Goal: Task Accomplishment & Management: Manage account settings

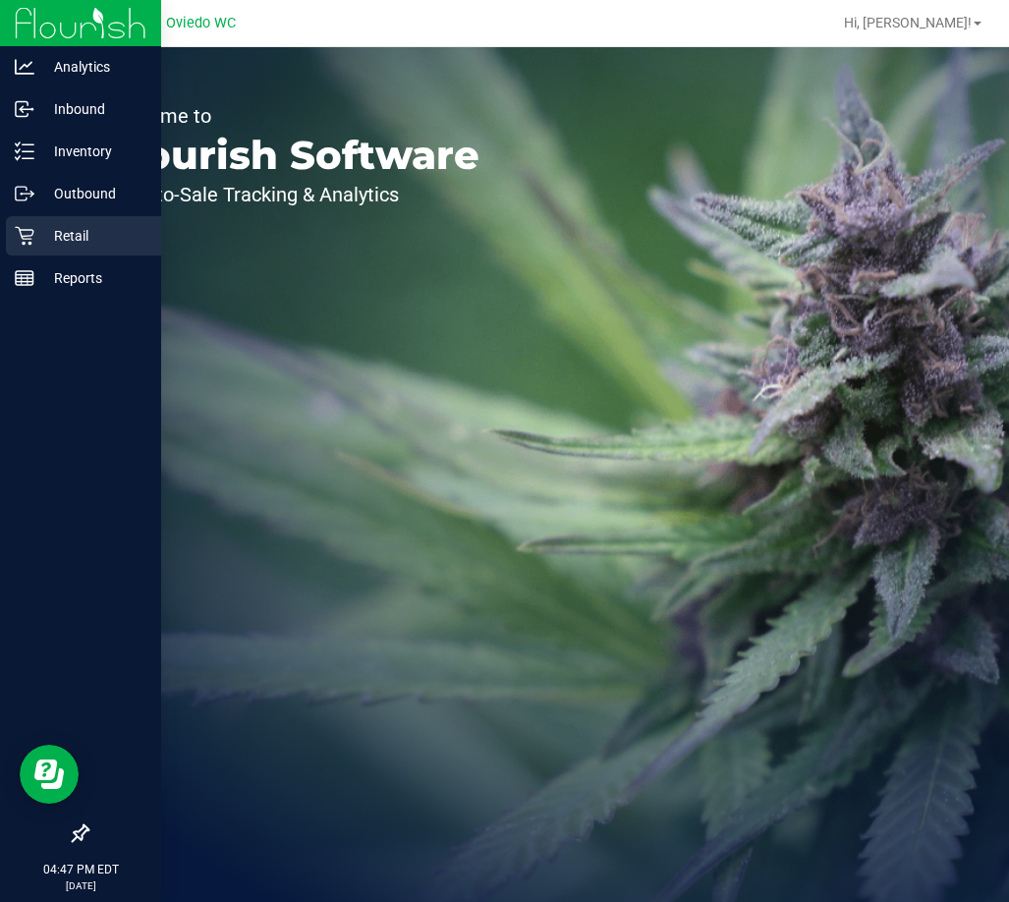
click at [121, 234] on p "Retail" at bounding box center [93, 236] width 118 height 24
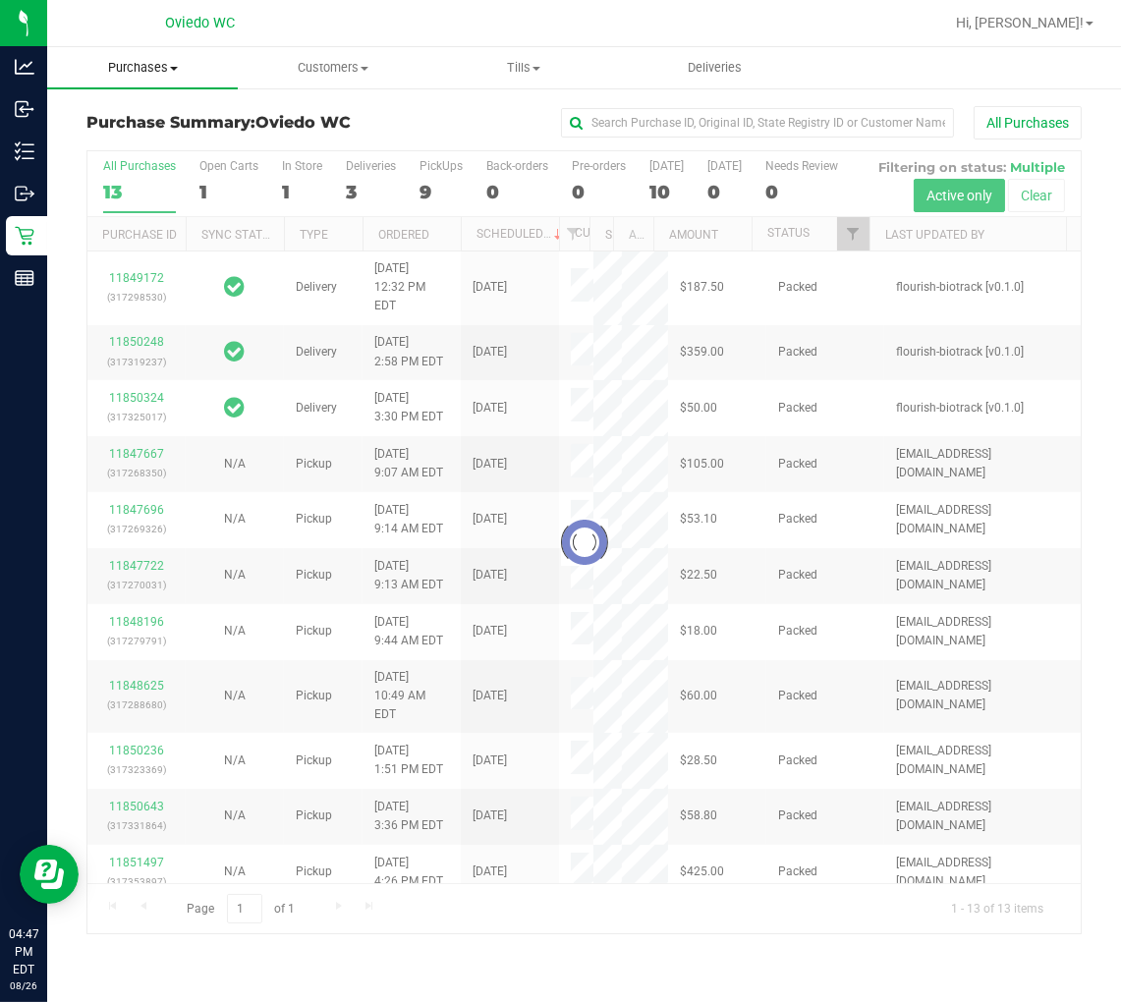
drag, startPoint x: 764, startPoint y: 0, endPoint x: 145, endPoint y: 77, distance: 622.9
click at [152, 59] on span "Purchases" at bounding box center [142, 68] width 191 height 18
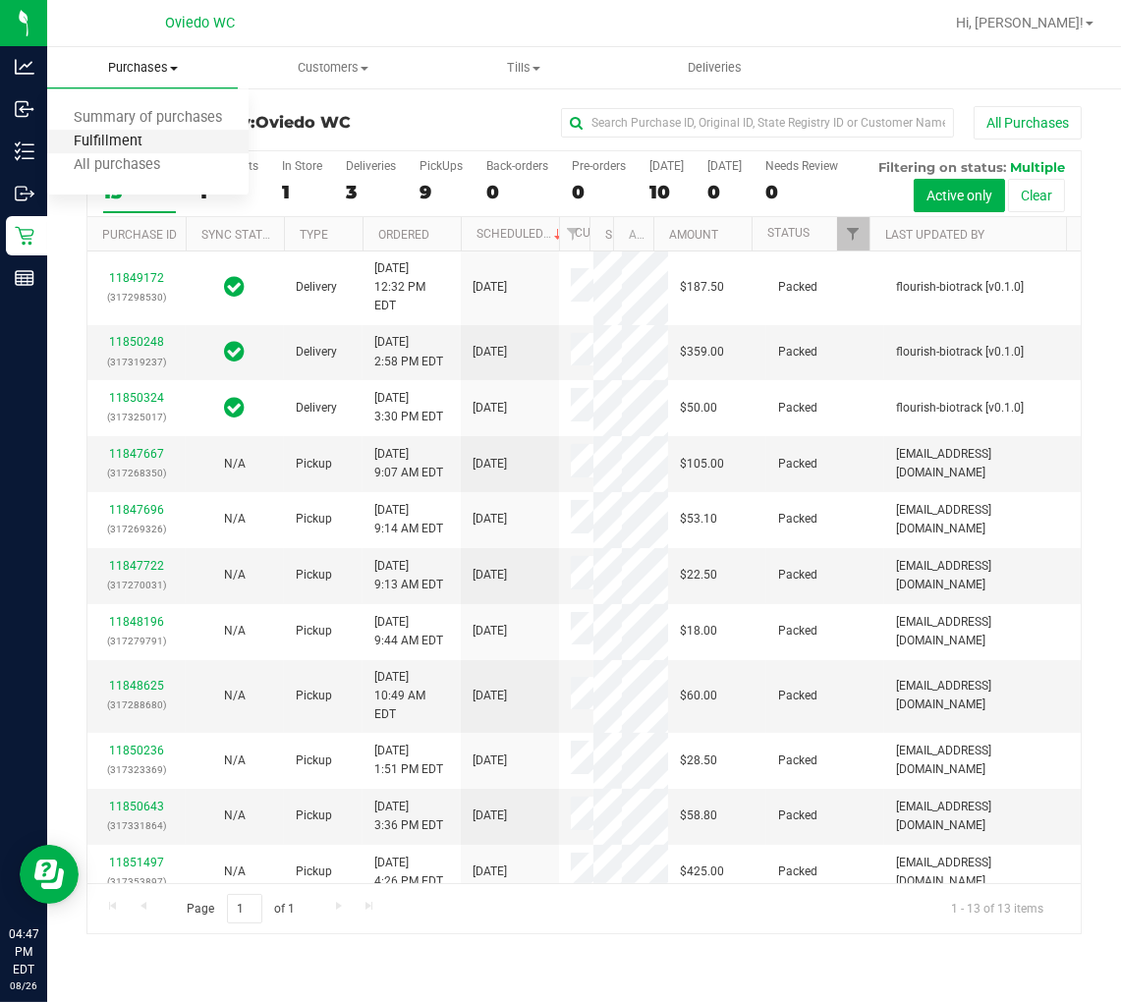
click at [109, 142] on span "Fulfillment" at bounding box center [108, 142] width 122 height 17
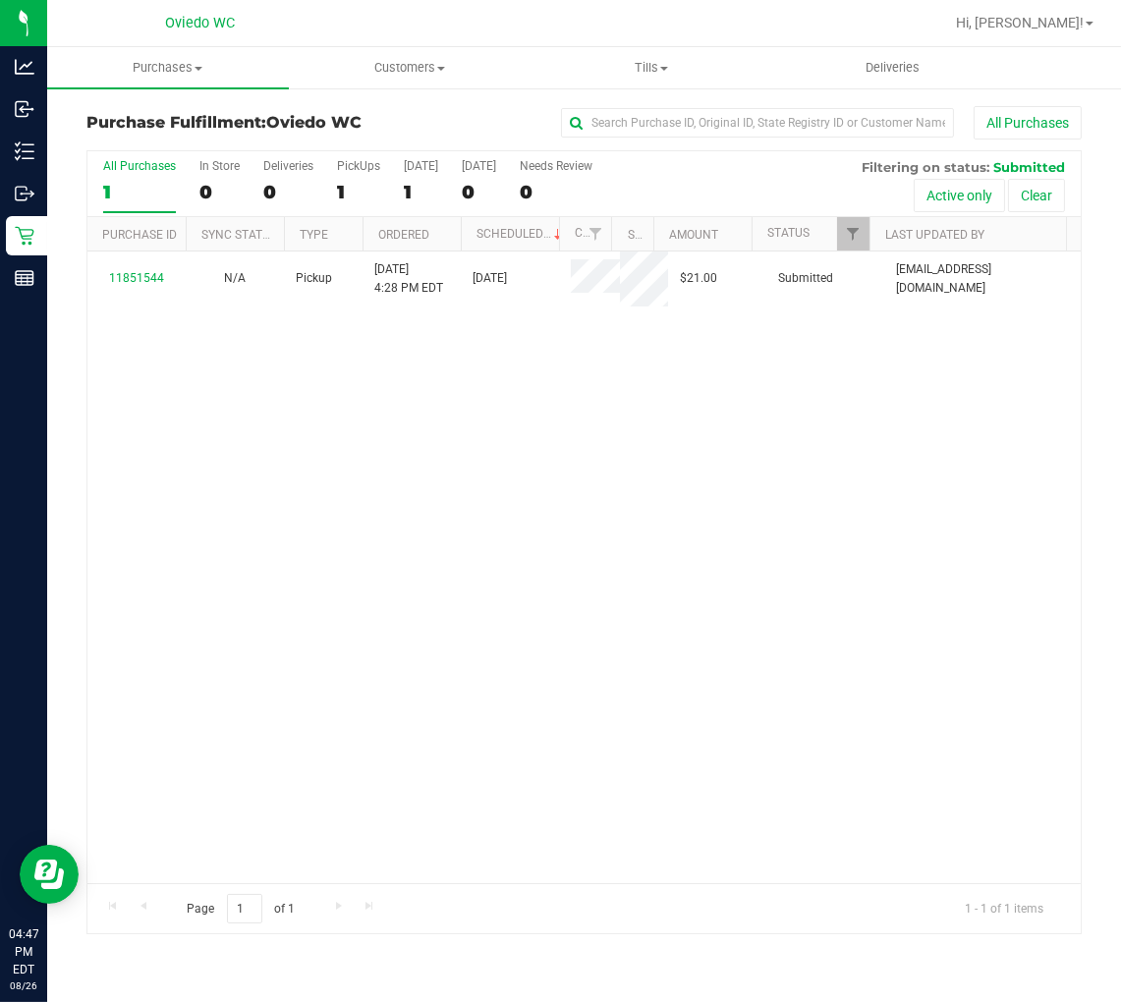
drag, startPoint x: 347, startPoint y: 492, endPoint x: 182, endPoint y: 528, distance: 168.8
click at [347, 491] on div "11851544 N/A Pickup [DATE] 4:28 PM EDT 8/26/2025 $21.00 Submitted [EMAIL_ADDRES…" at bounding box center [584, 568] width 994 height 632
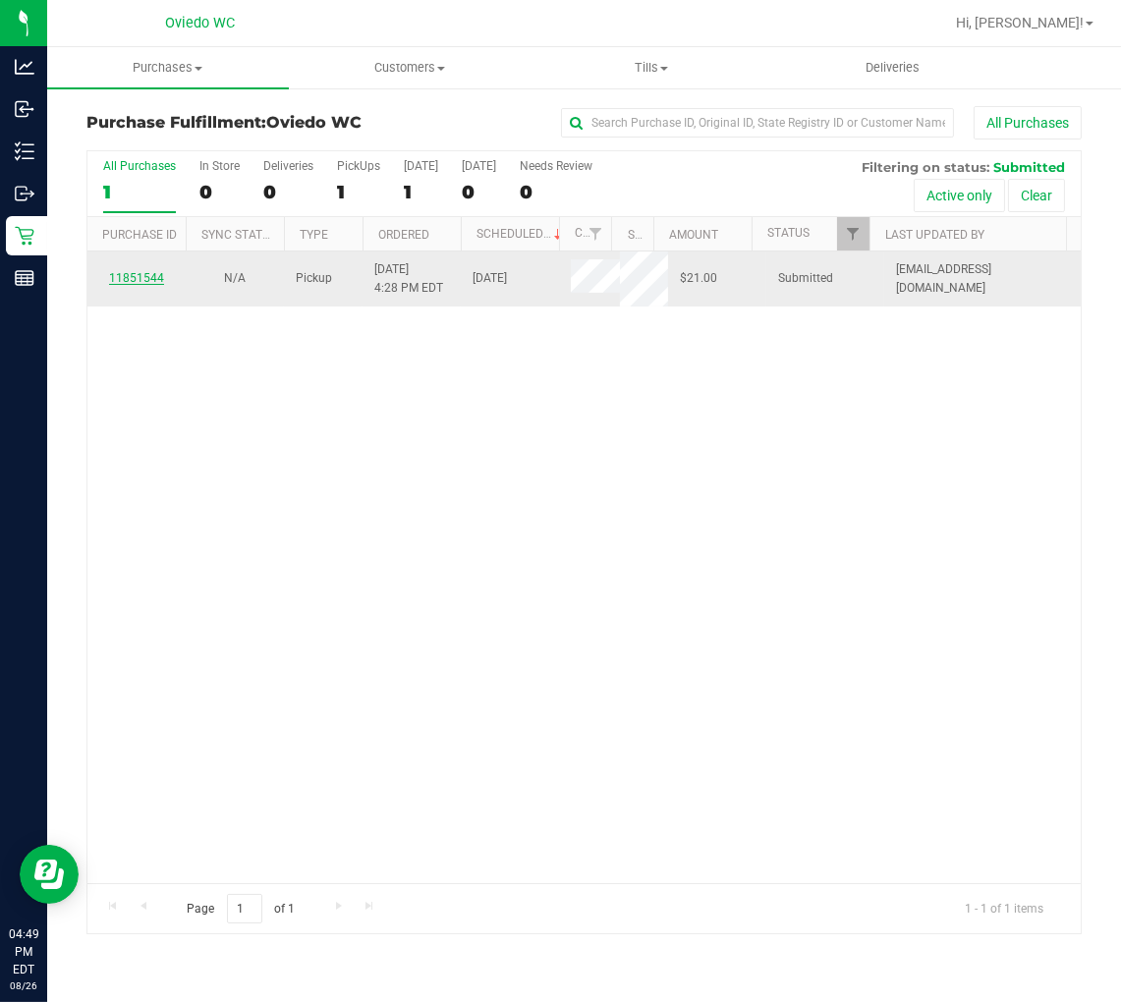
click at [132, 278] on link "11851544" at bounding box center [136, 278] width 55 height 14
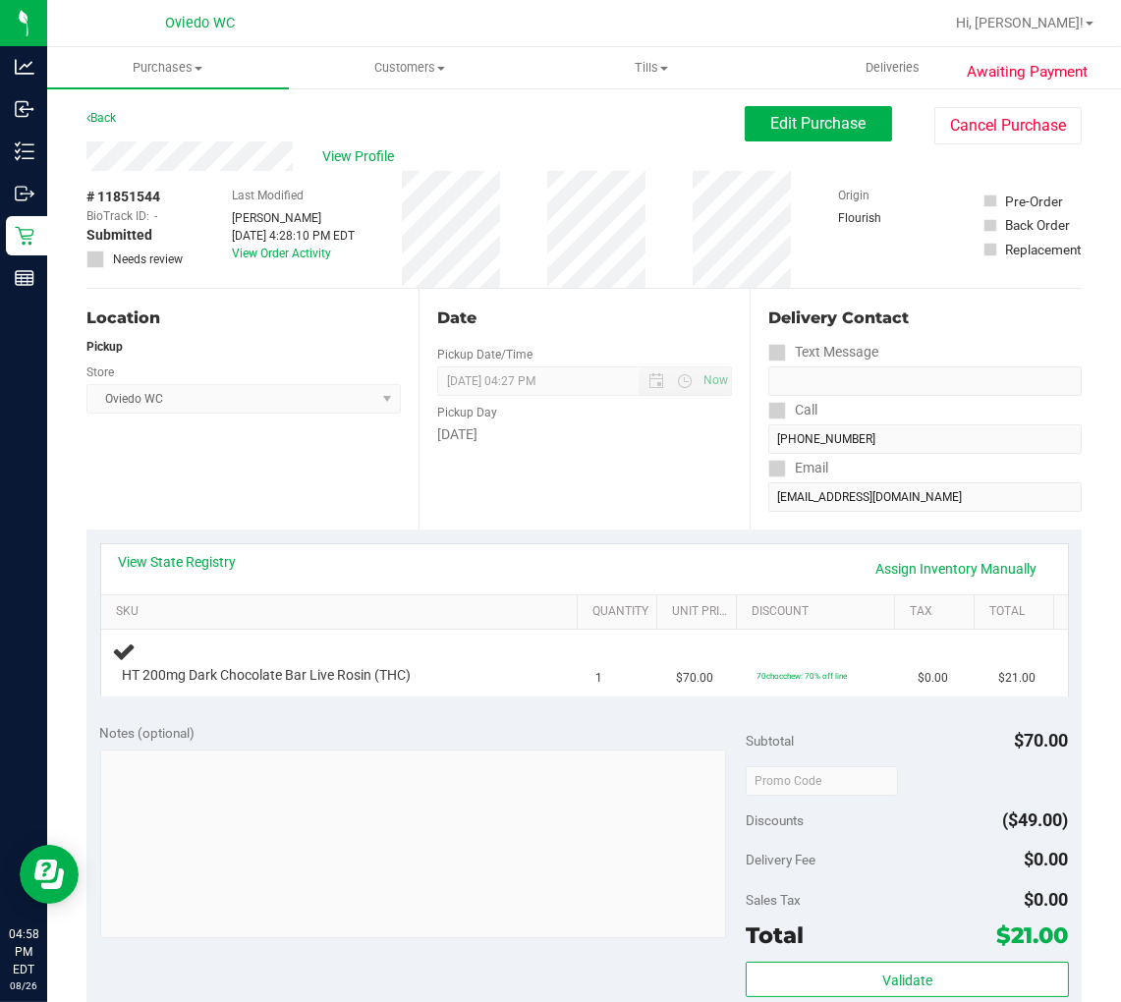
click at [442, 536] on div "View State Registry Assign Inventory Manually SKU Quantity Unit Price Discount …" at bounding box center [583, 620] width 995 height 180
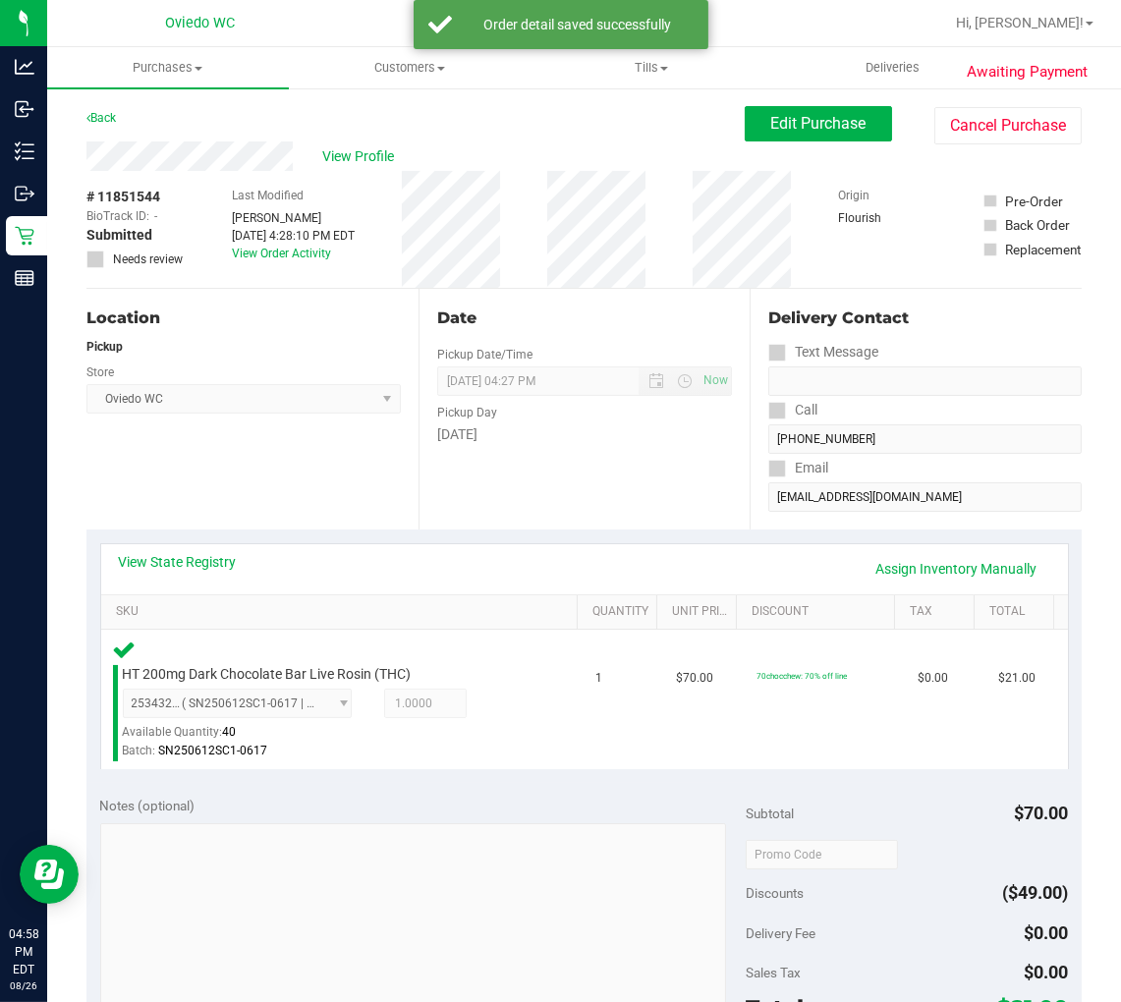
scroll to position [436, 0]
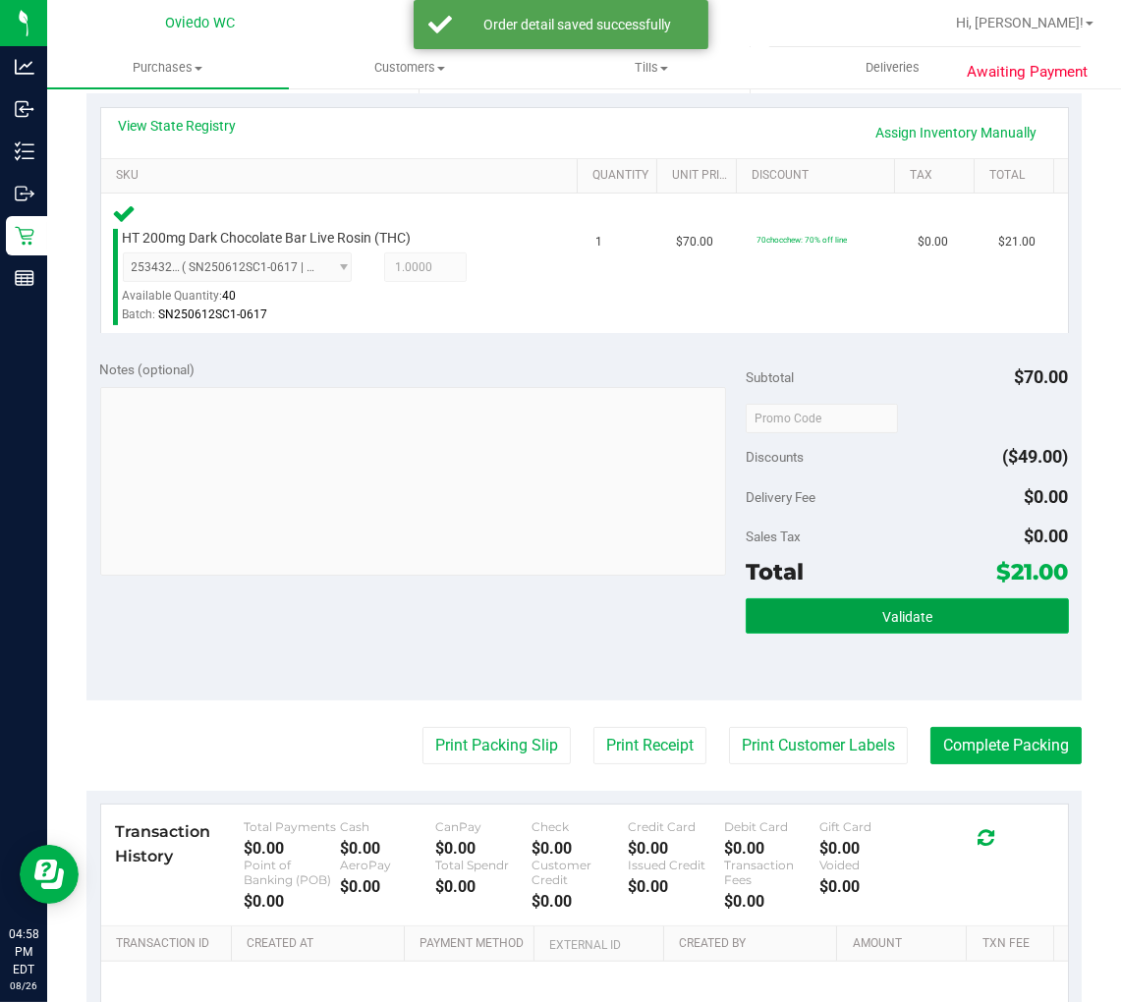
click at [941, 619] on button "Validate" at bounding box center [907, 615] width 323 height 35
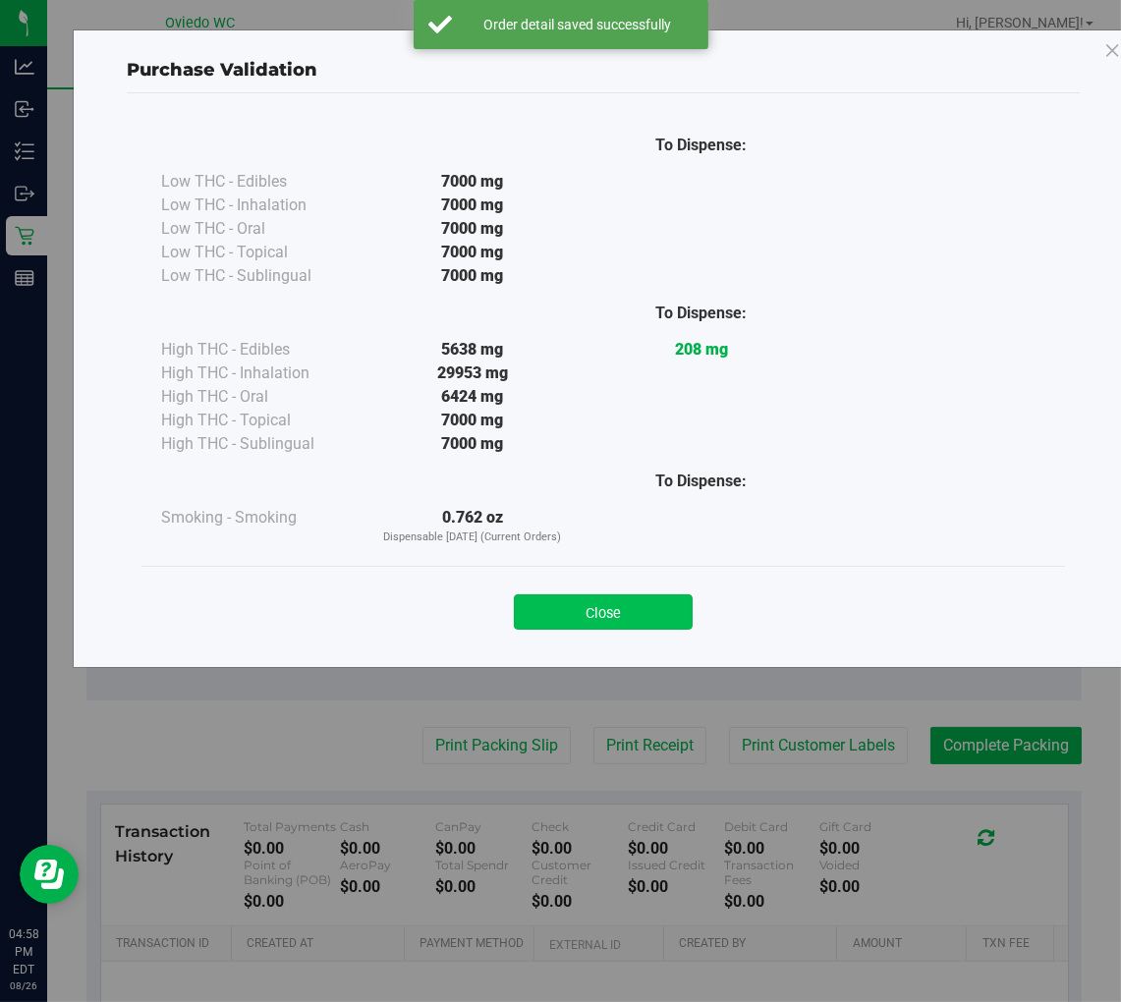
click at [621, 606] on button "Close" at bounding box center [603, 612] width 179 height 35
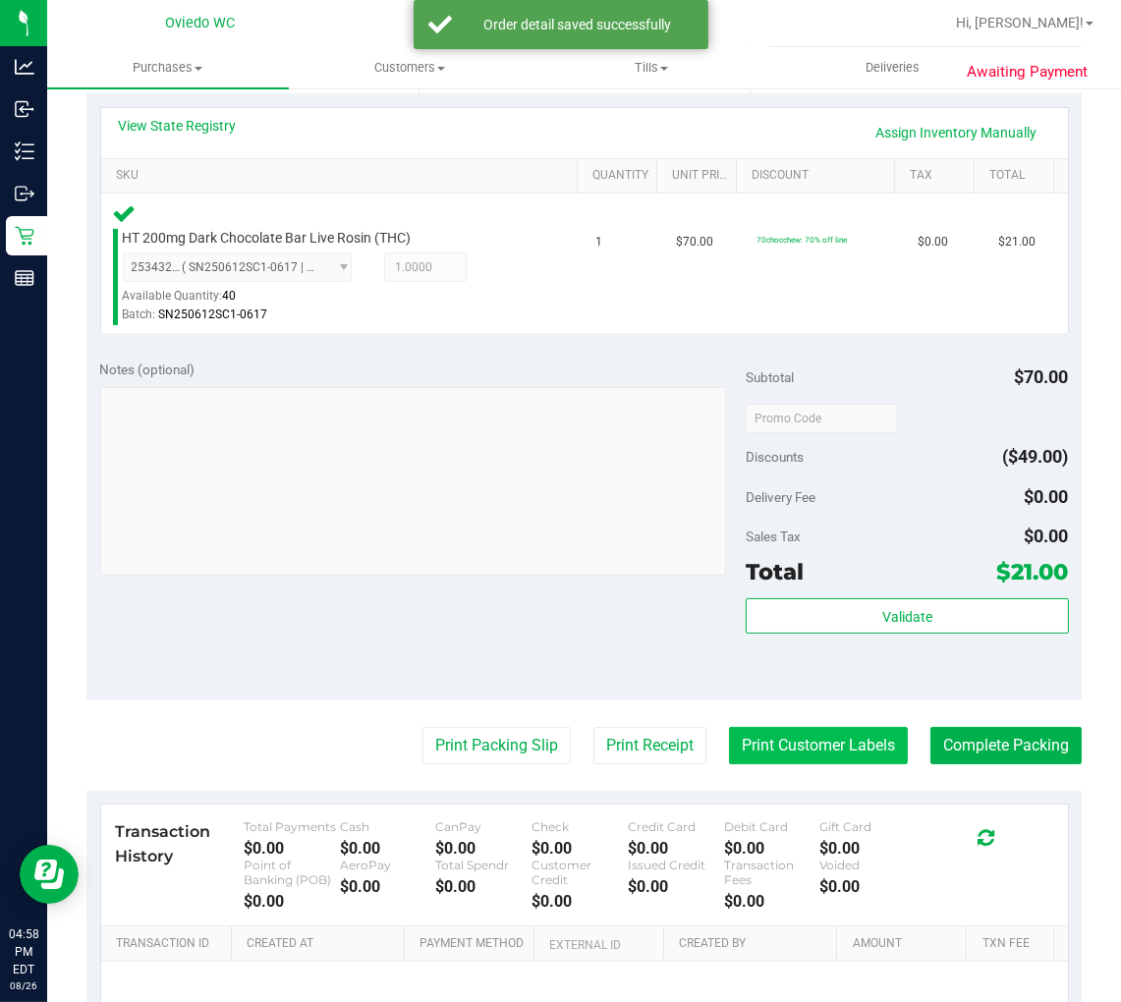
click at [872, 754] on button "Print Customer Labels" at bounding box center [818, 745] width 179 height 37
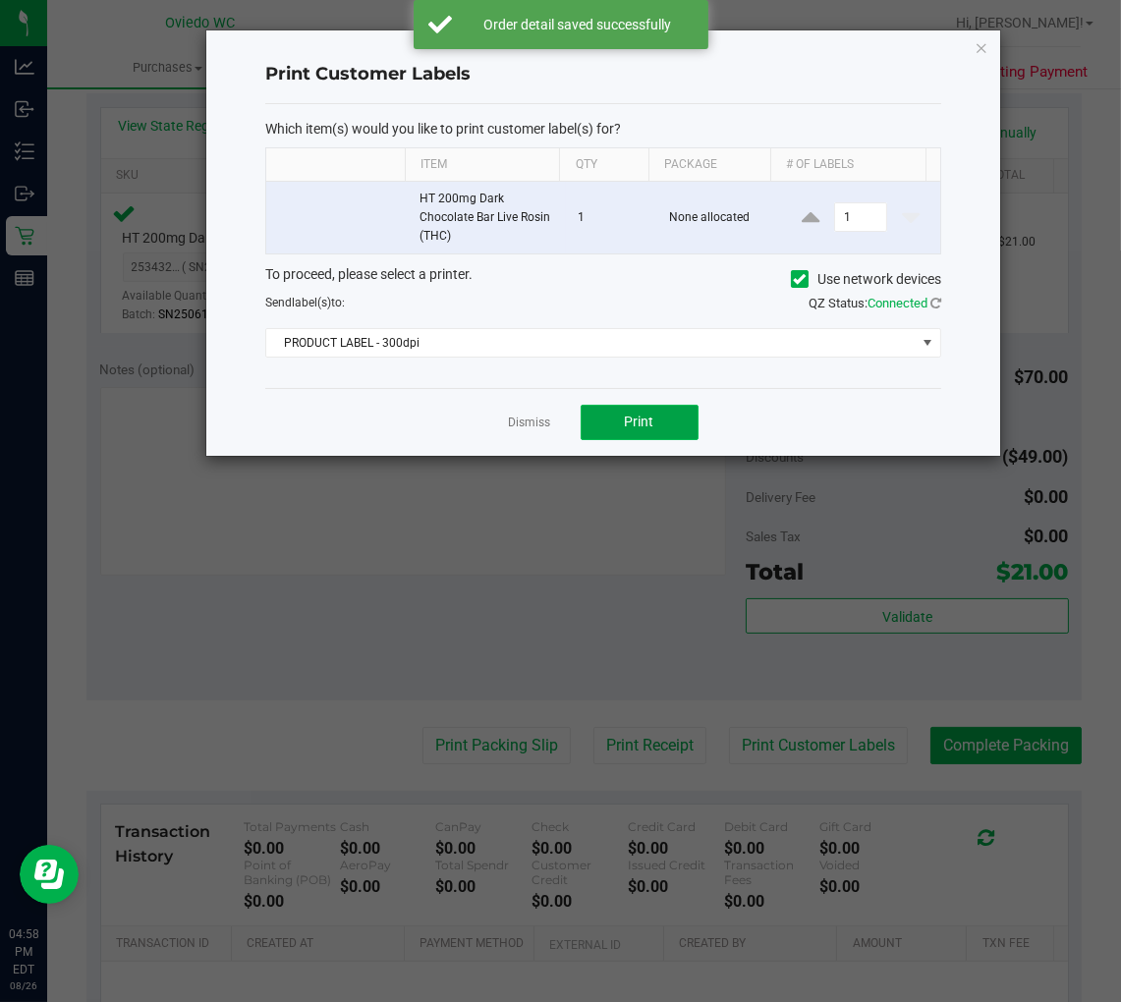
click at [665, 426] on button "Print" at bounding box center [640, 422] width 118 height 35
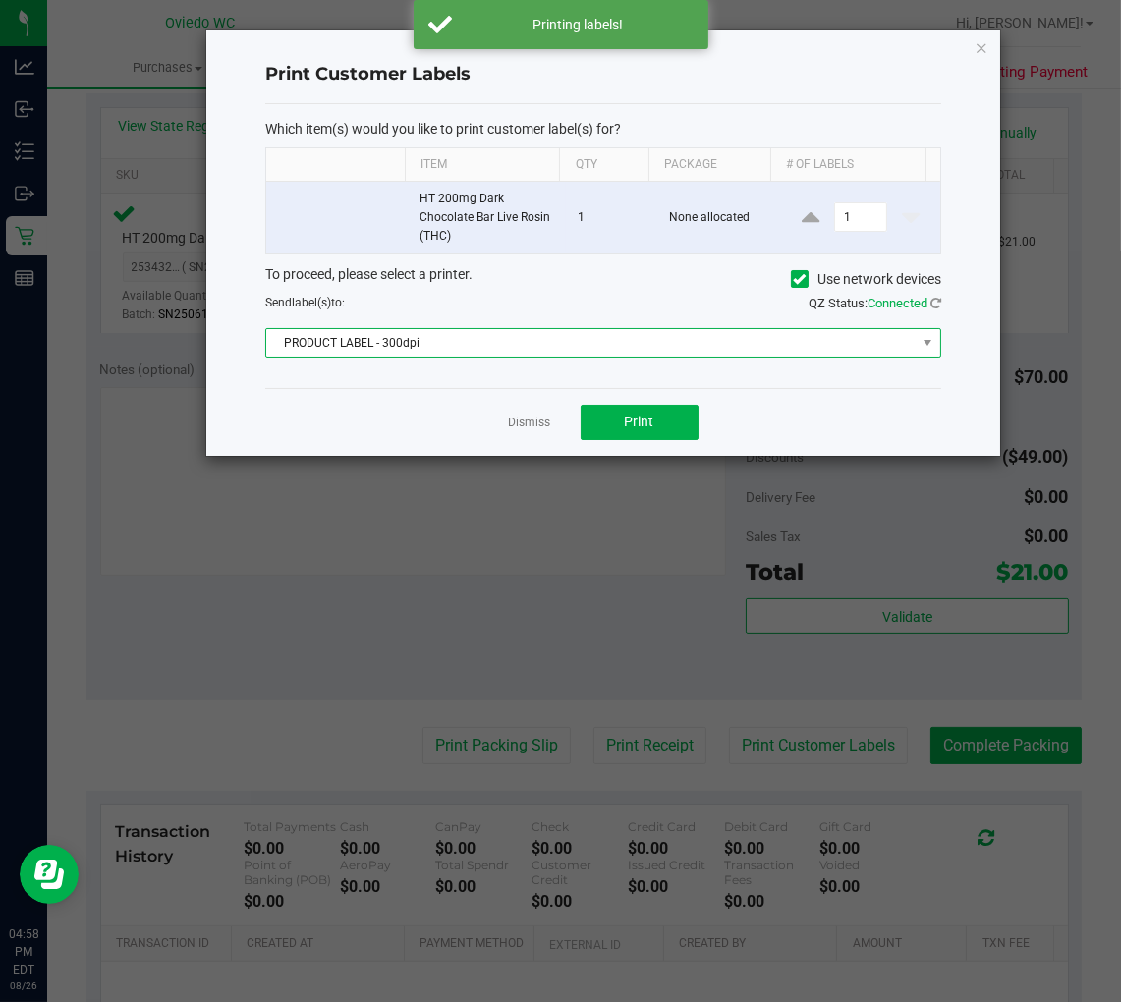
click at [596, 334] on span "PRODUCT LABEL - 300dpi" at bounding box center [590, 343] width 649 height 28
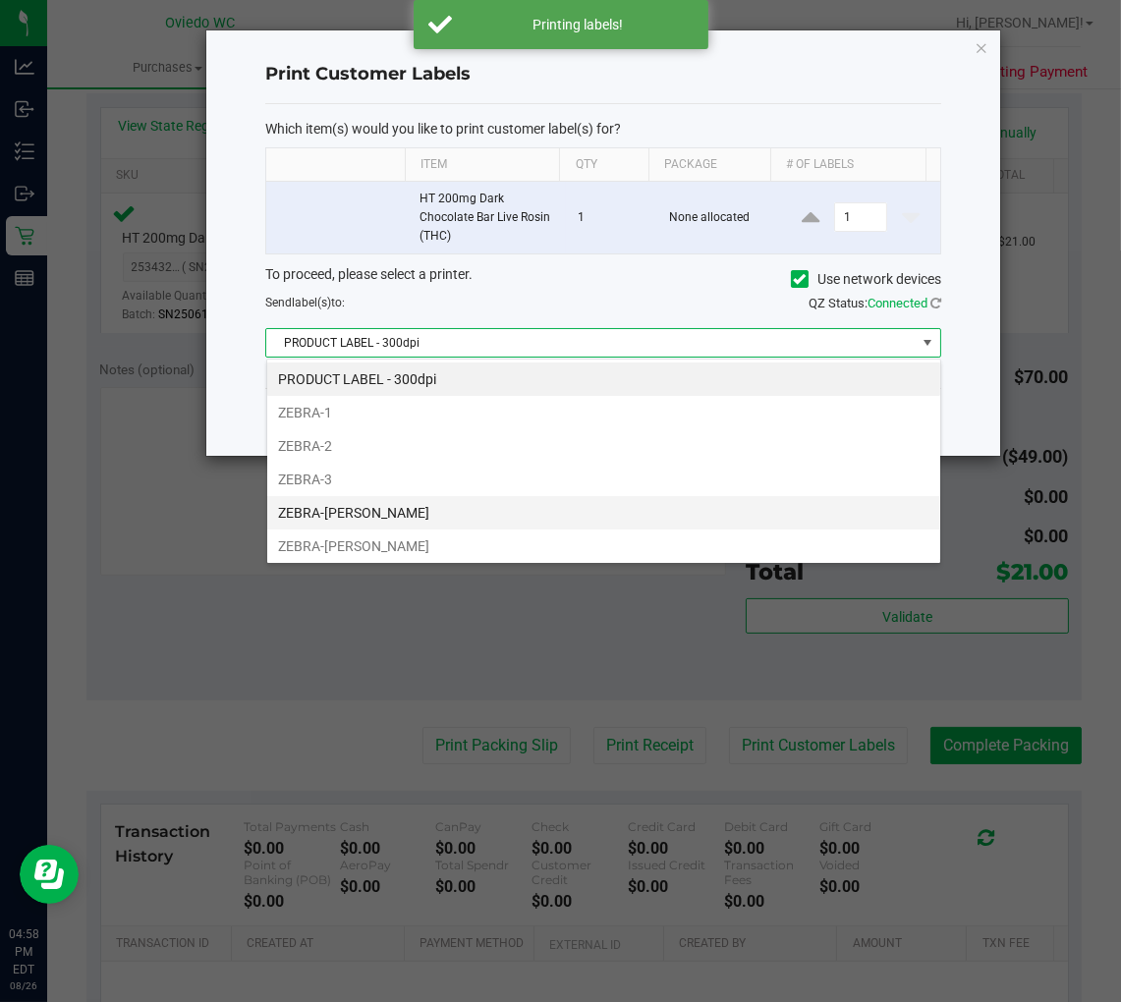
scroll to position [29, 675]
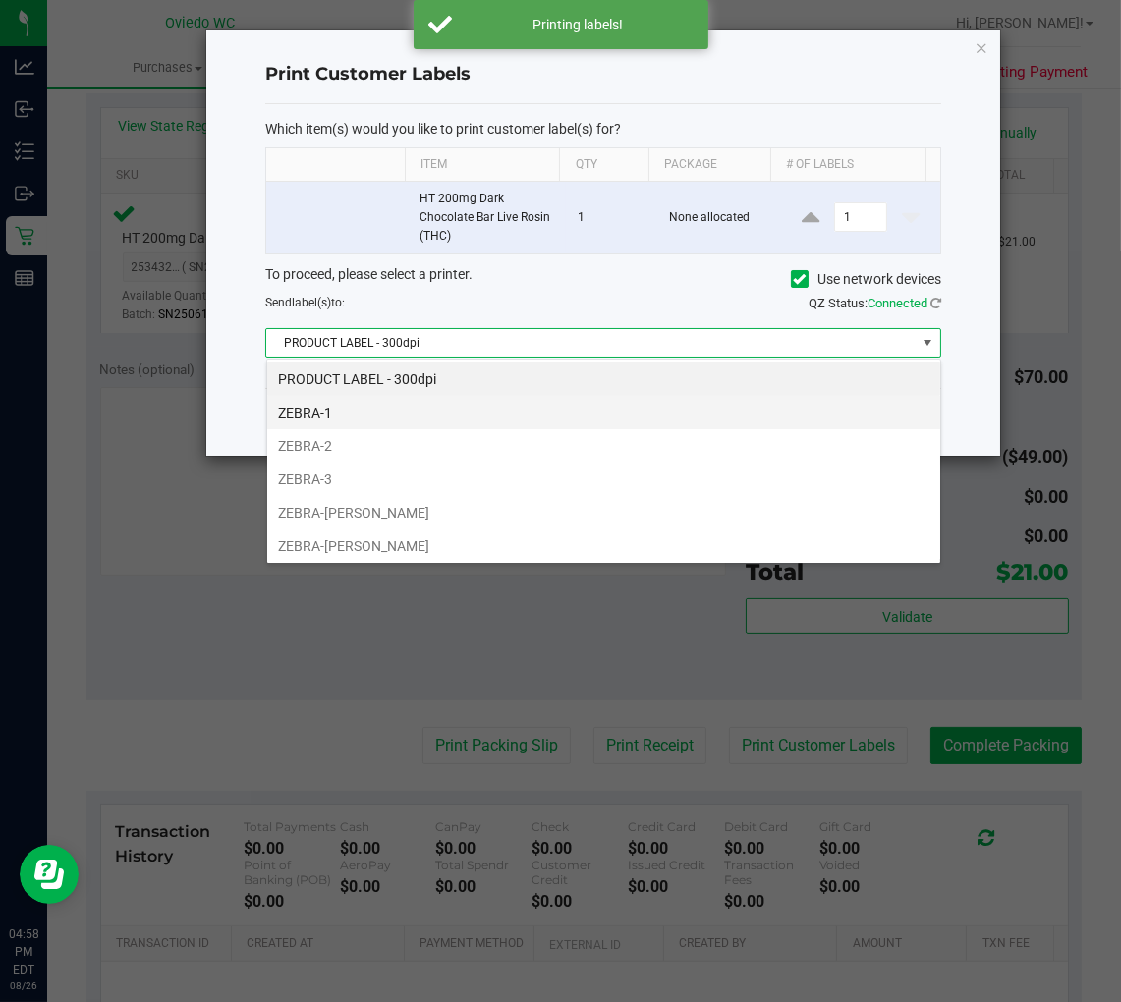
click at [365, 413] on li "ZEBRA-1" at bounding box center [603, 412] width 673 height 33
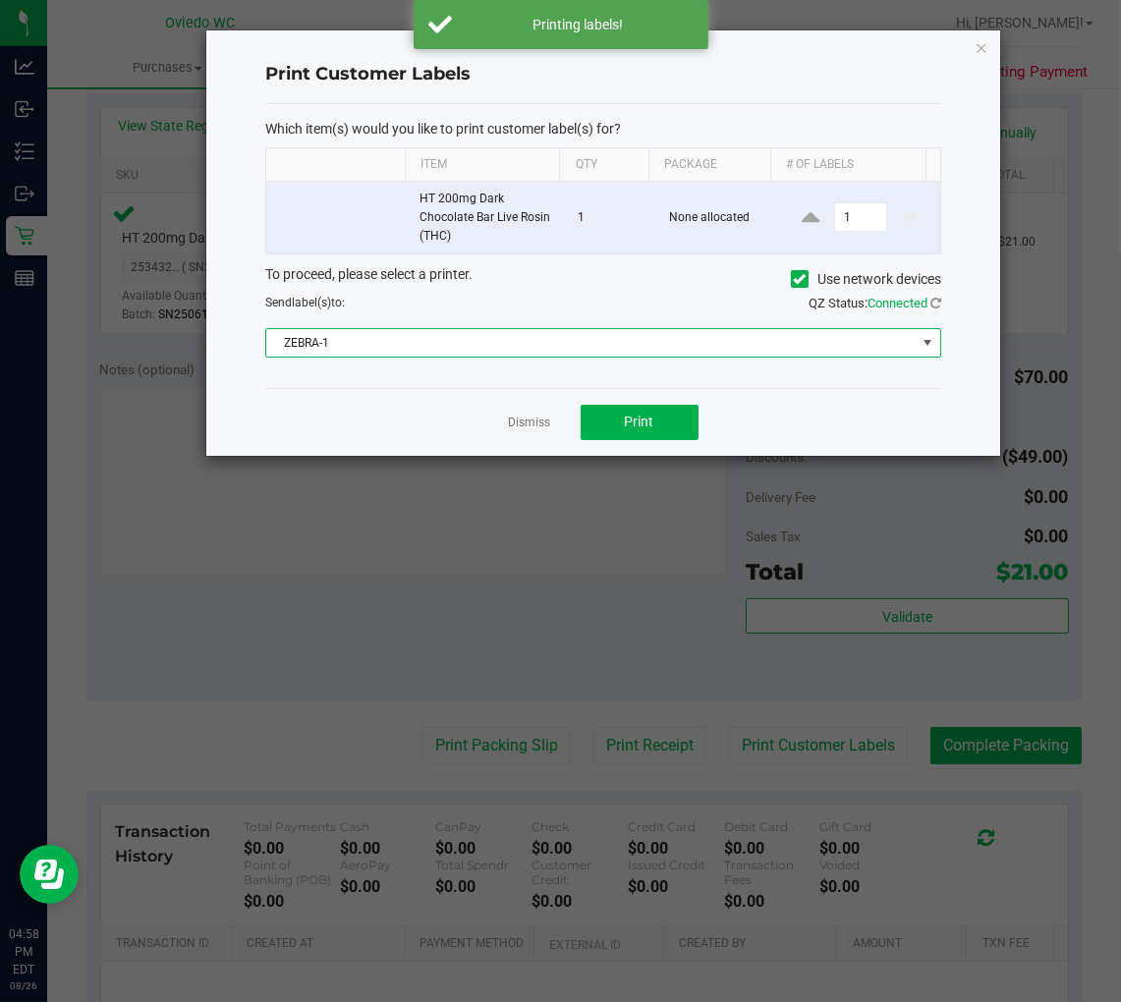
click at [427, 340] on span "ZEBRA-1" at bounding box center [590, 343] width 649 height 28
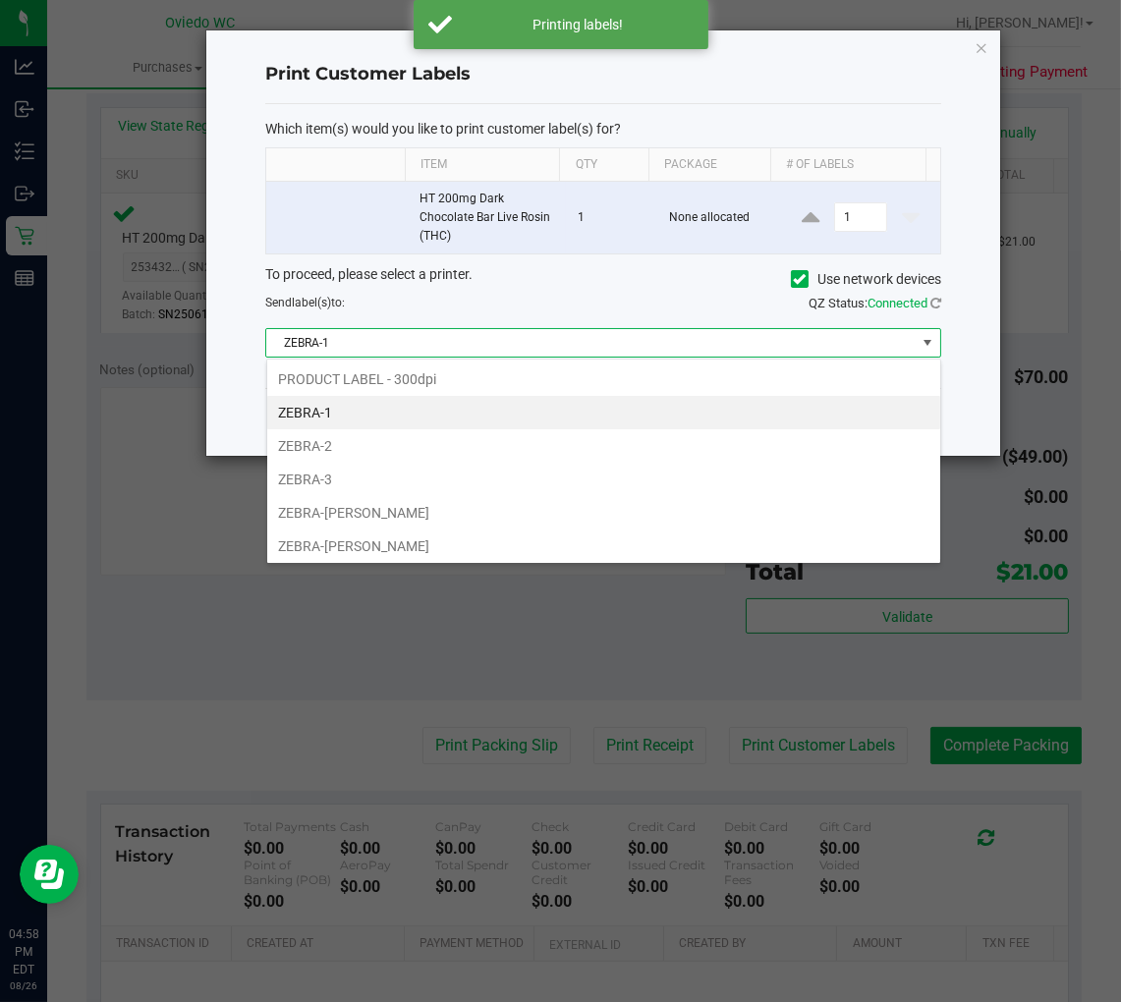
click at [406, 537] on li "ZEBRA-[PERSON_NAME]" at bounding box center [603, 546] width 673 height 33
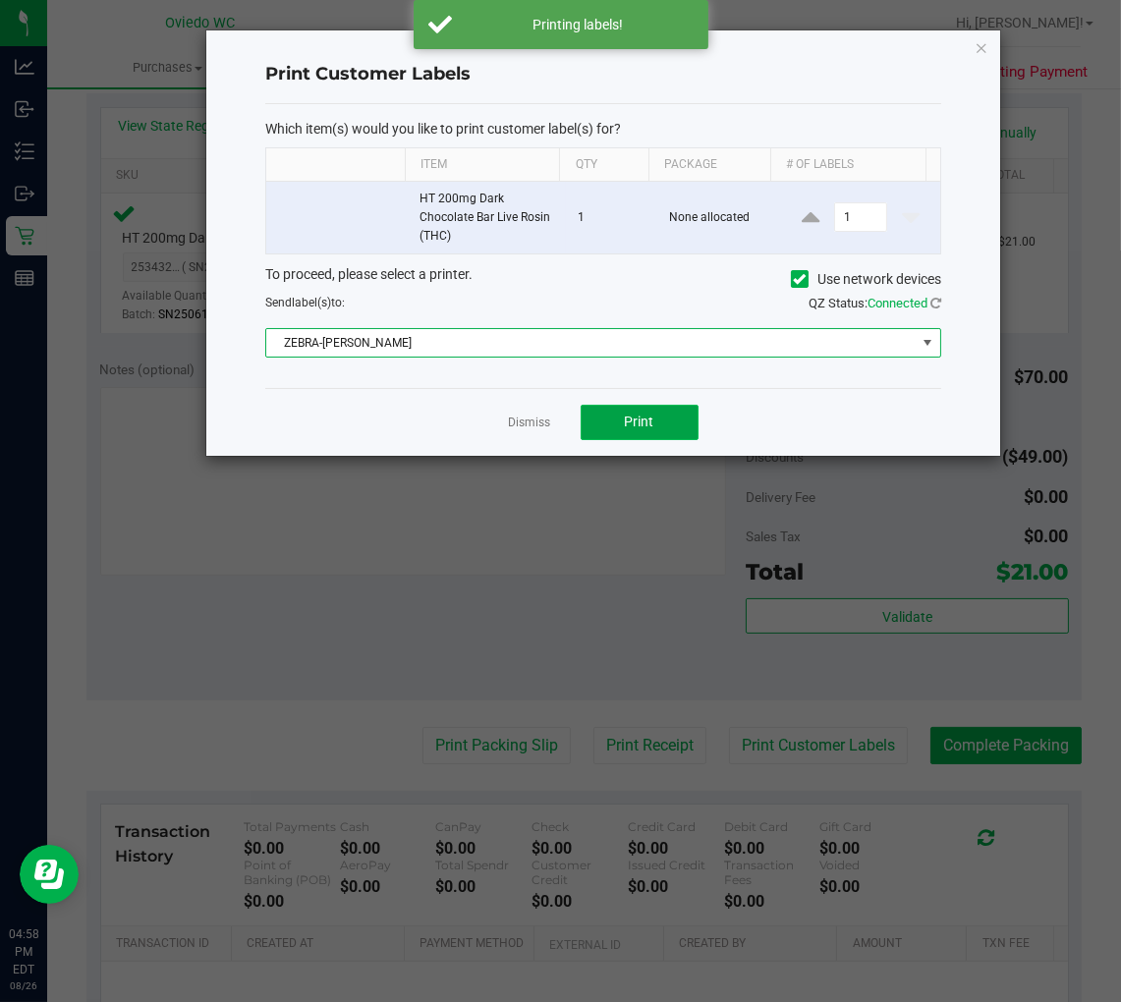
click at [600, 417] on button "Print" at bounding box center [640, 422] width 118 height 35
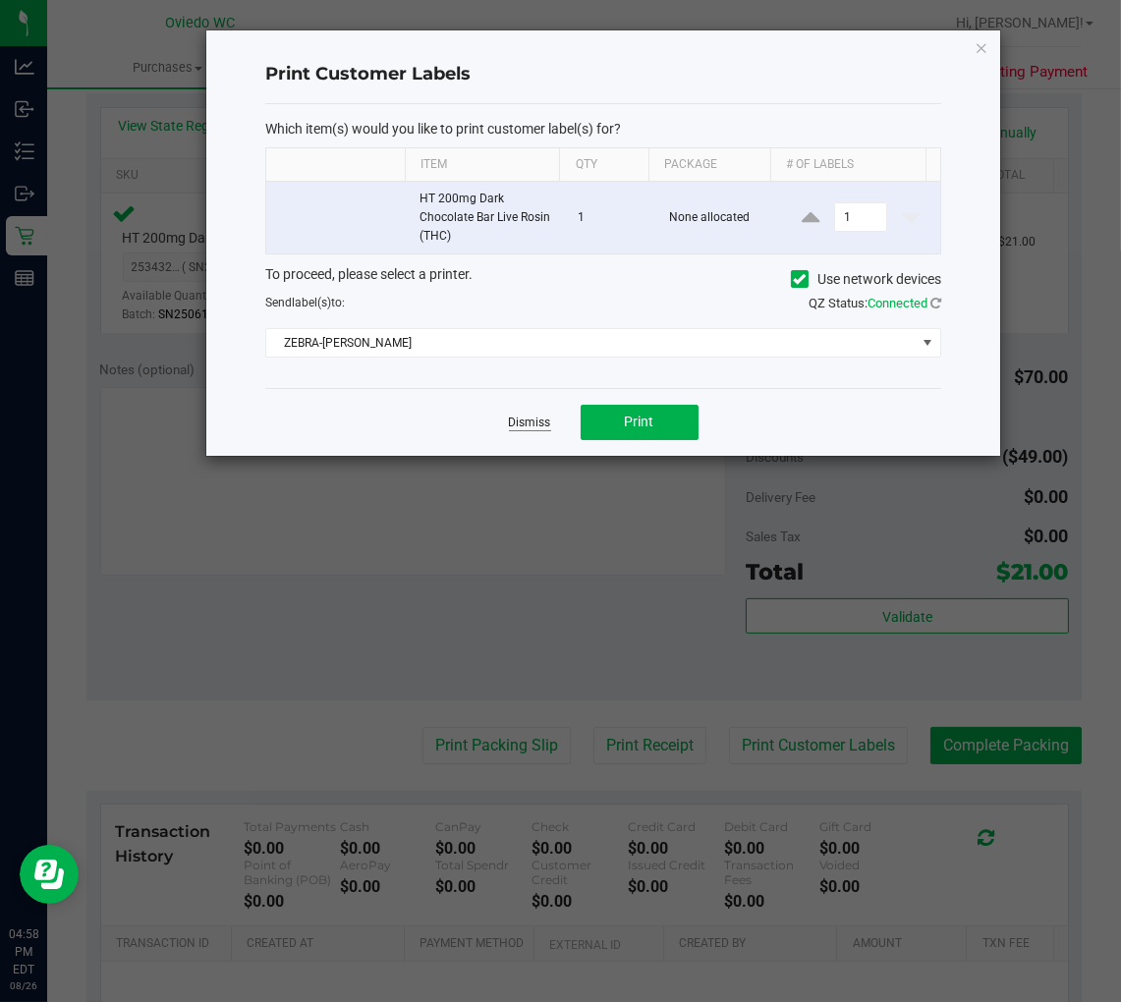
click at [523, 420] on link "Dismiss" at bounding box center [530, 423] width 42 height 17
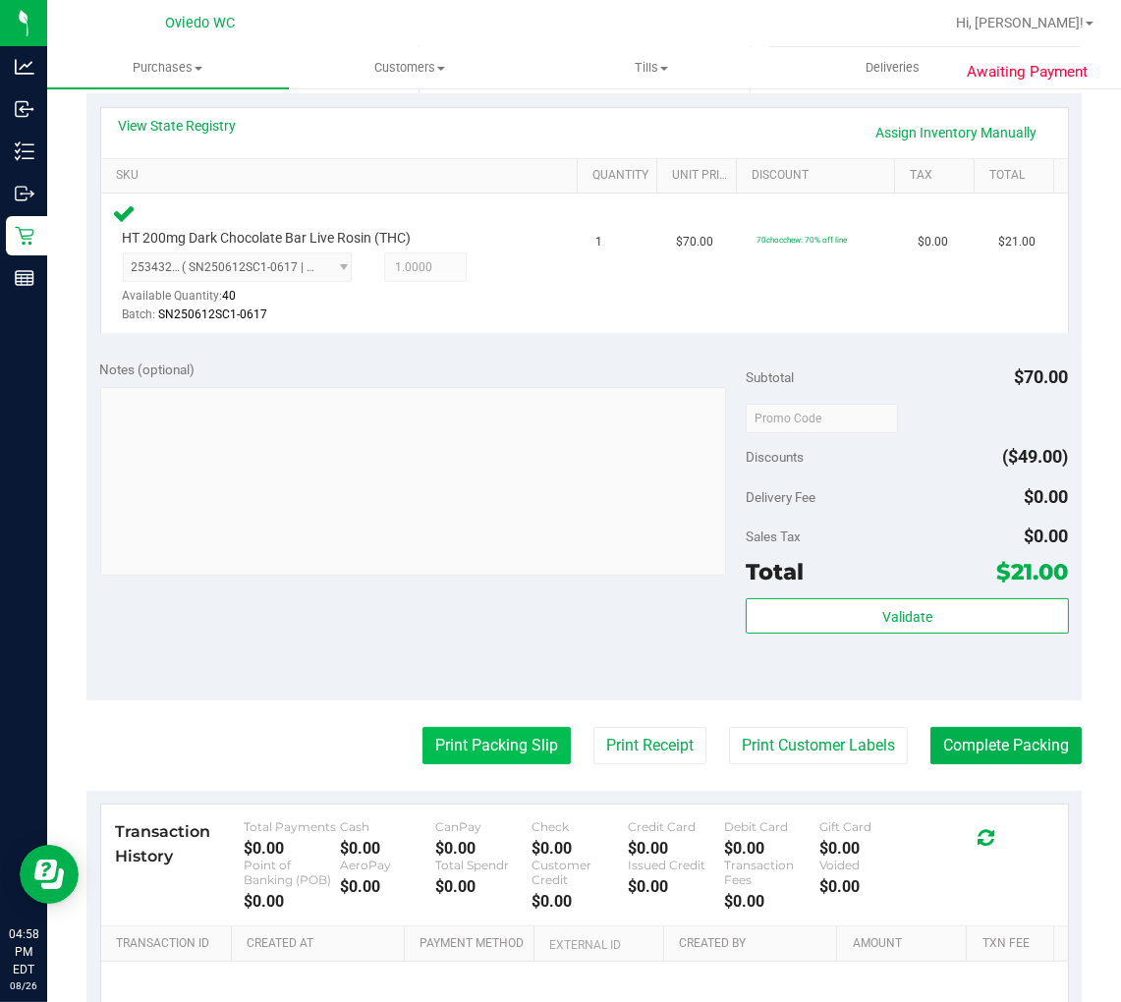
click at [486, 744] on button "Print Packing Slip" at bounding box center [497, 745] width 148 height 37
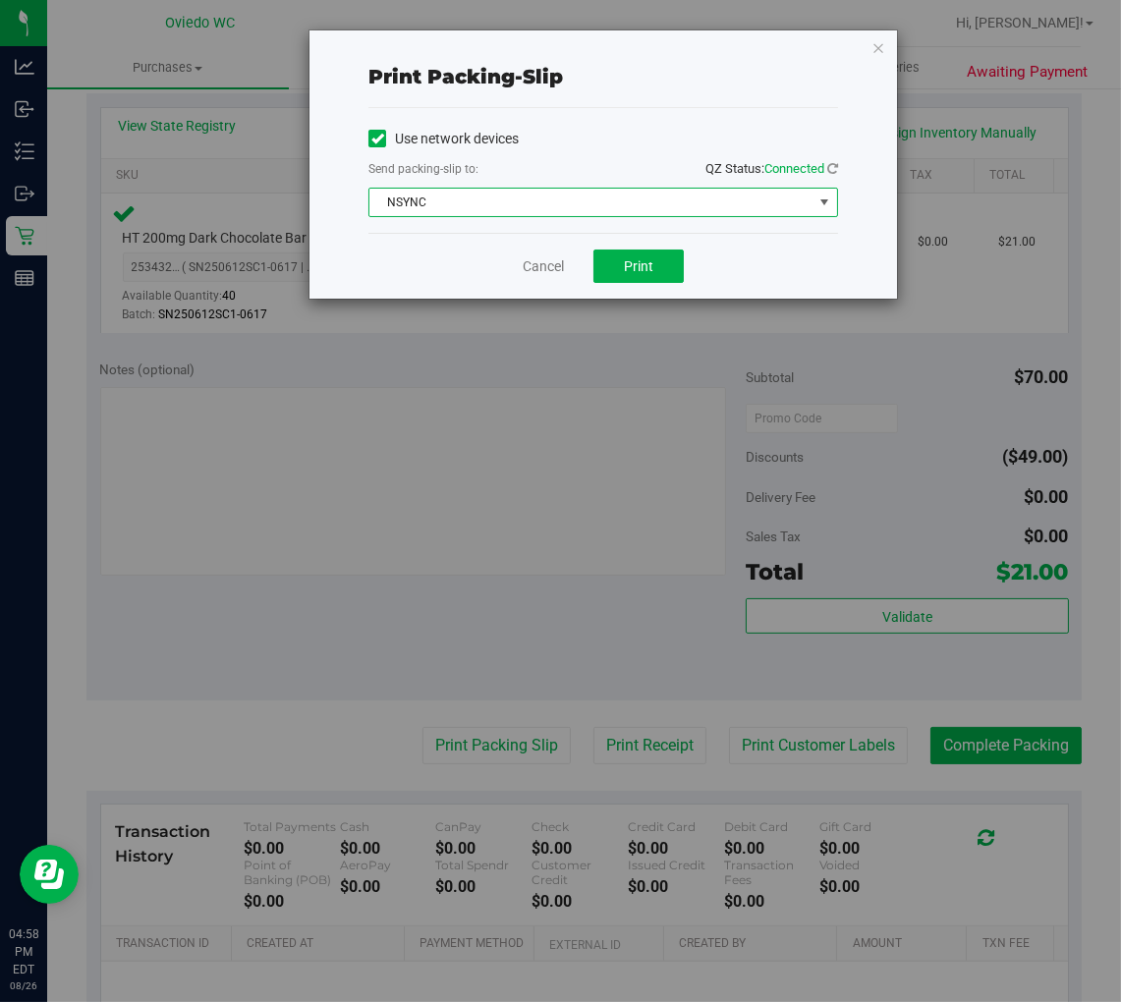
click at [623, 204] on span "NSYNC" at bounding box center [590, 203] width 443 height 28
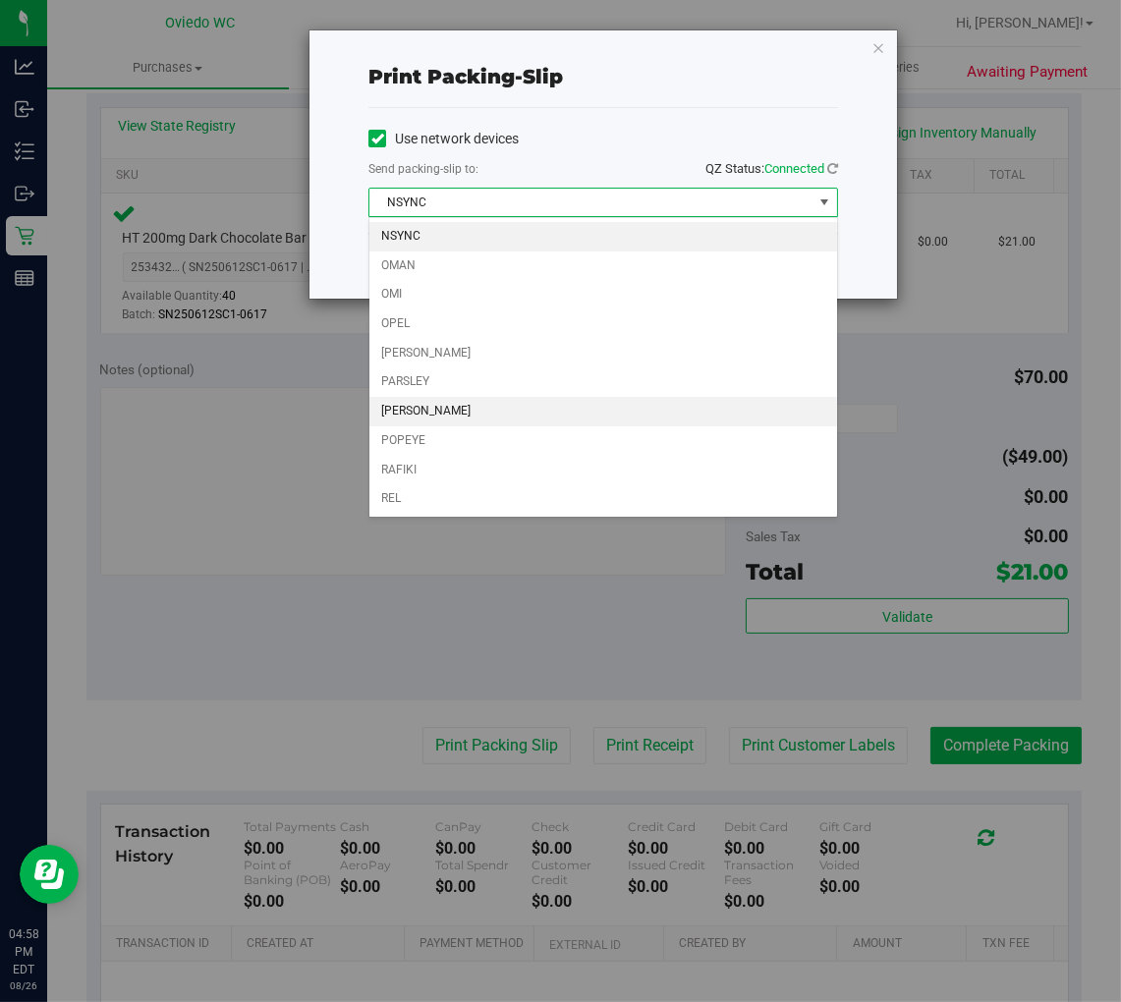
click at [424, 417] on li "[PERSON_NAME]" at bounding box center [603, 411] width 468 height 29
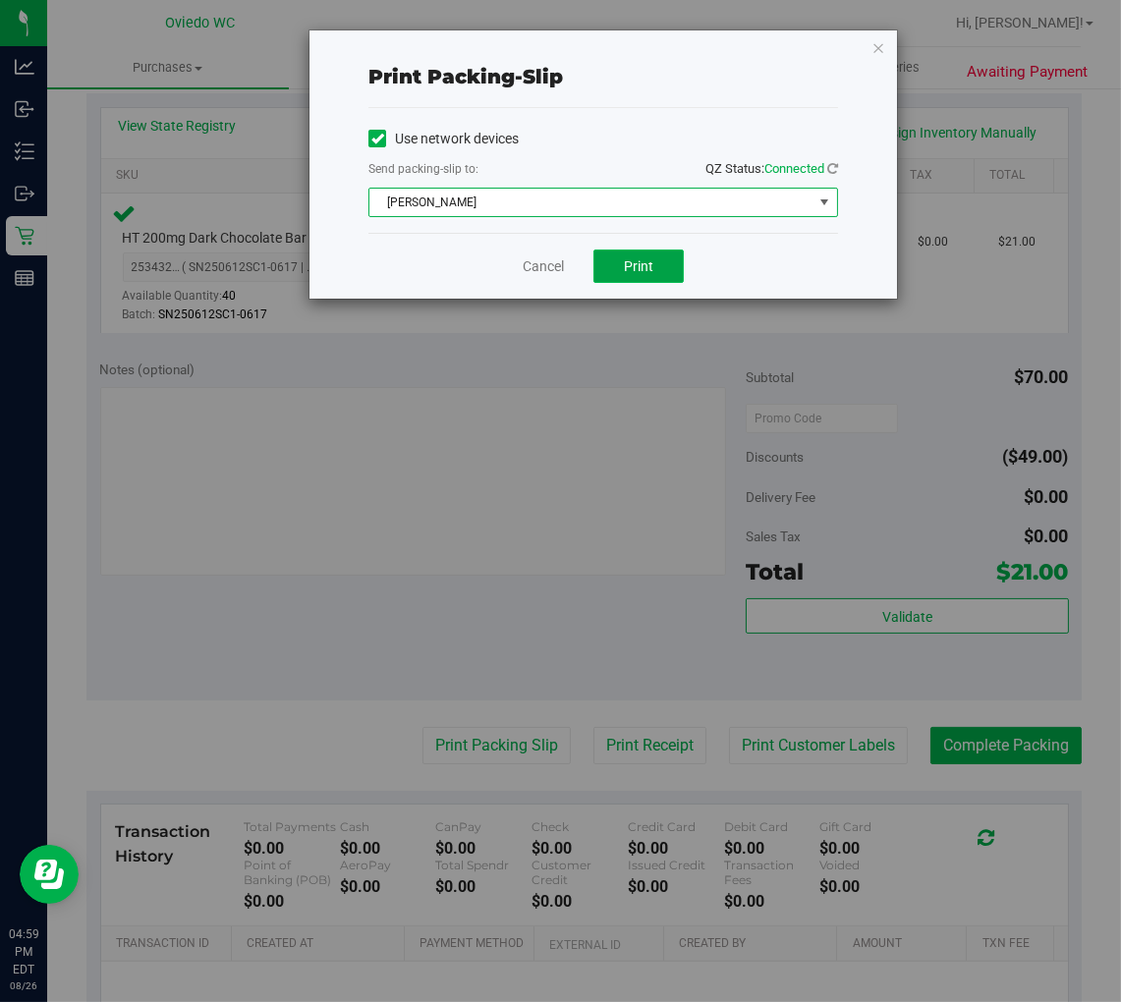
click at [647, 269] on span "Print" at bounding box center [638, 266] width 29 height 16
click at [542, 259] on link "Cancel" at bounding box center [543, 266] width 41 height 21
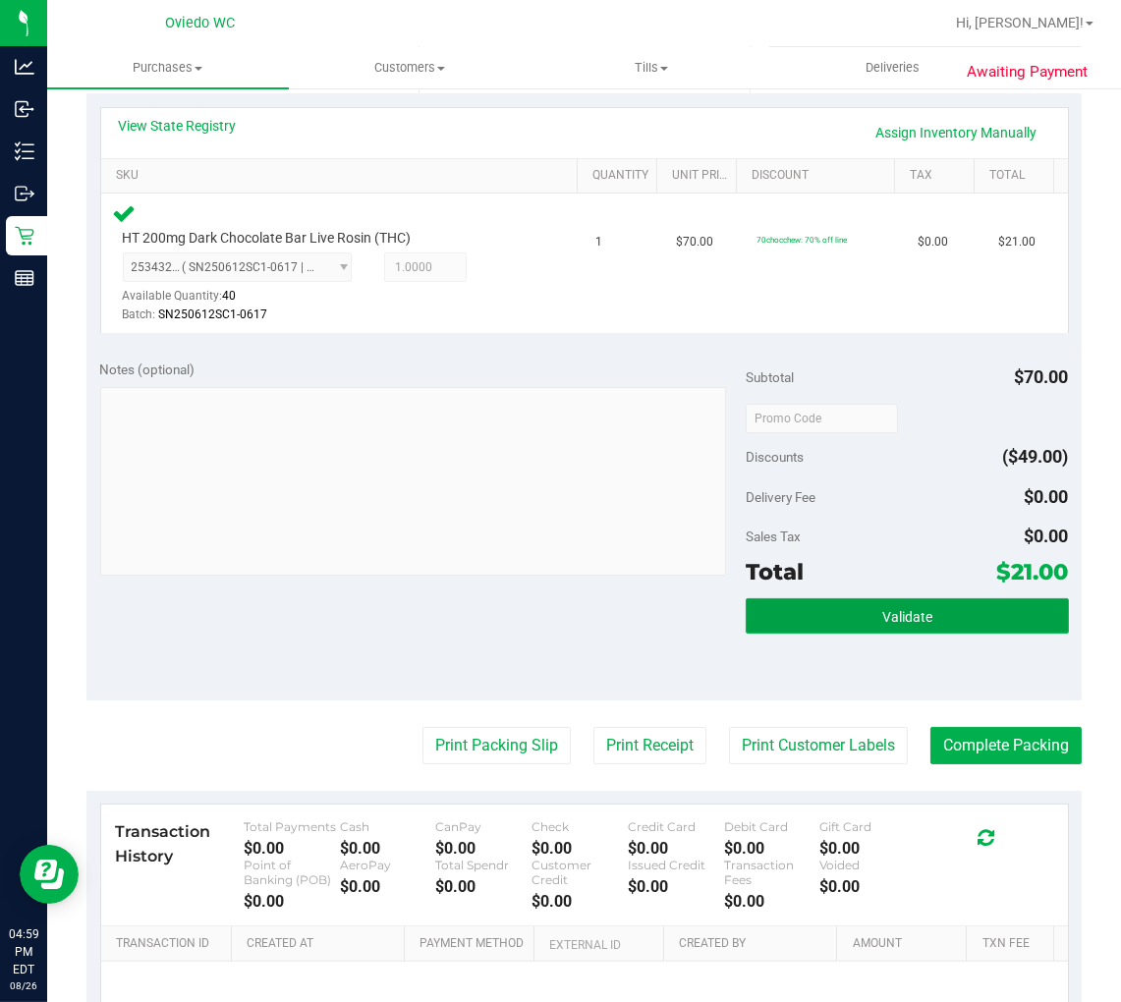
click at [916, 599] on button "Validate" at bounding box center [907, 615] width 323 height 35
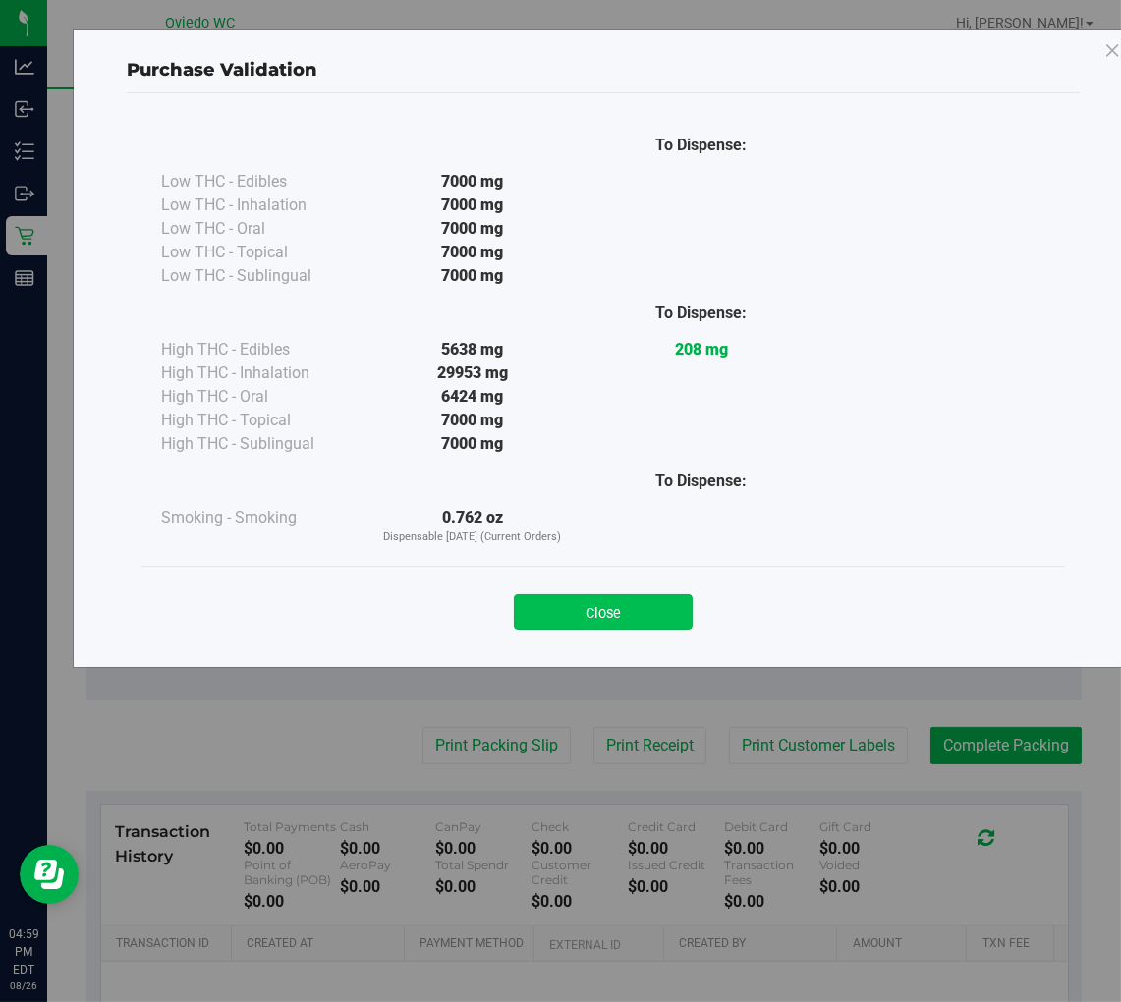
click at [652, 619] on button "Close" at bounding box center [603, 612] width 179 height 35
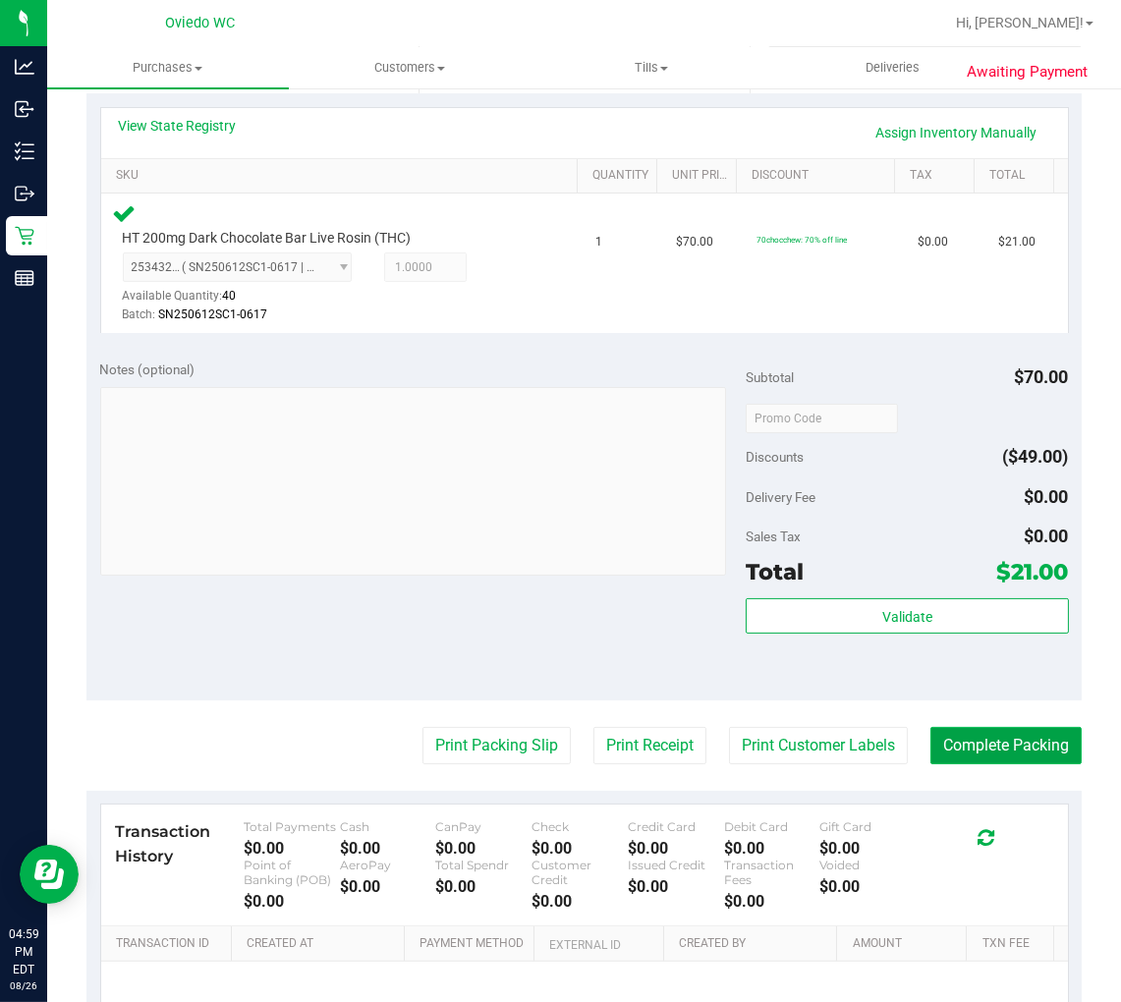
click at [984, 755] on button "Complete Packing" at bounding box center [1006, 745] width 151 height 37
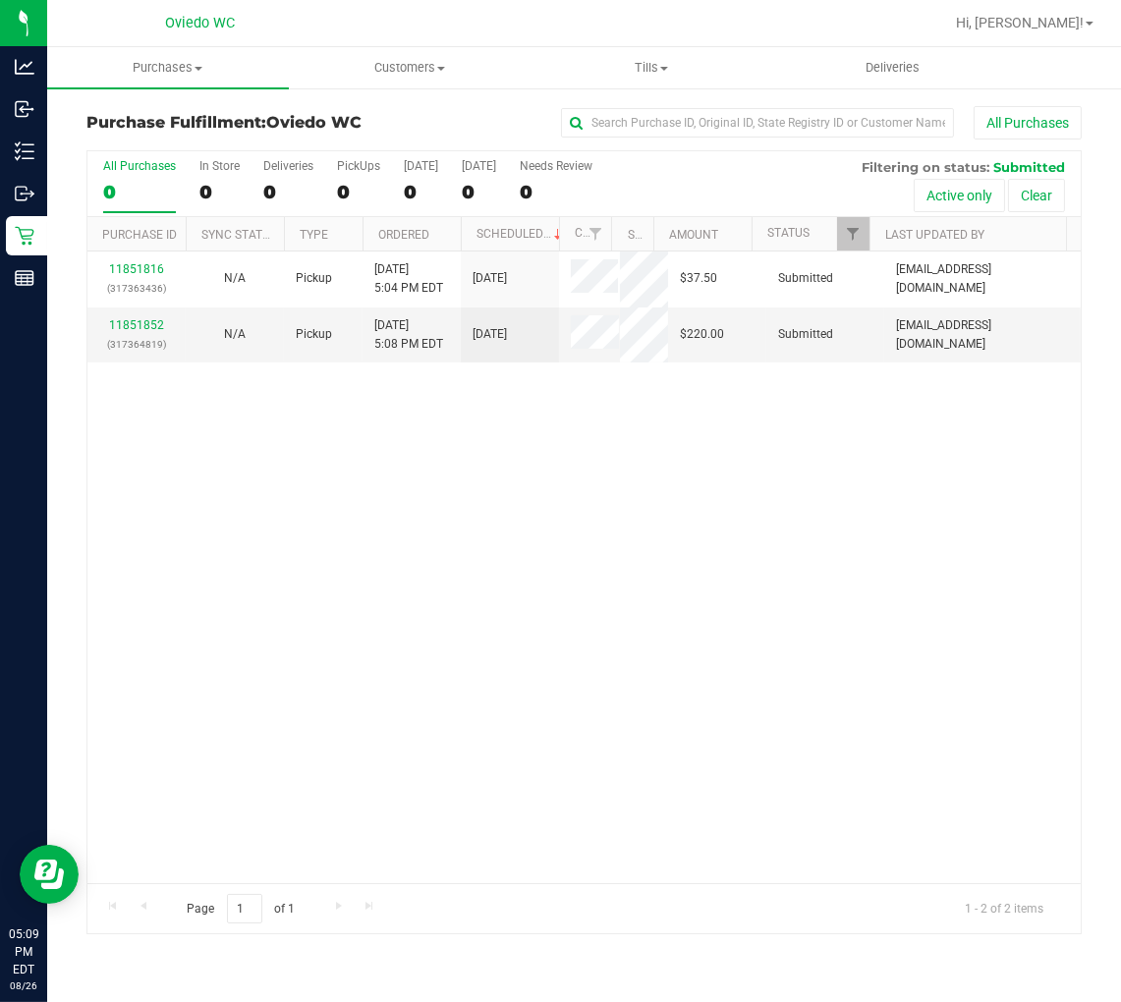
click at [373, 489] on div "11851816 (317363436) N/A Pickup [DATE] 5:04 PM EDT 8/26/2025 $37.50 Submitted […" at bounding box center [584, 568] width 994 height 632
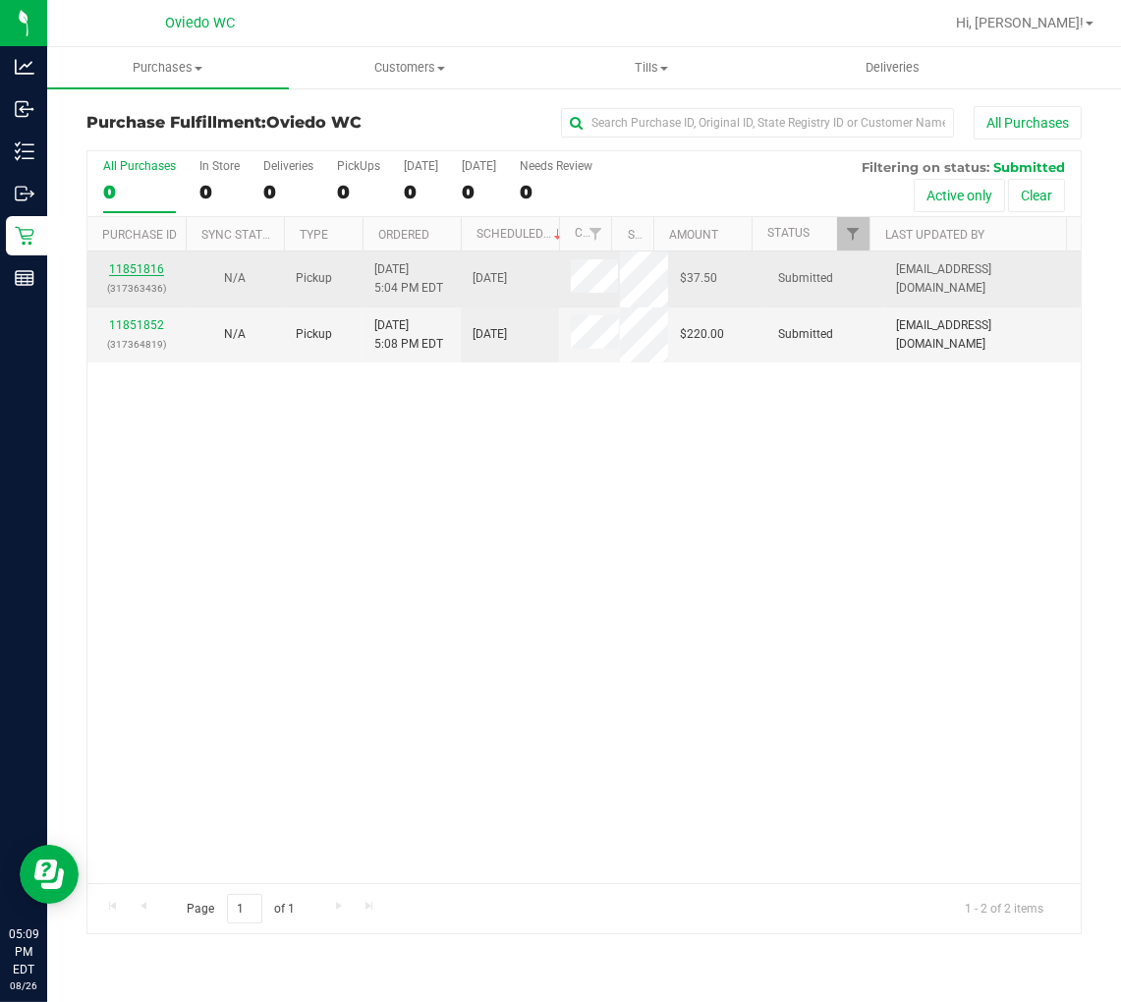
click at [145, 266] on link "11851816" at bounding box center [136, 269] width 55 height 14
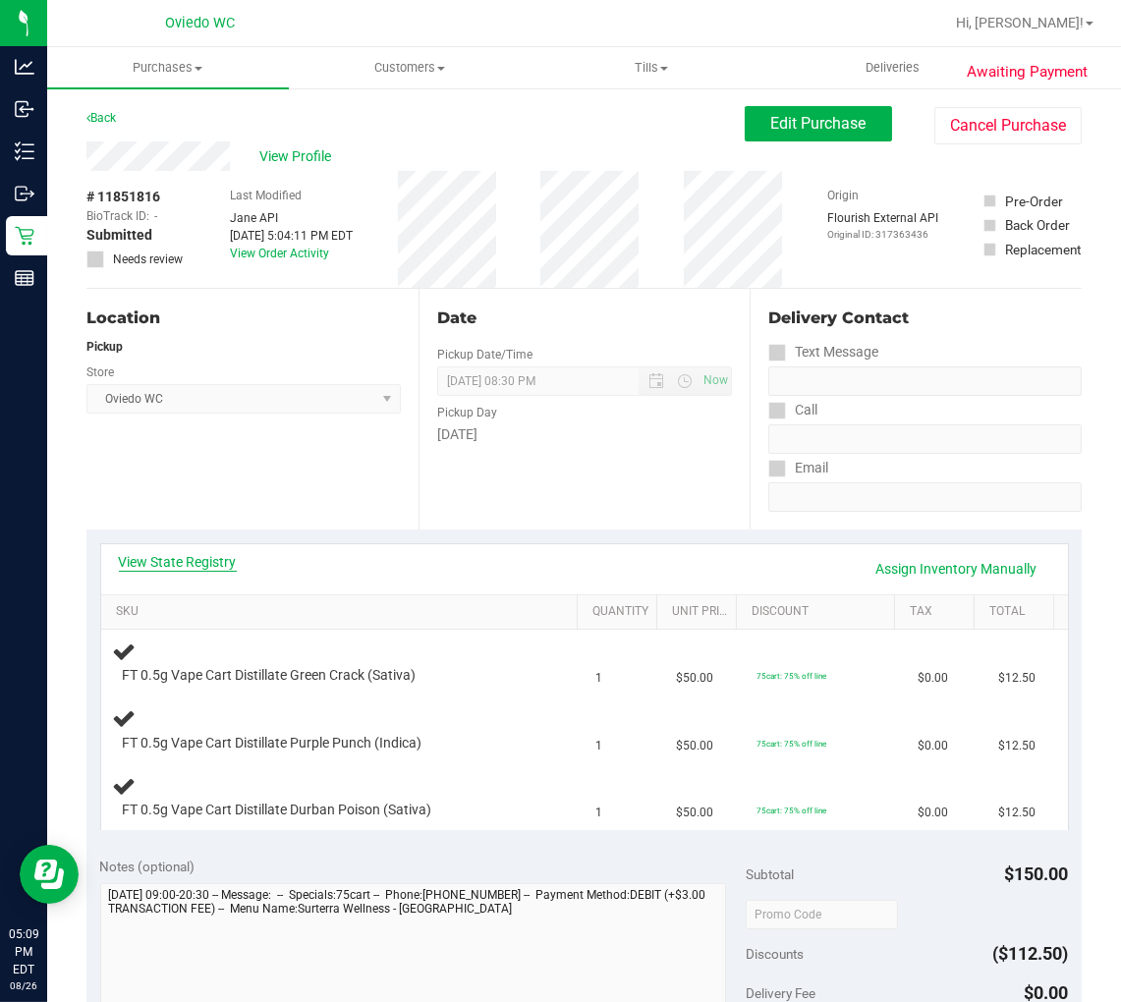
click at [155, 552] on link "View State Registry" at bounding box center [178, 562] width 118 height 20
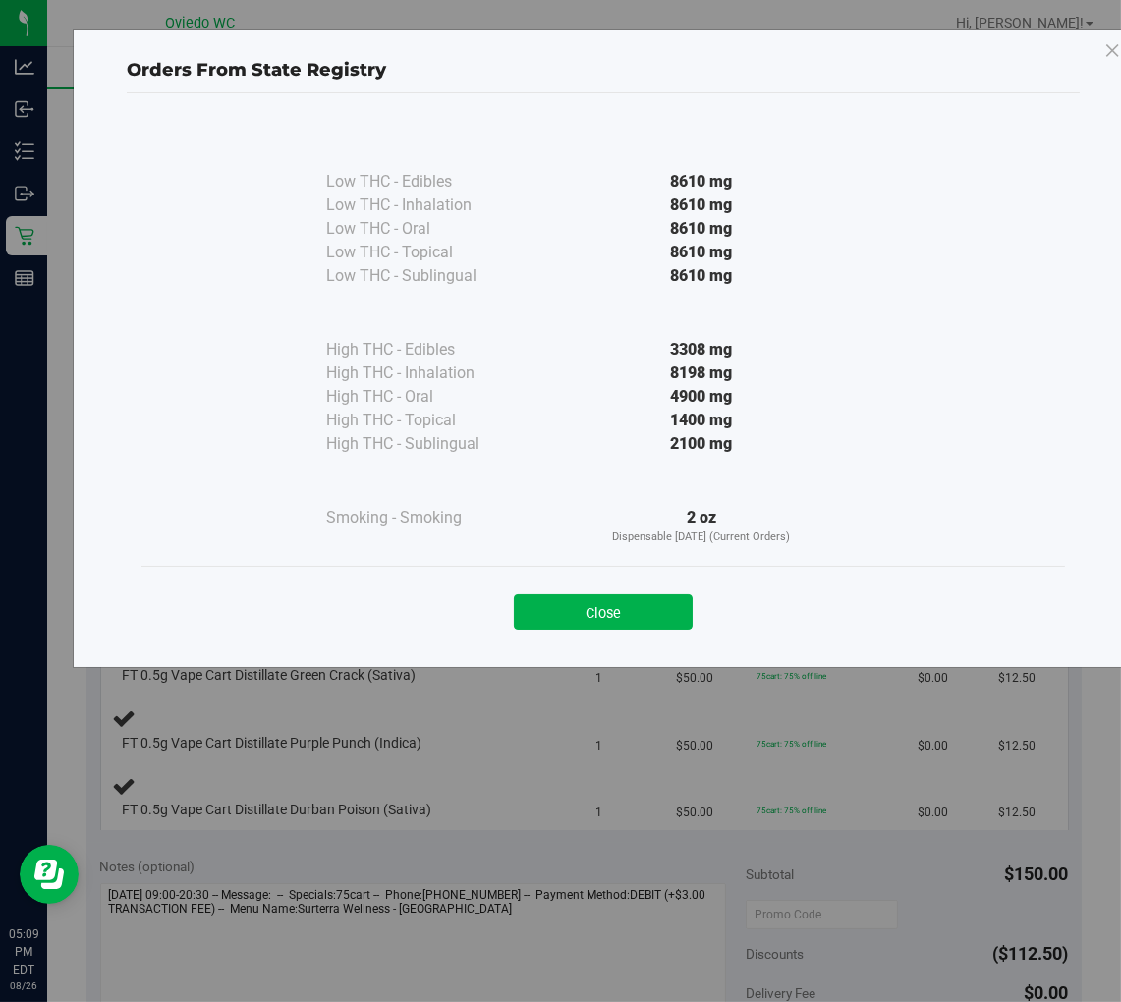
click at [644, 615] on button "Close" at bounding box center [603, 612] width 179 height 35
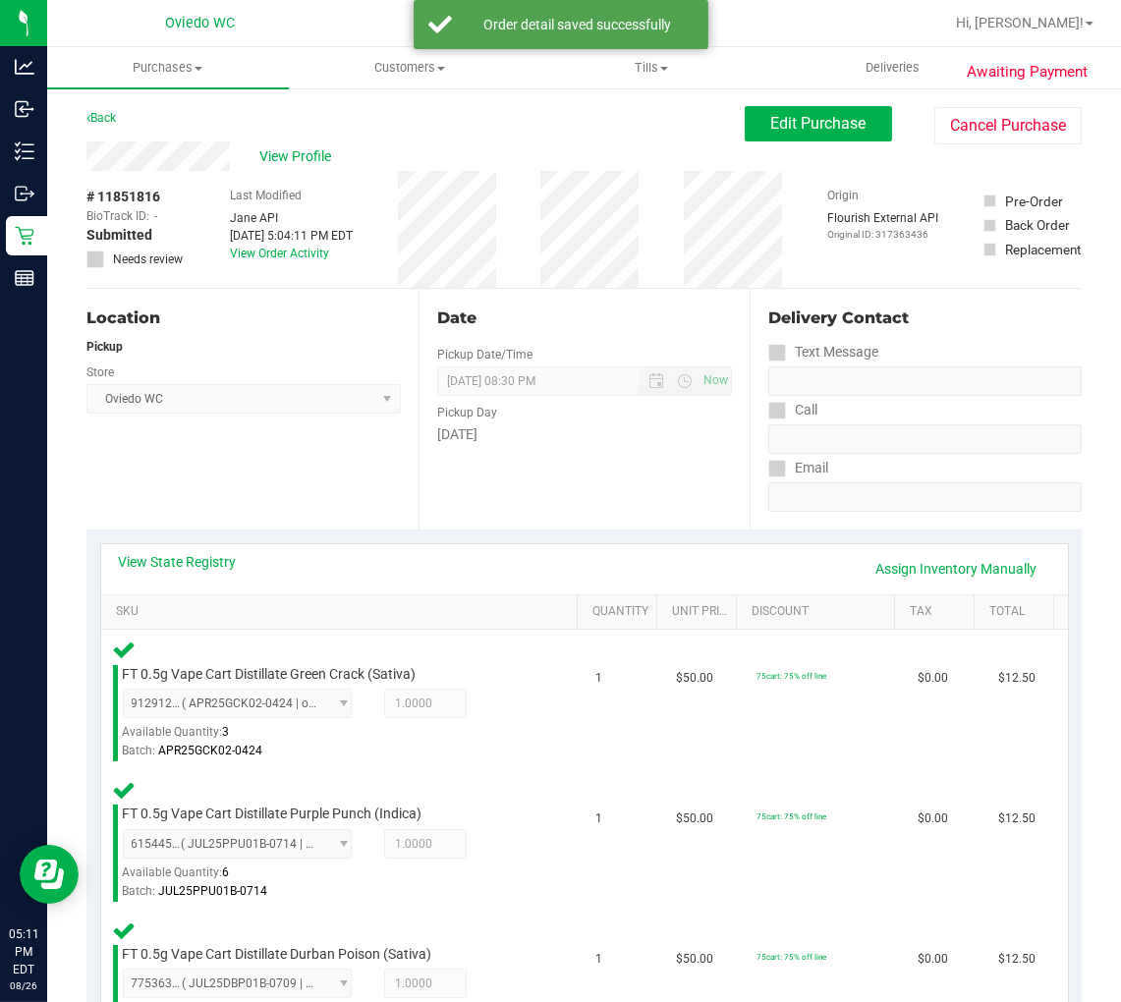
scroll to position [436, 0]
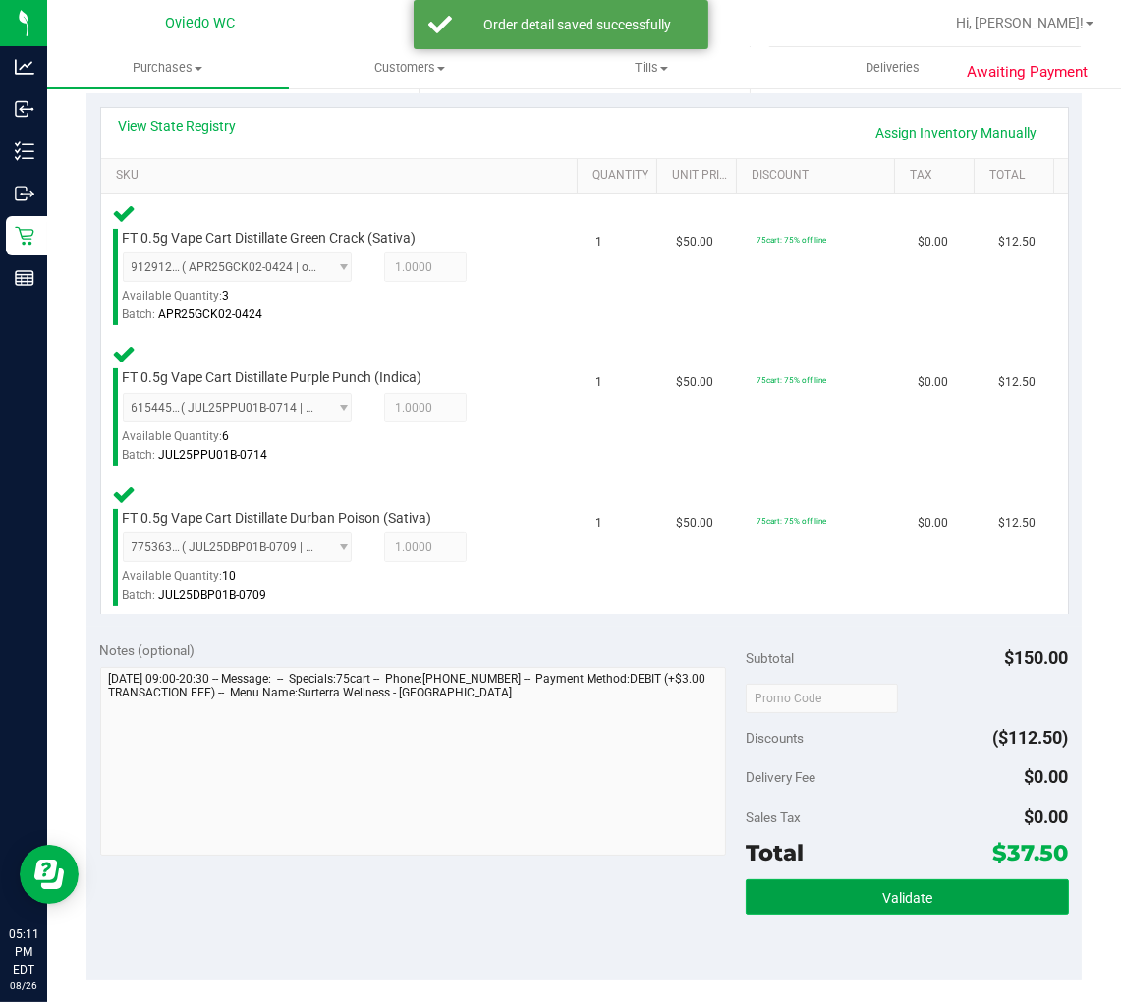
click at [898, 898] on span "Validate" at bounding box center [907, 898] width 50 height 16
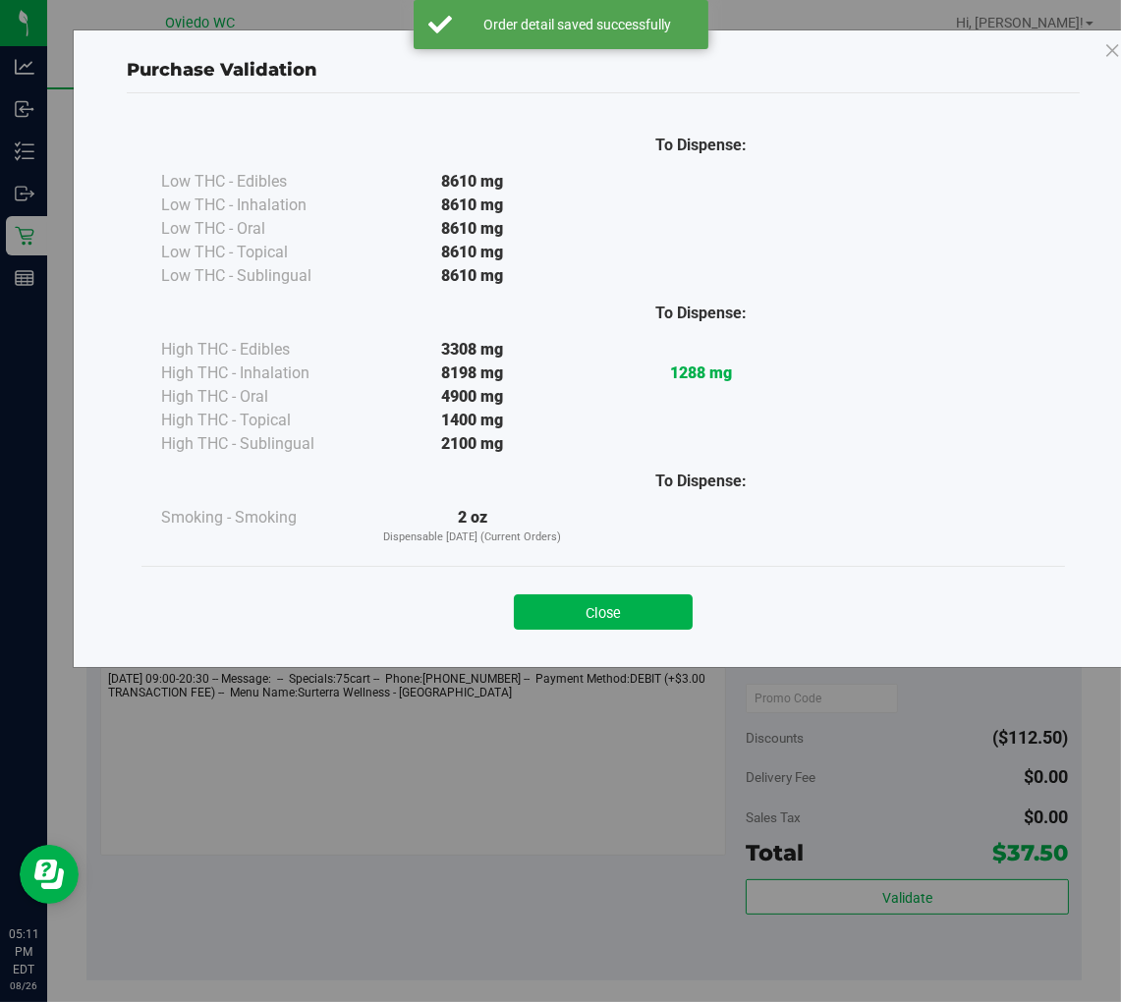
click at [610, 587] on div "Close" at bounding box center [603, 606] width 894 height 49
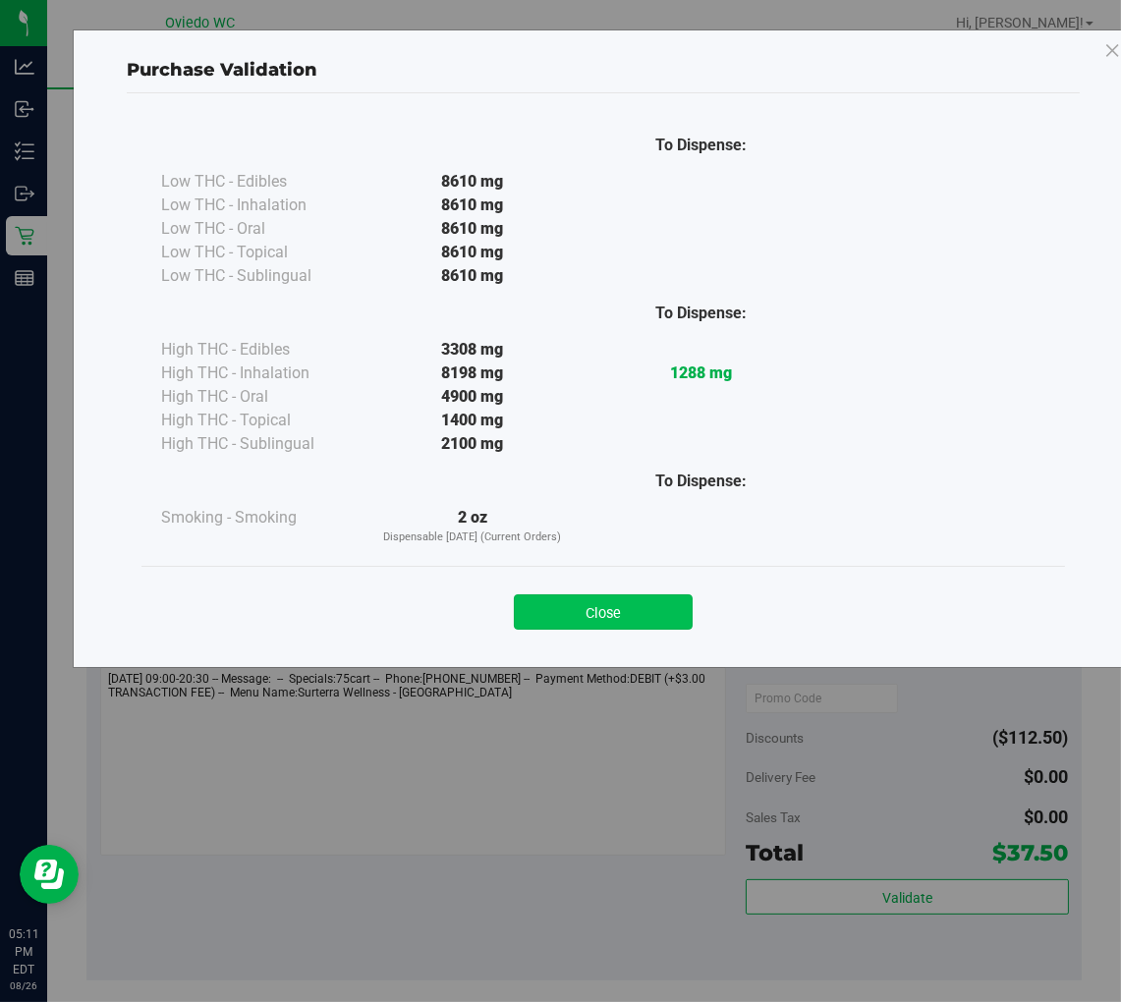
click at [614, 602] on button "Close" at bounding box center [603, 612] width 179 height 35
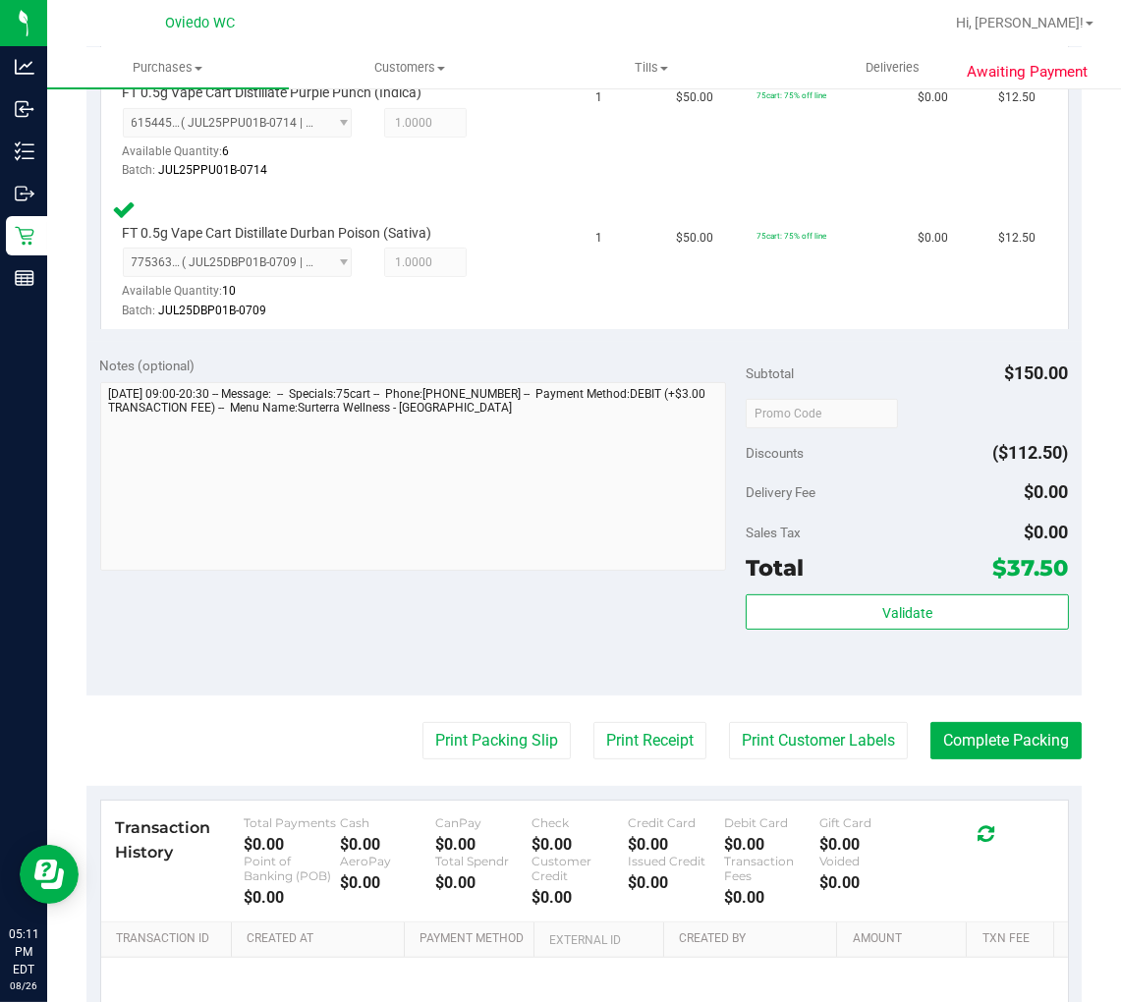
scroll to position [873, 0]
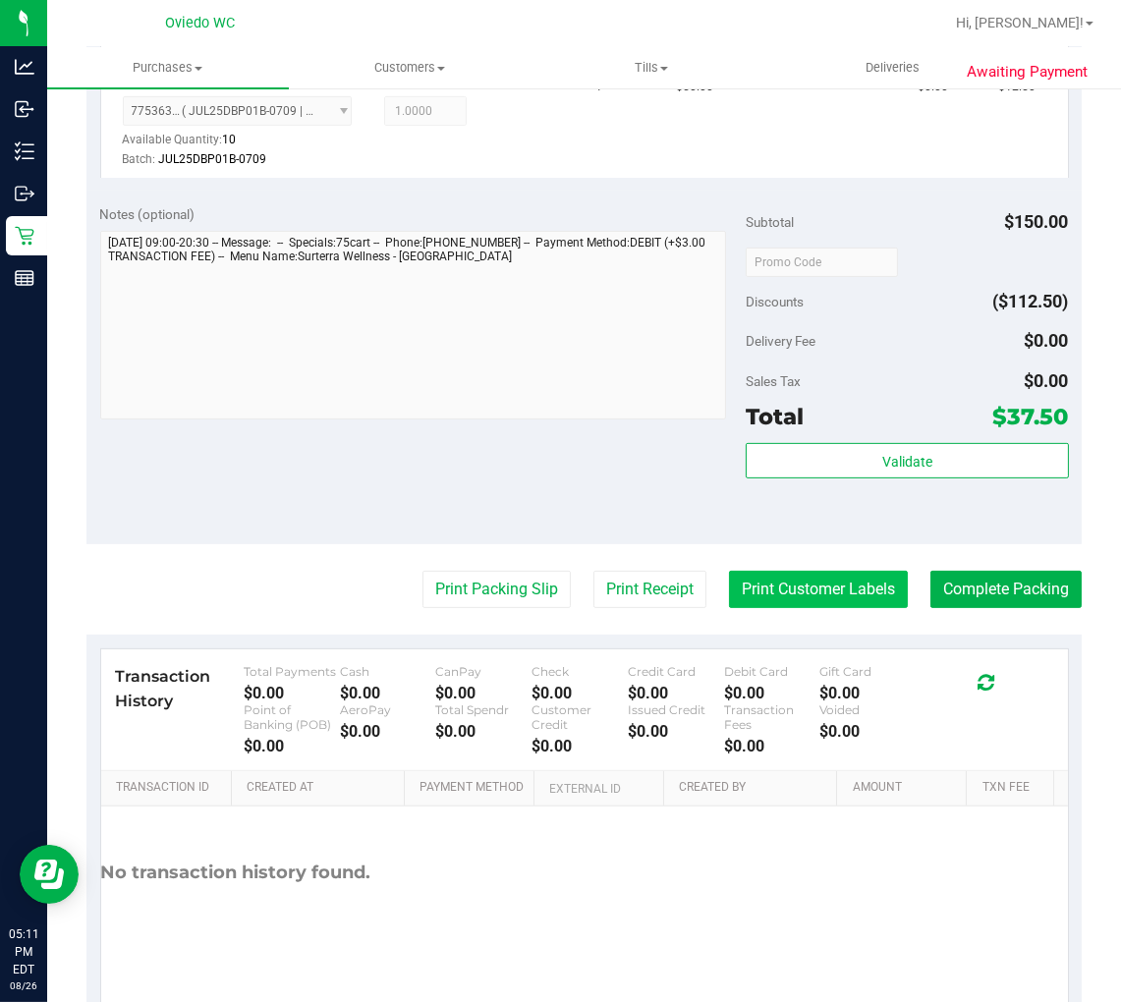
click at [849, 571] on button "Print Customer Labels" at bounding box center [818, 589] width 179 height 37
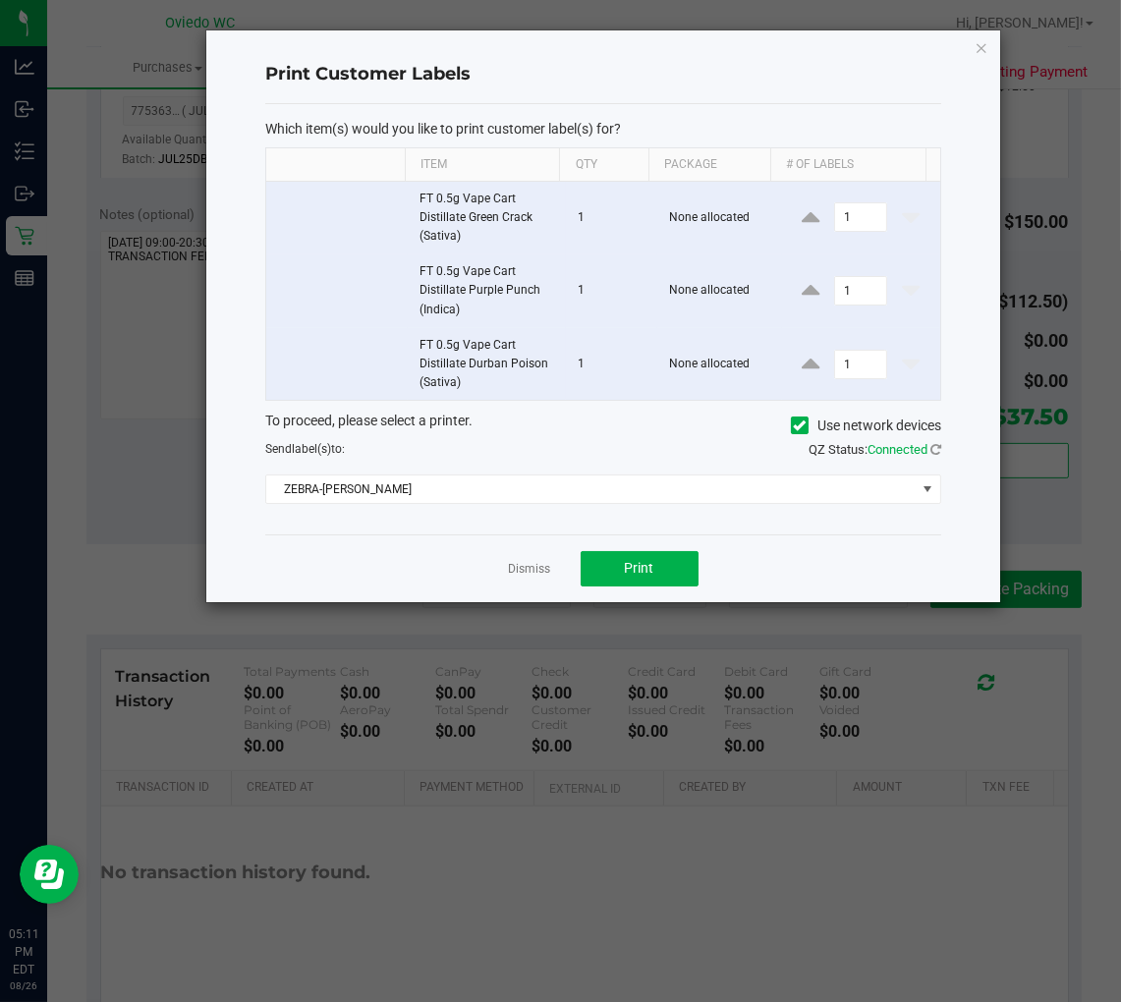
click at [590, 595] on div "Dismiss Print" at bounding box center [602, 569] width 675 height 68
click at [611, 568] on button "Print" at bounding box center [640, 568] width 118 height 35
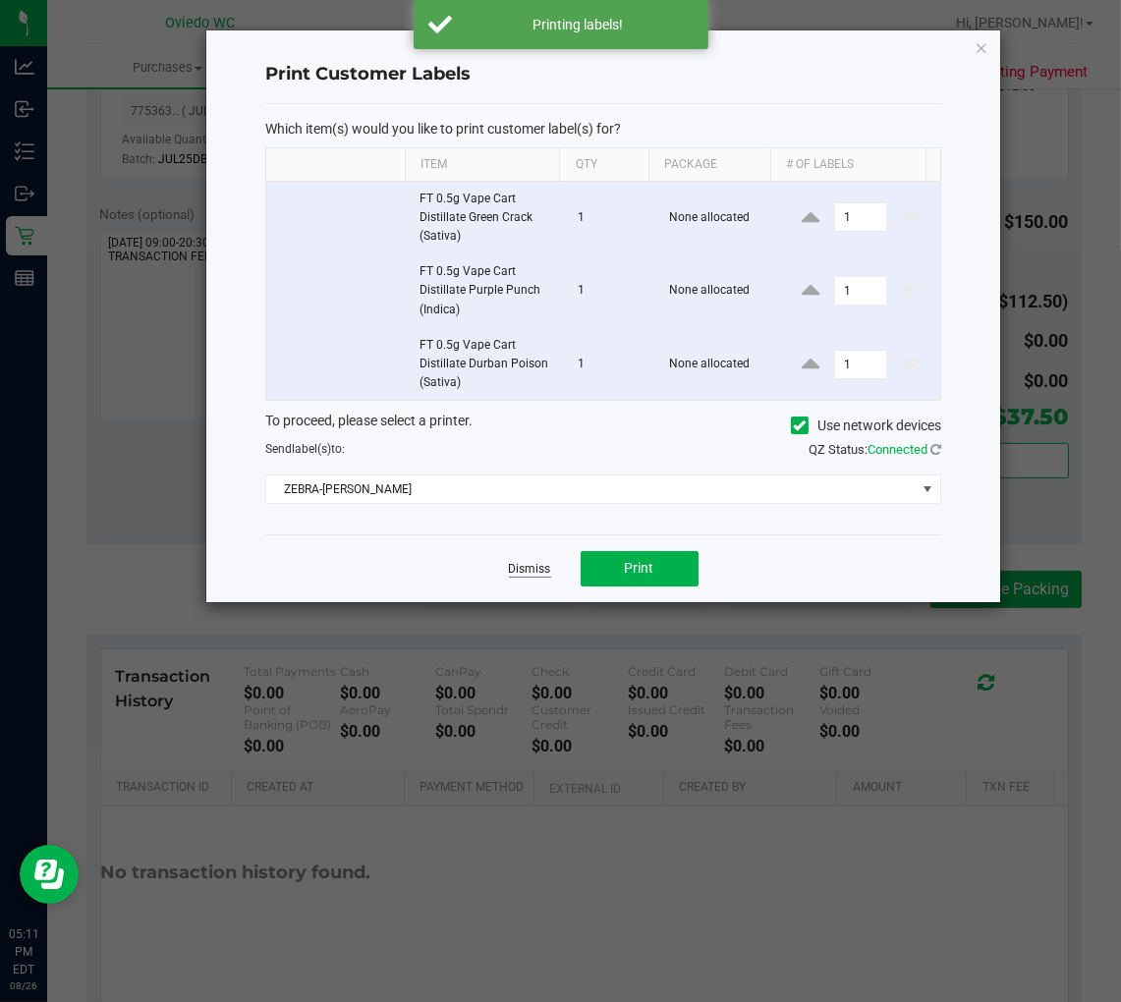
click at [523, 568] on link "Dismiss" at bounding box center [530, 569] width 42 height 17
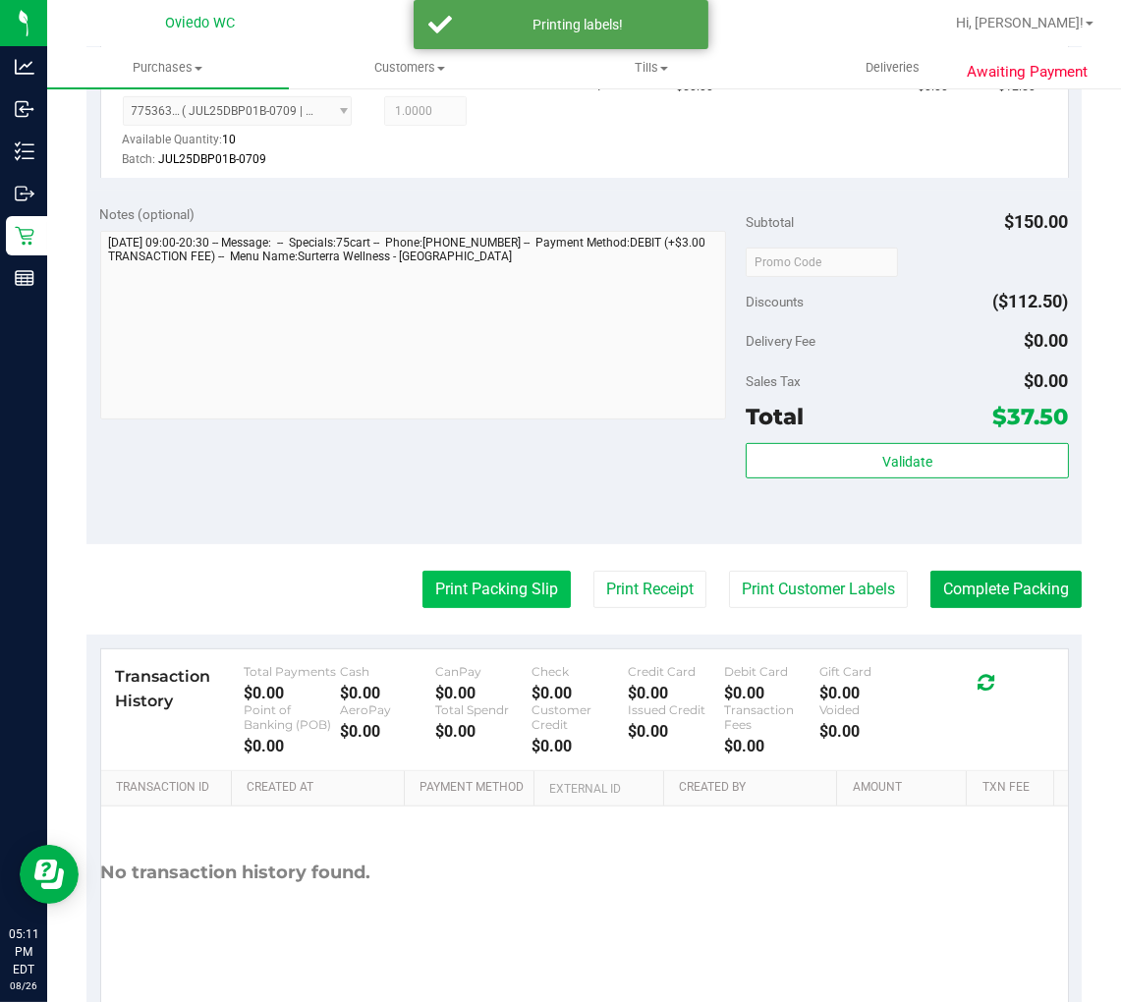
click at [499, 586] on button "Print Packing Slip" at bounding box center [497, 589] width 148 height 37
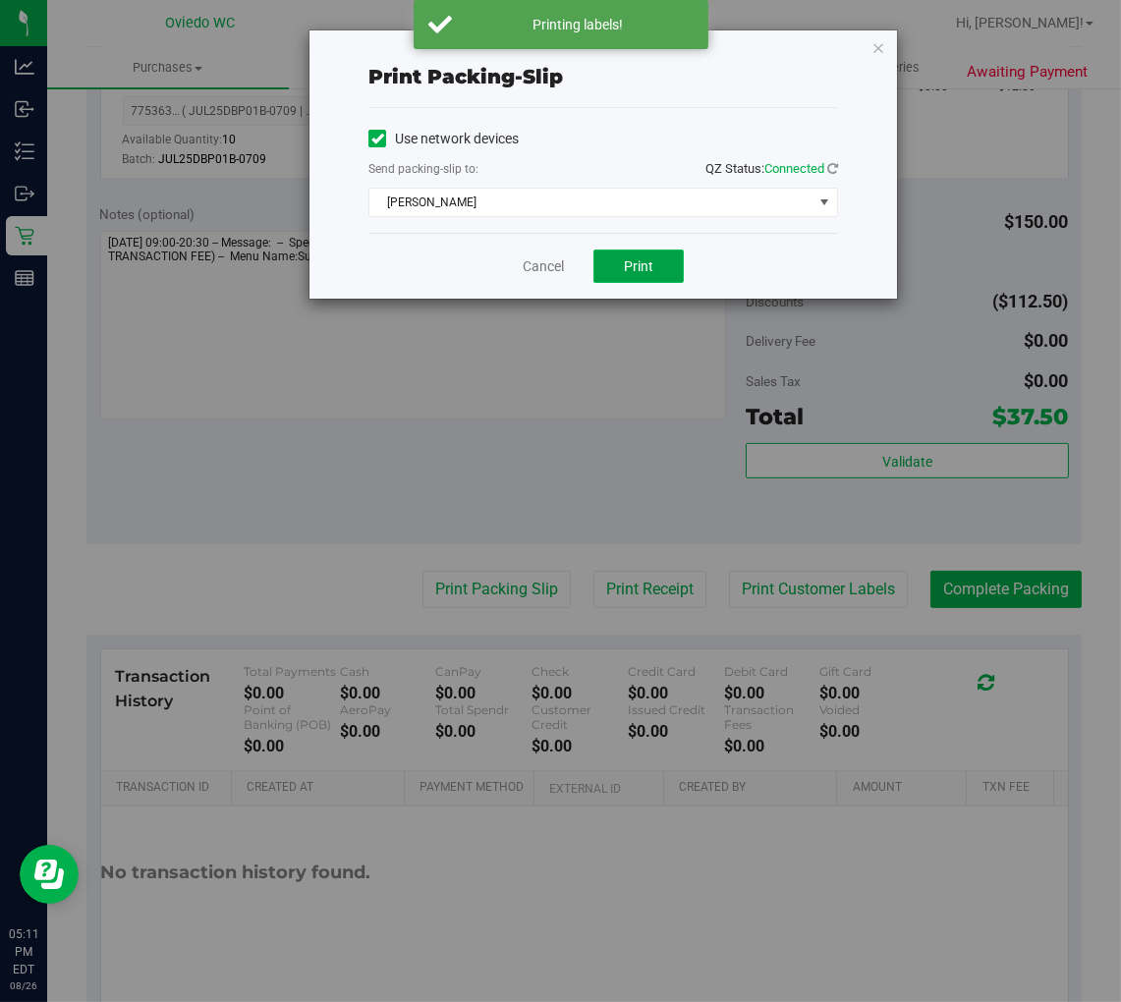
click at [630, 277] on button "Print" at bounding box center [639, 266] width 90 height 33
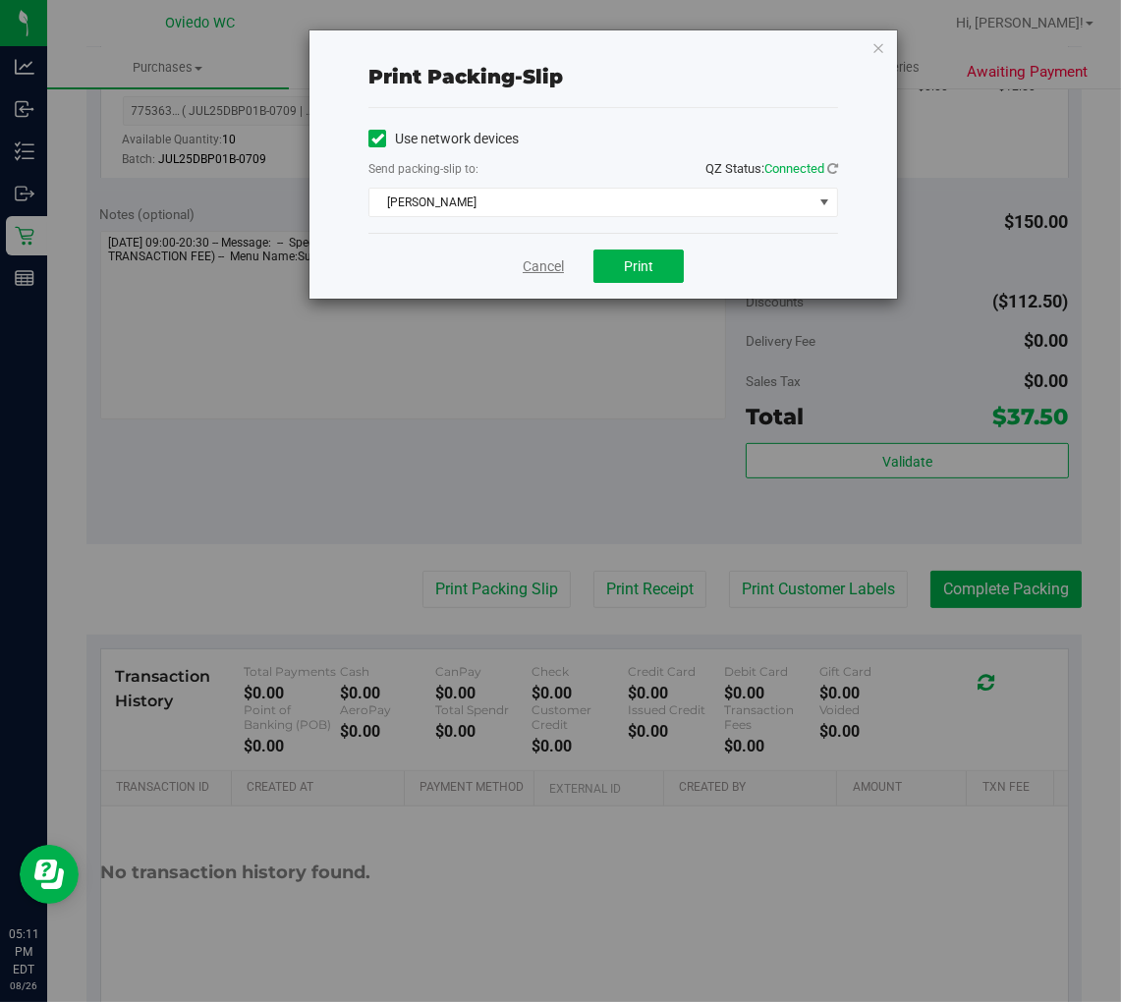
click at [536, 263] on link "Cancel" at bounding box center [543, 266] width 41 height 21
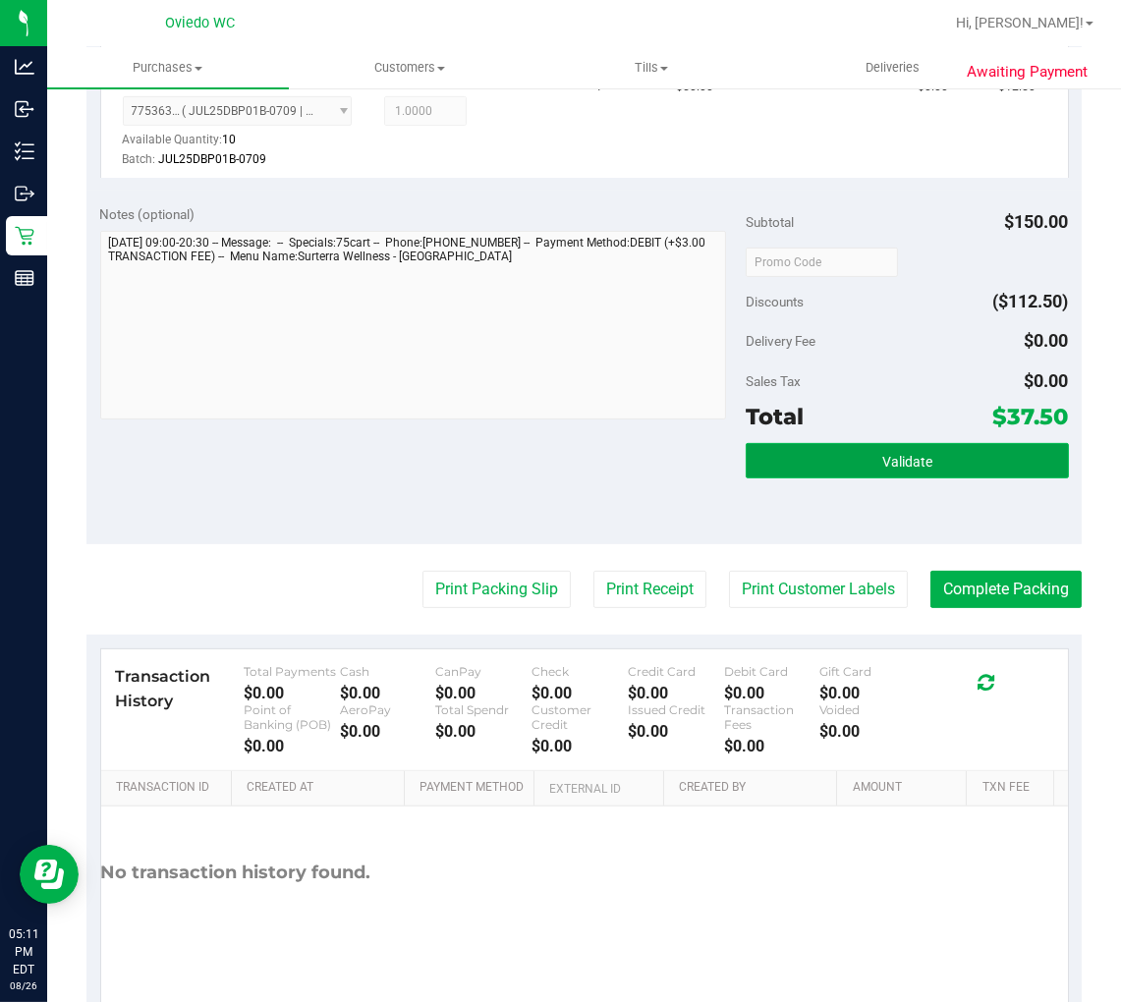
click at [827, 469] on button "Validate" at bounding box center [907, 460] width 323 height 35
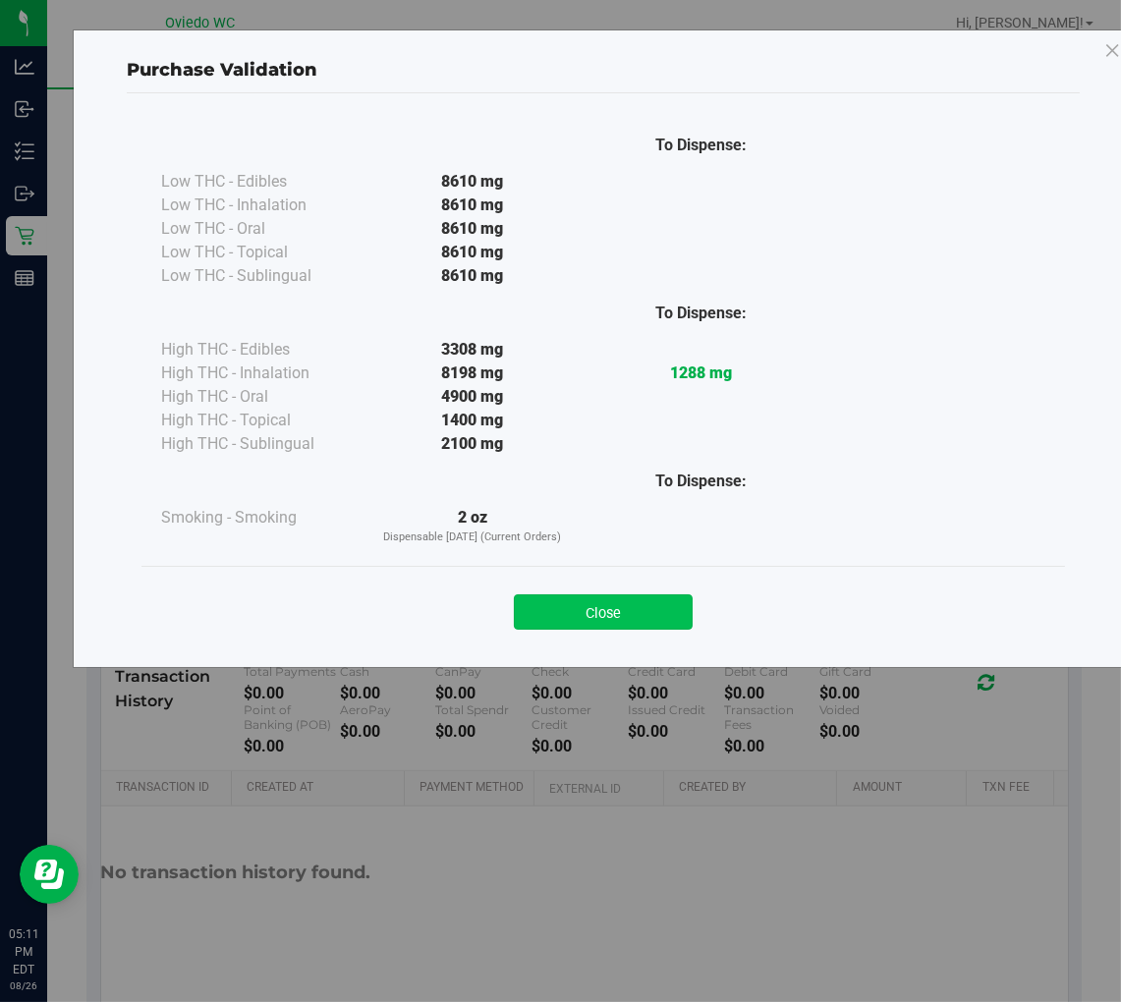
click at [653, 623] on button "Close" at bounding box center [603, 612] width 179 height 35
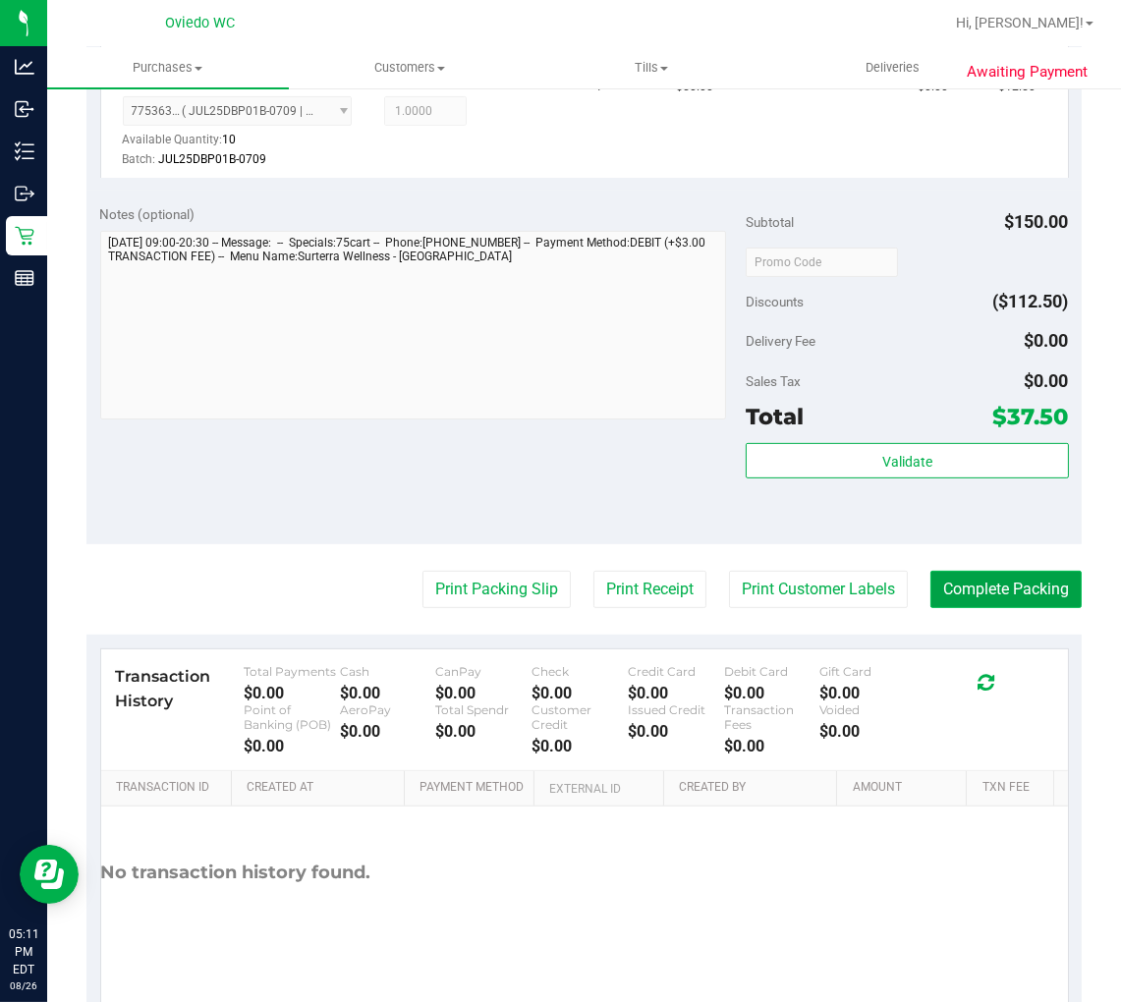
click at [990, 587] on button "Complete Packing" at bounding box center [1006, 589] width 151 height 37
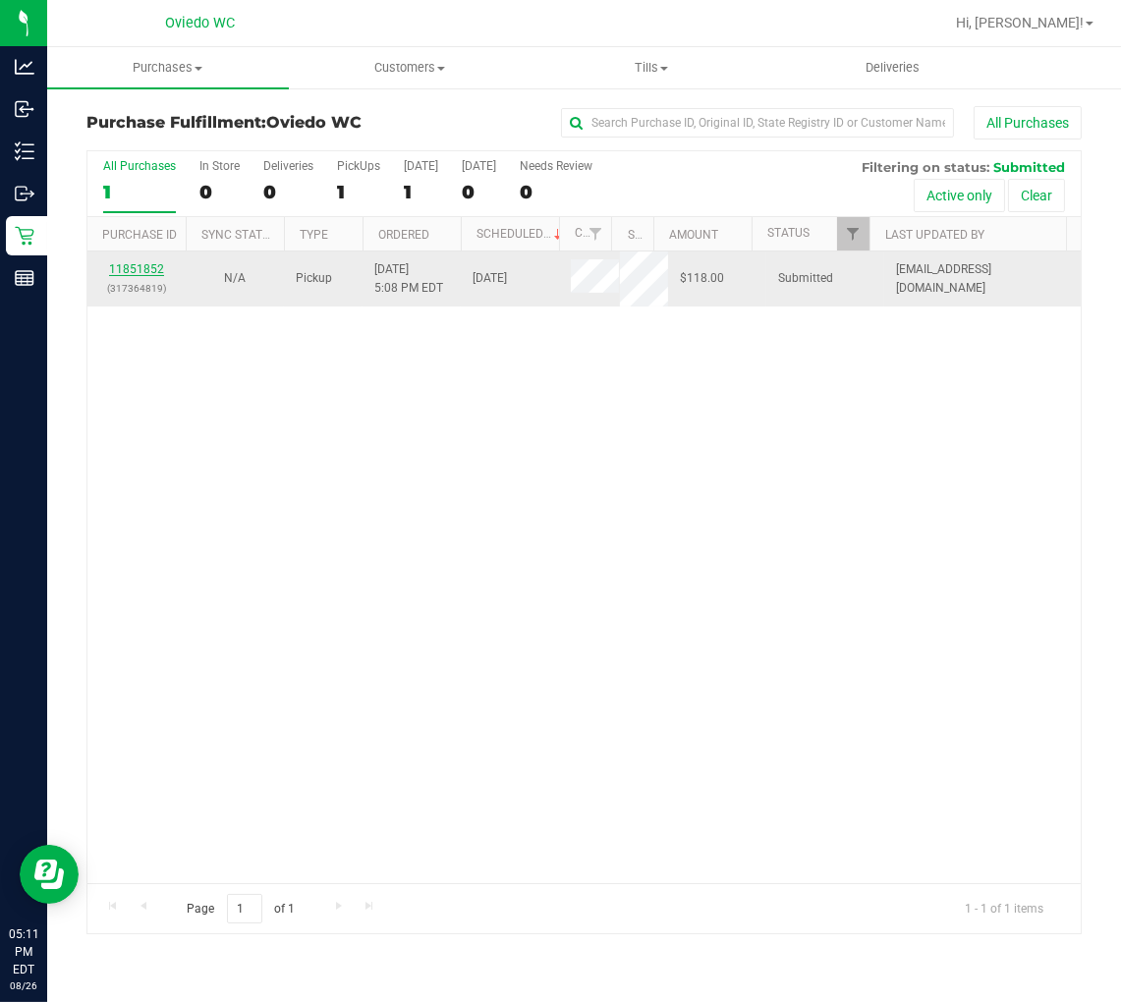
click at [155, 263] on link "11851852" at bounding box center [136, 269] width 55 height 14
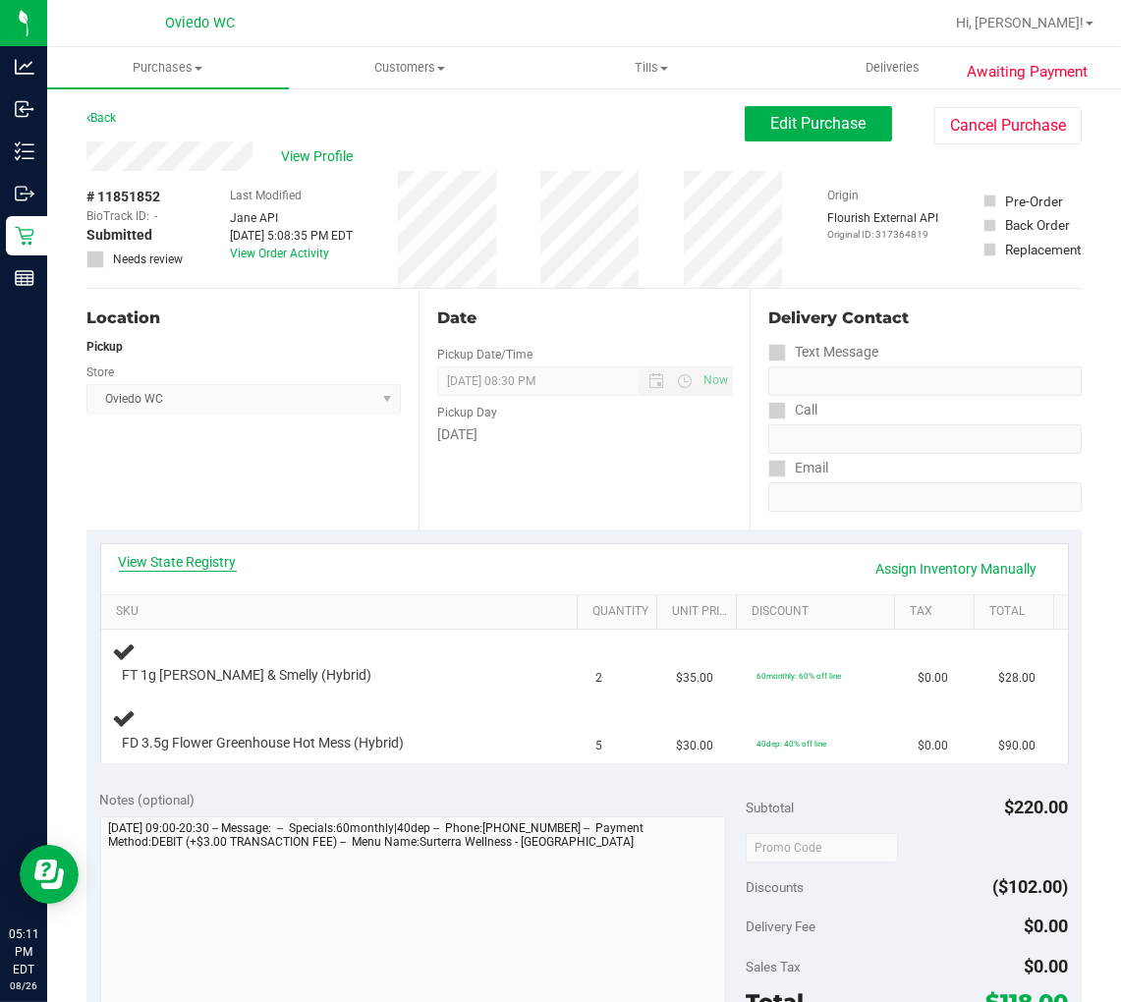
click at [213, 561] on link "View State Registry" at bounding box center [178, 562] width 118 height 20
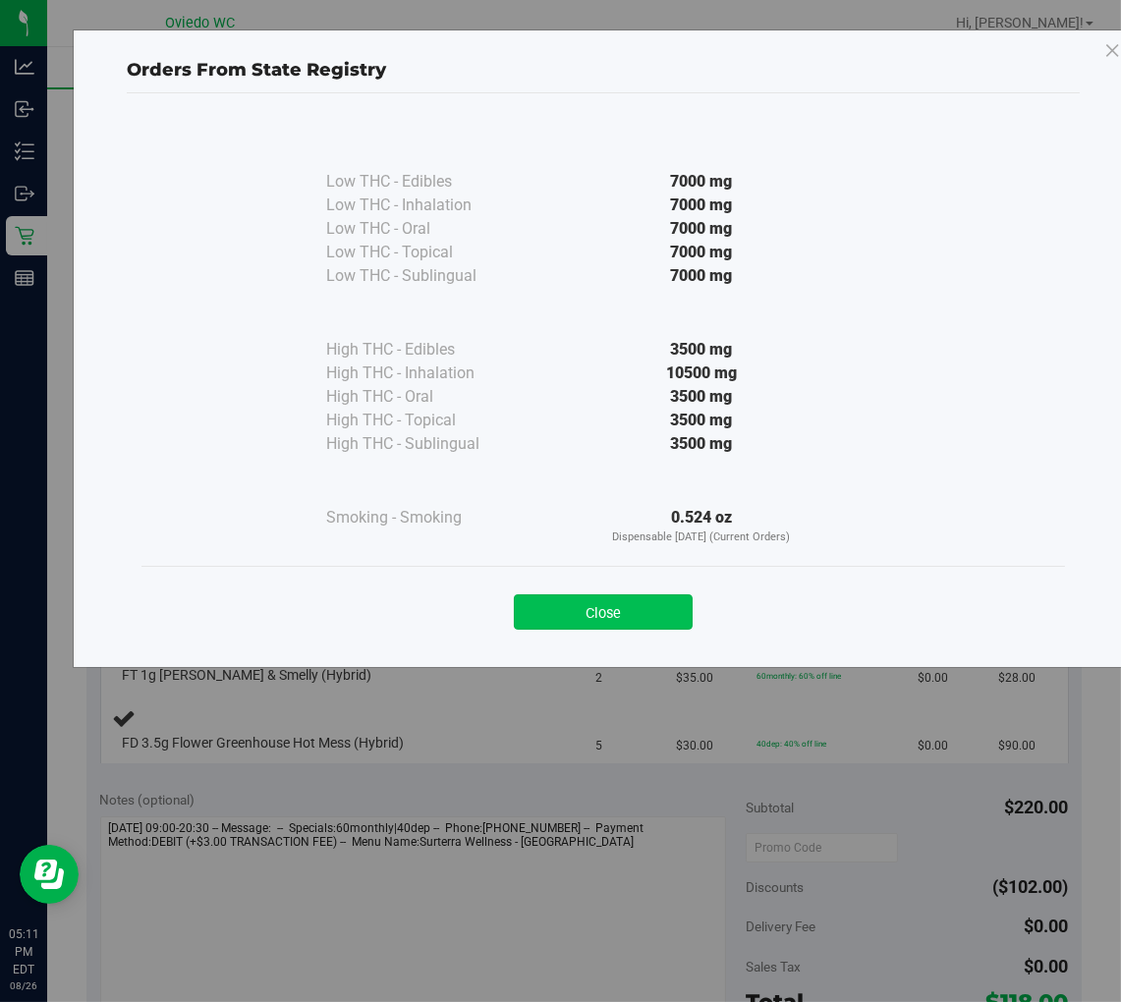
click at [604, 597] on button "Close" at bounding box center [603, 612] width 179 height 35
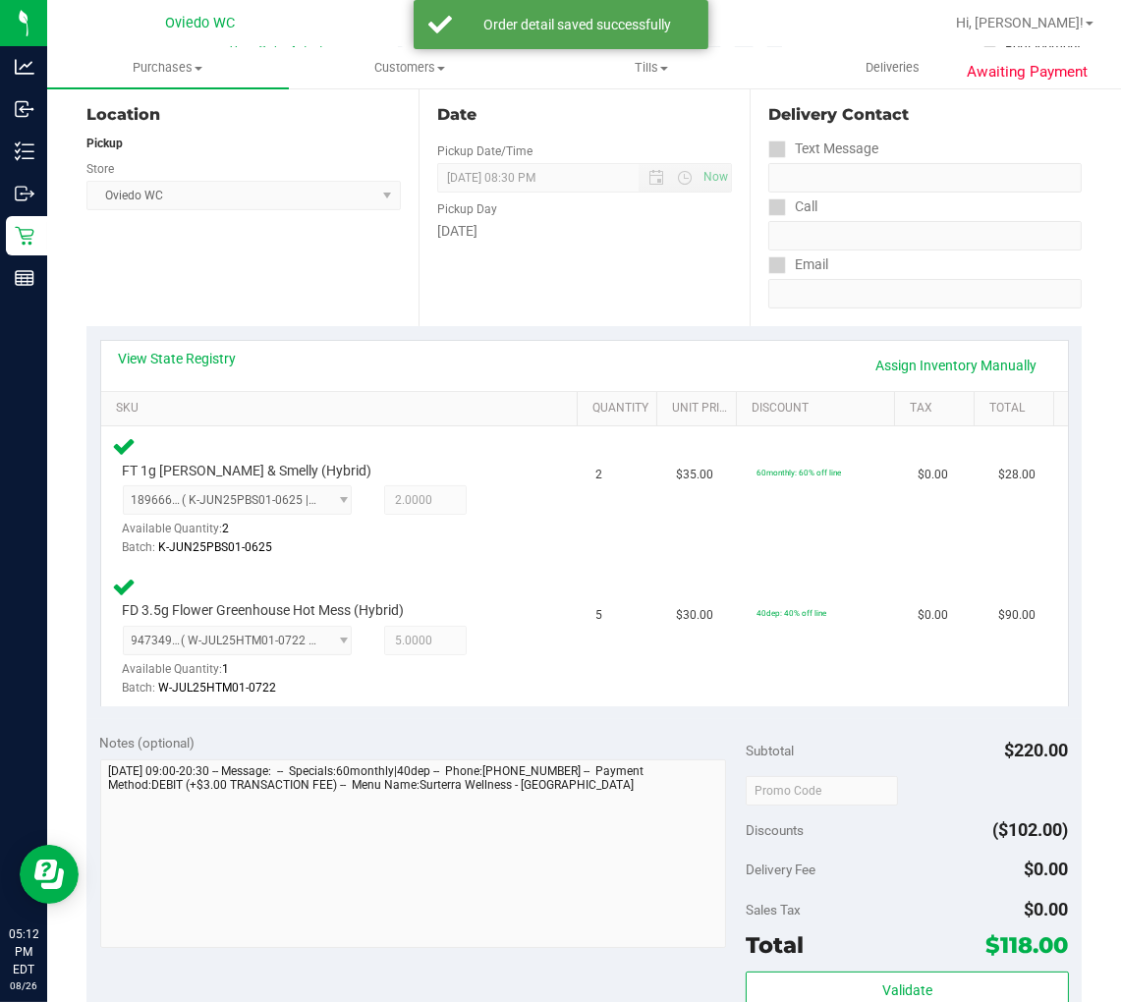
scroll to position [436, 0]
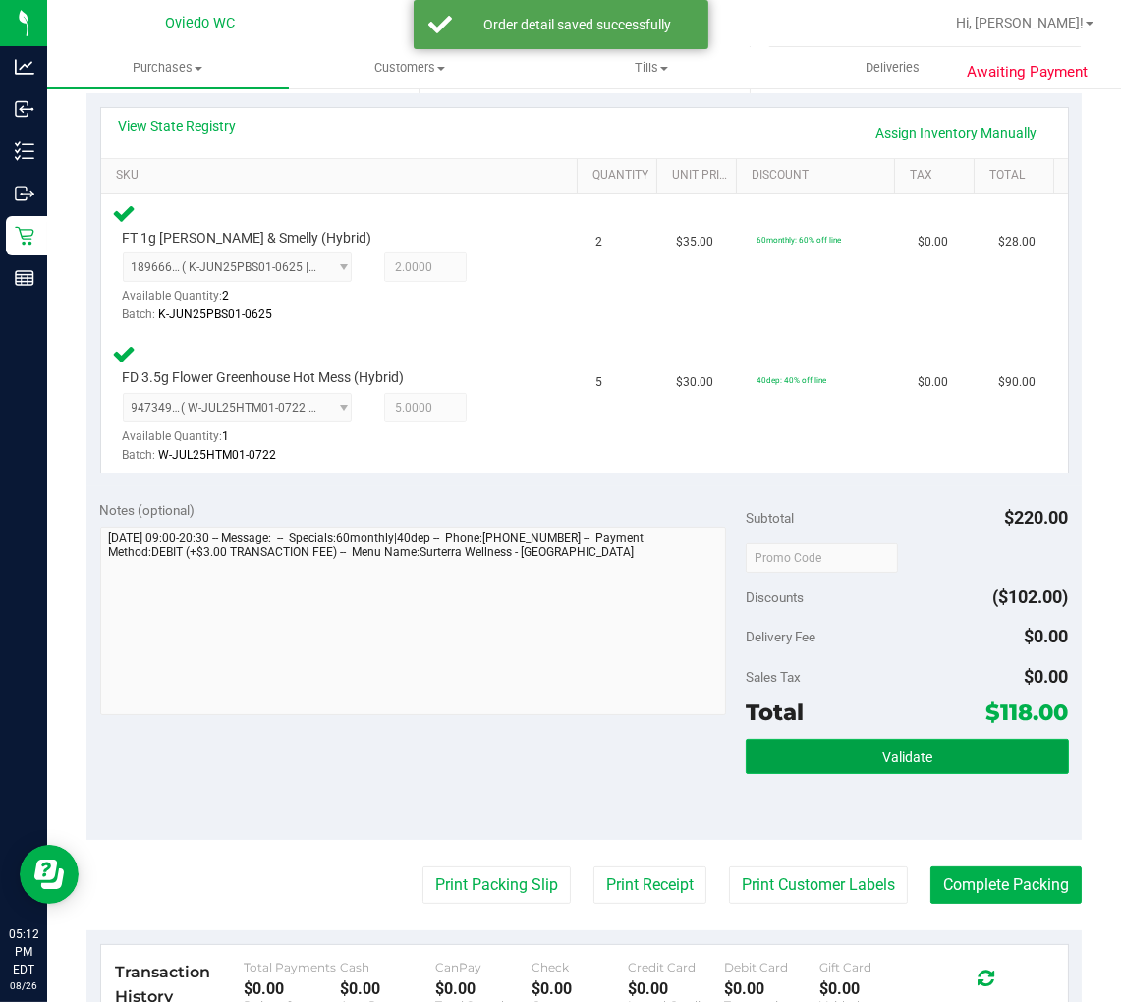
click at [840, 755] on button "Validate" at bounding box center [907, 756] width 323 height 35
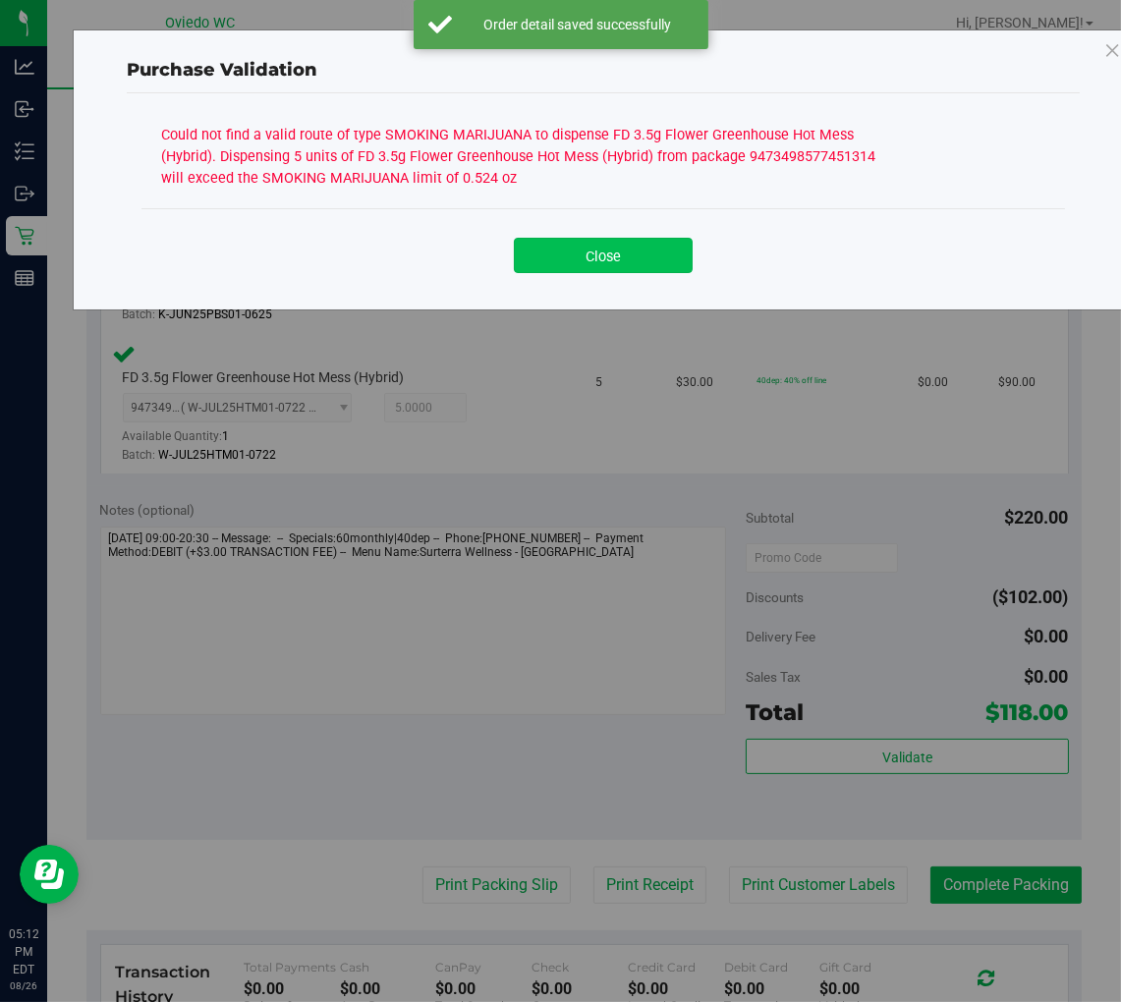
click at [594, 257] on button "Close" at bounding box center [603, 255] width 179 height 35
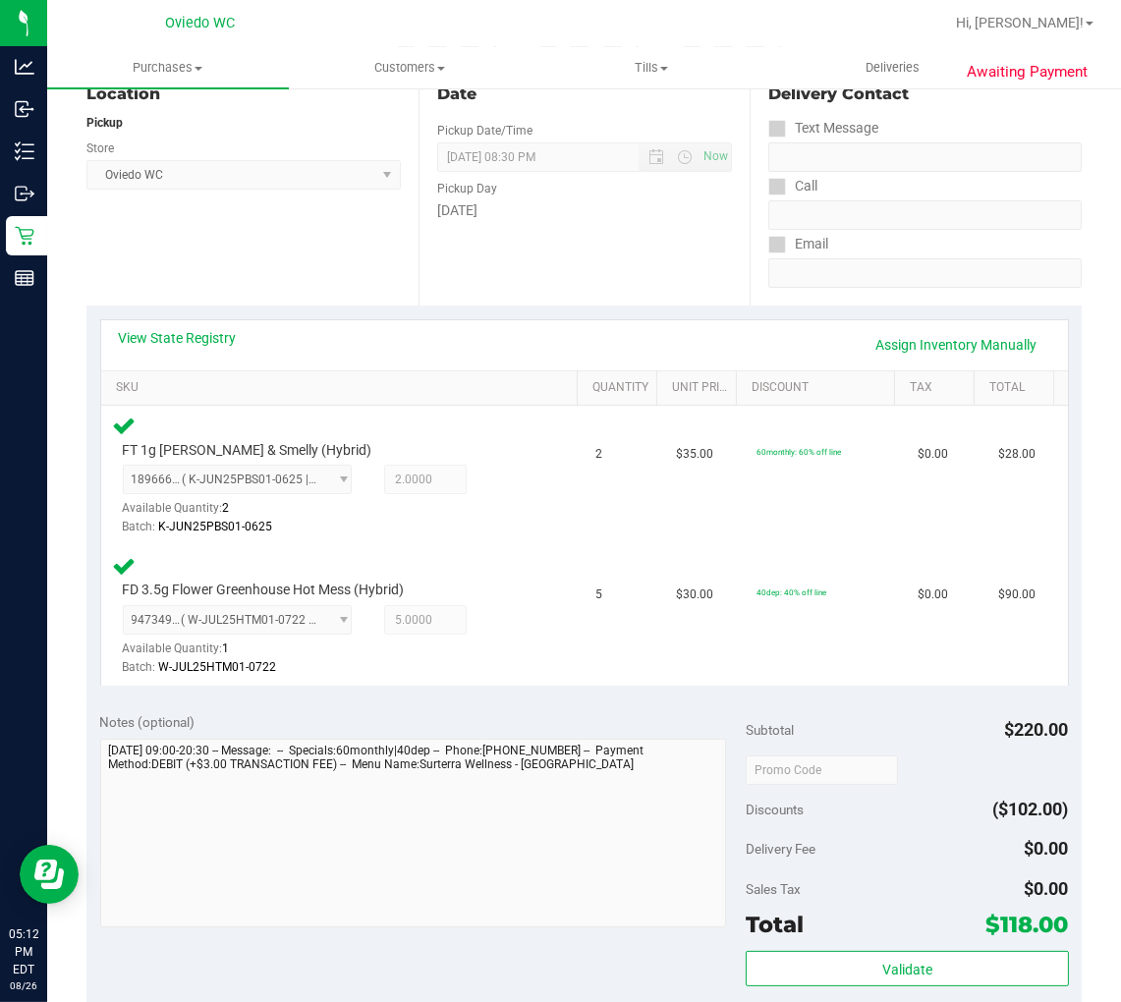
scroll to position [0, 0]
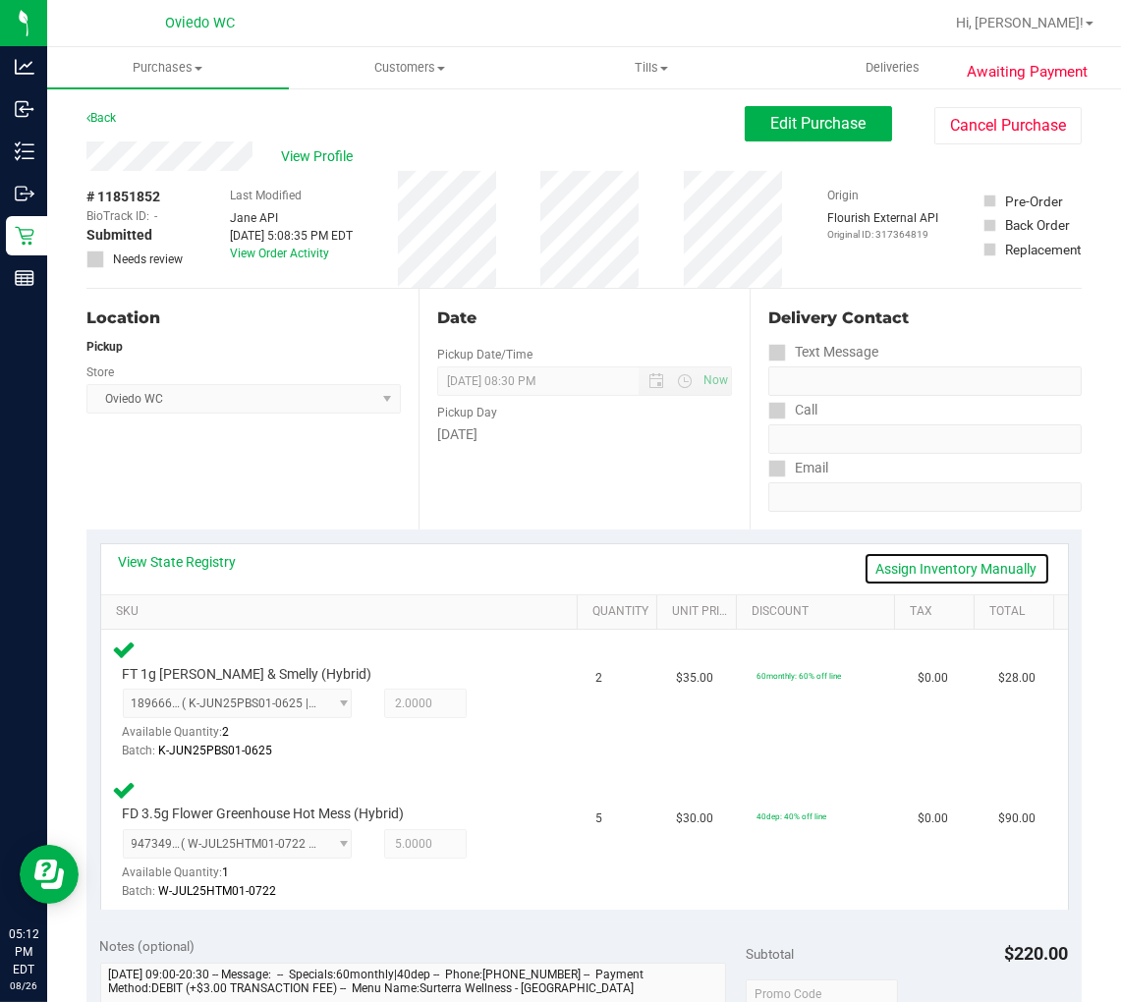
click at [958, 558] on link "Assign Inventory Manually" at bounding box center [957, 568] width 187 height 33
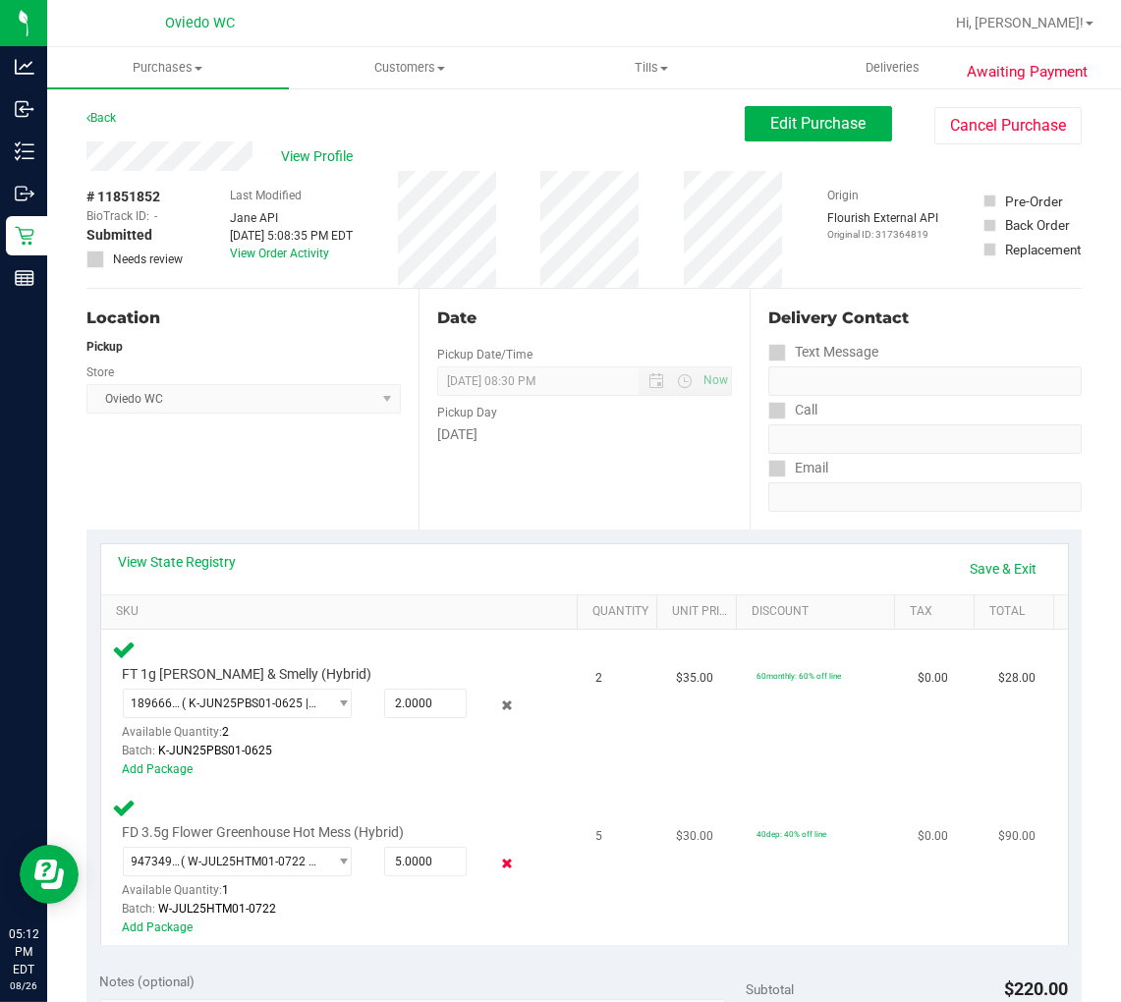
click at [496, 865] on icon at bounding box center [506, 864] width 21 height 23
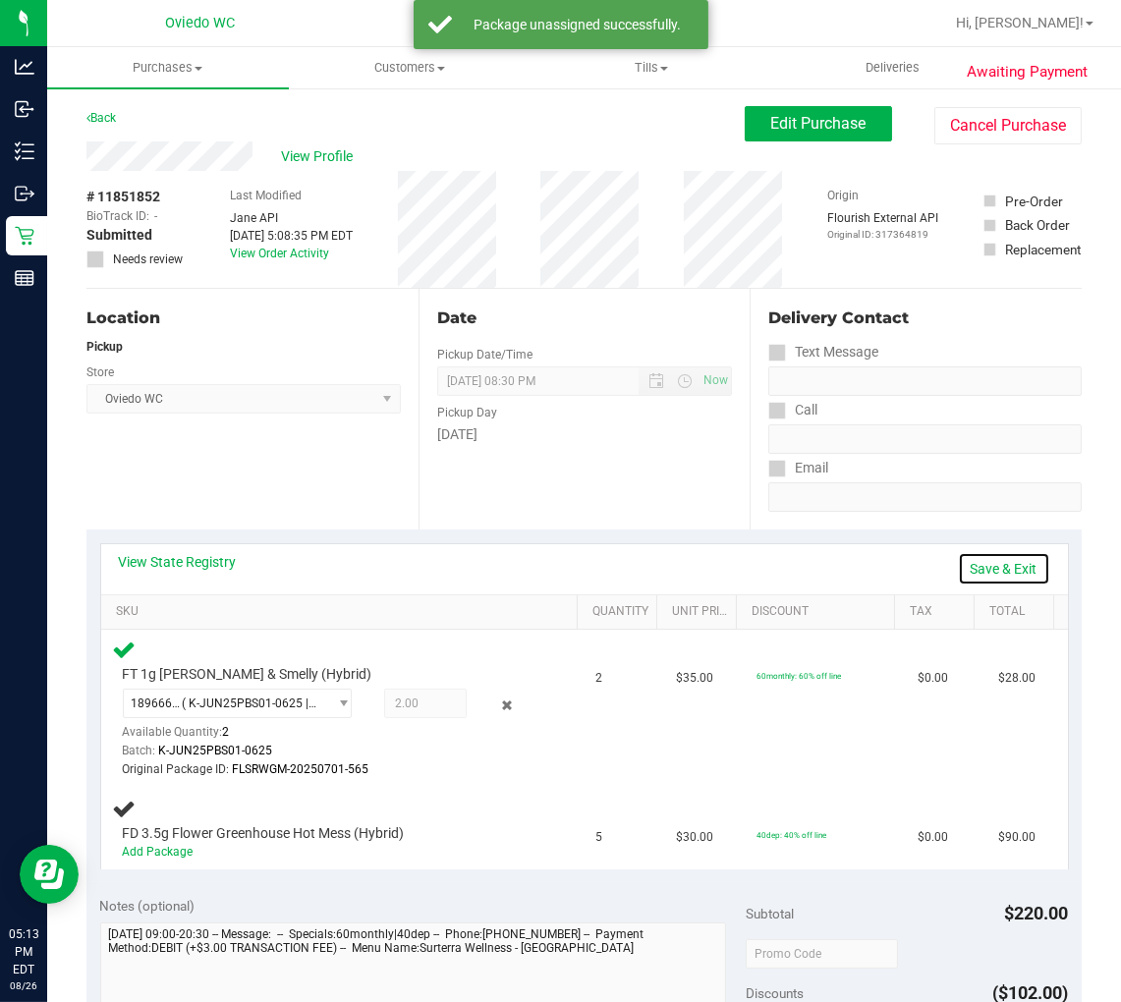
click at [991, 573] on link "Save & Exit" at bounding box center [1004, 568] width 92 height 33
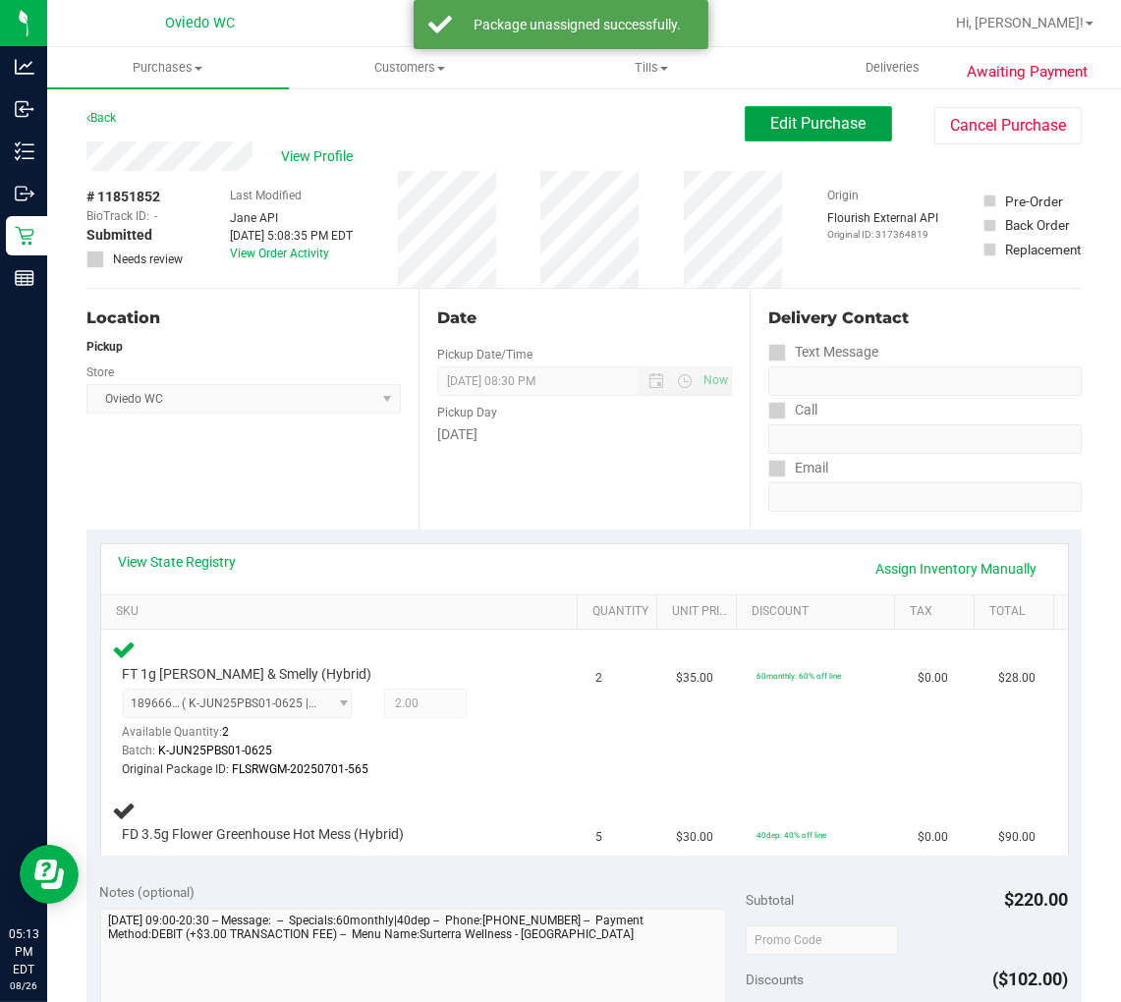
click at [779, 135] on button "Edit Purchase" at bounding box center [818, 123] width 147 height 35
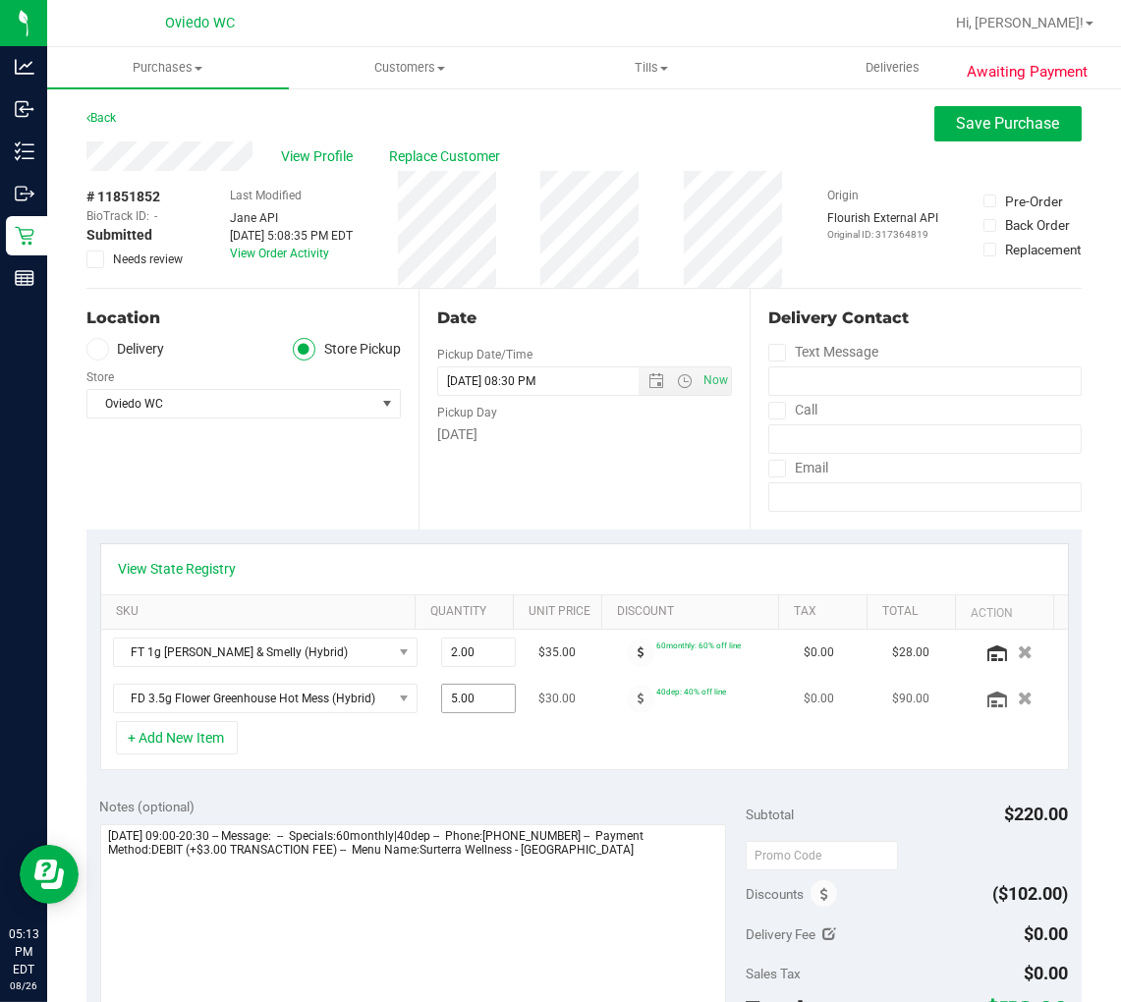
click at [450, 694] on span "5.00 5" at bounding box center [478, 698] width 75 height 29
click at [0, 0] on input "5" at bounding box center [0, 0] width 0 height 0
type input "4"
type input "4.00"
click at [437, 752] on div "+ Add New Item" at bounding box center [584, 745] width 969 height 49
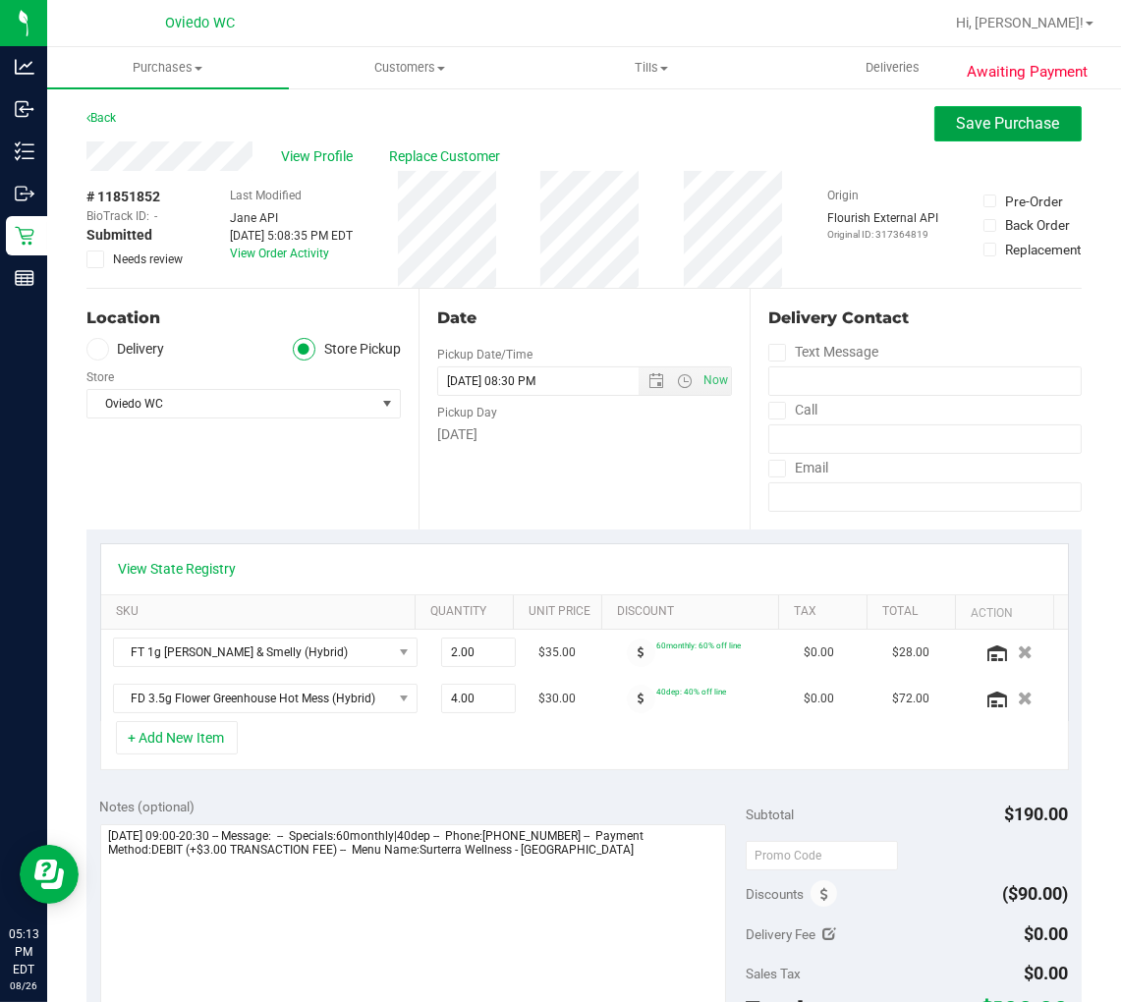
click at [935, 134] on button "Save Purchase" at bounding box center [1008, 123] width 147 height 35
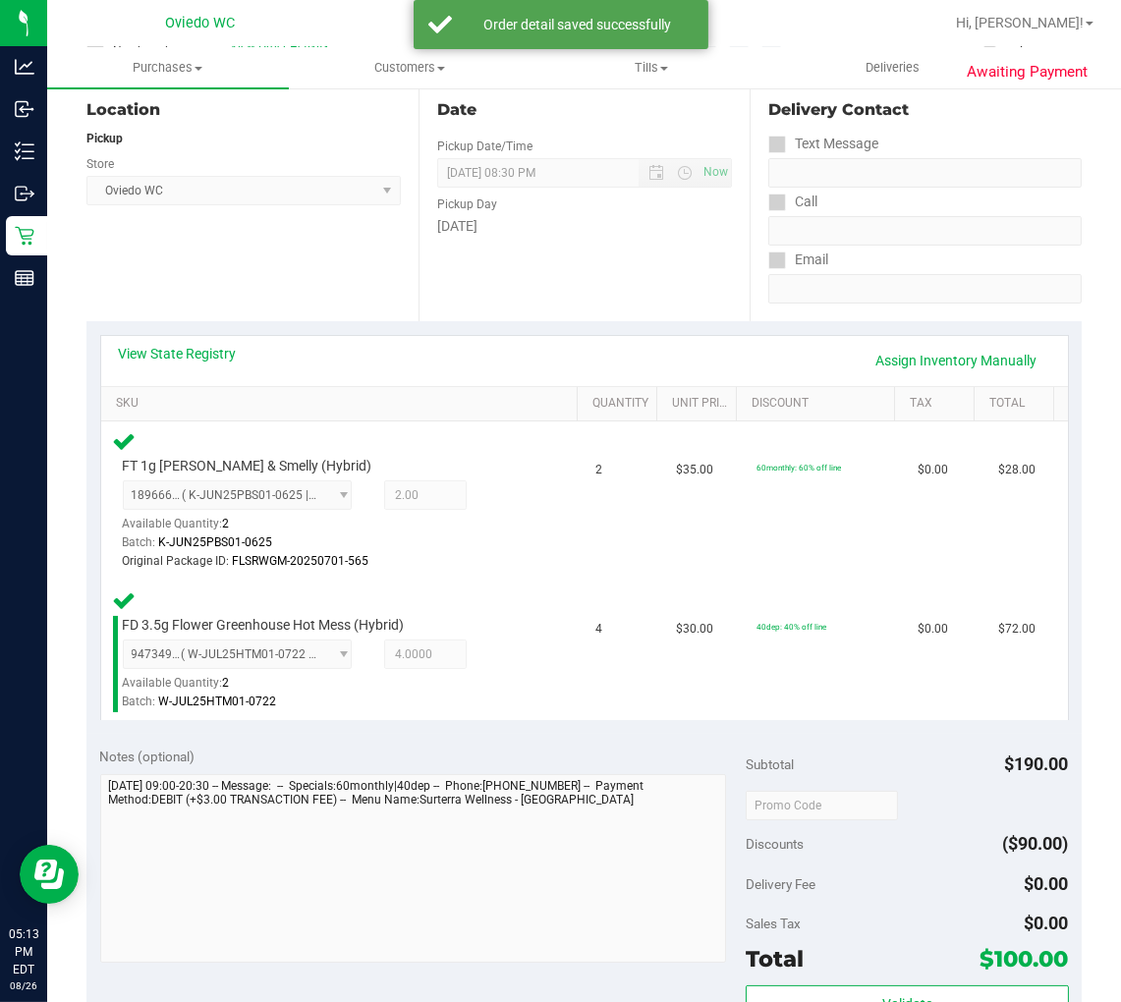
scroll to position [327, 0]
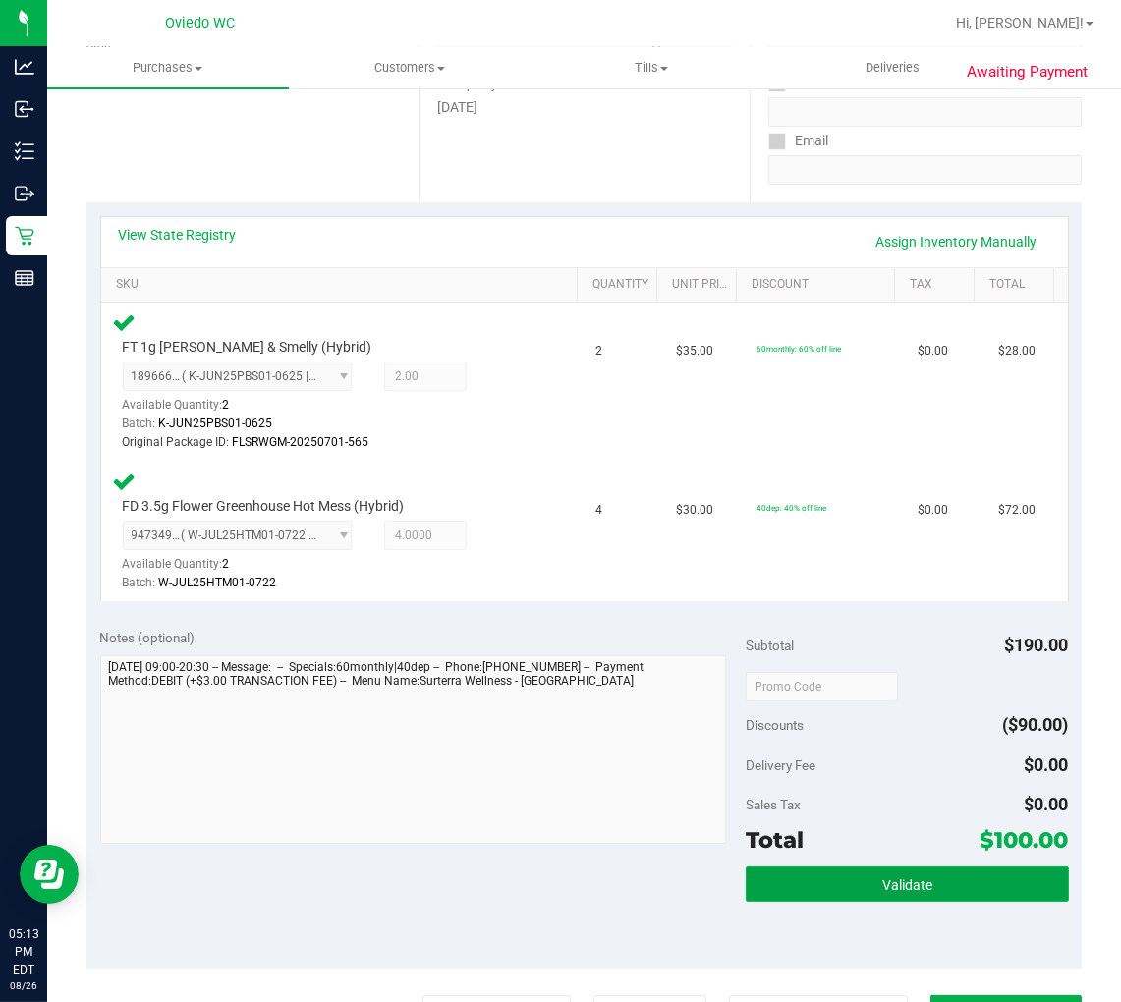
click at [812, 882] on button "Validate" at bounding box center [907, 884] width 323 height 35
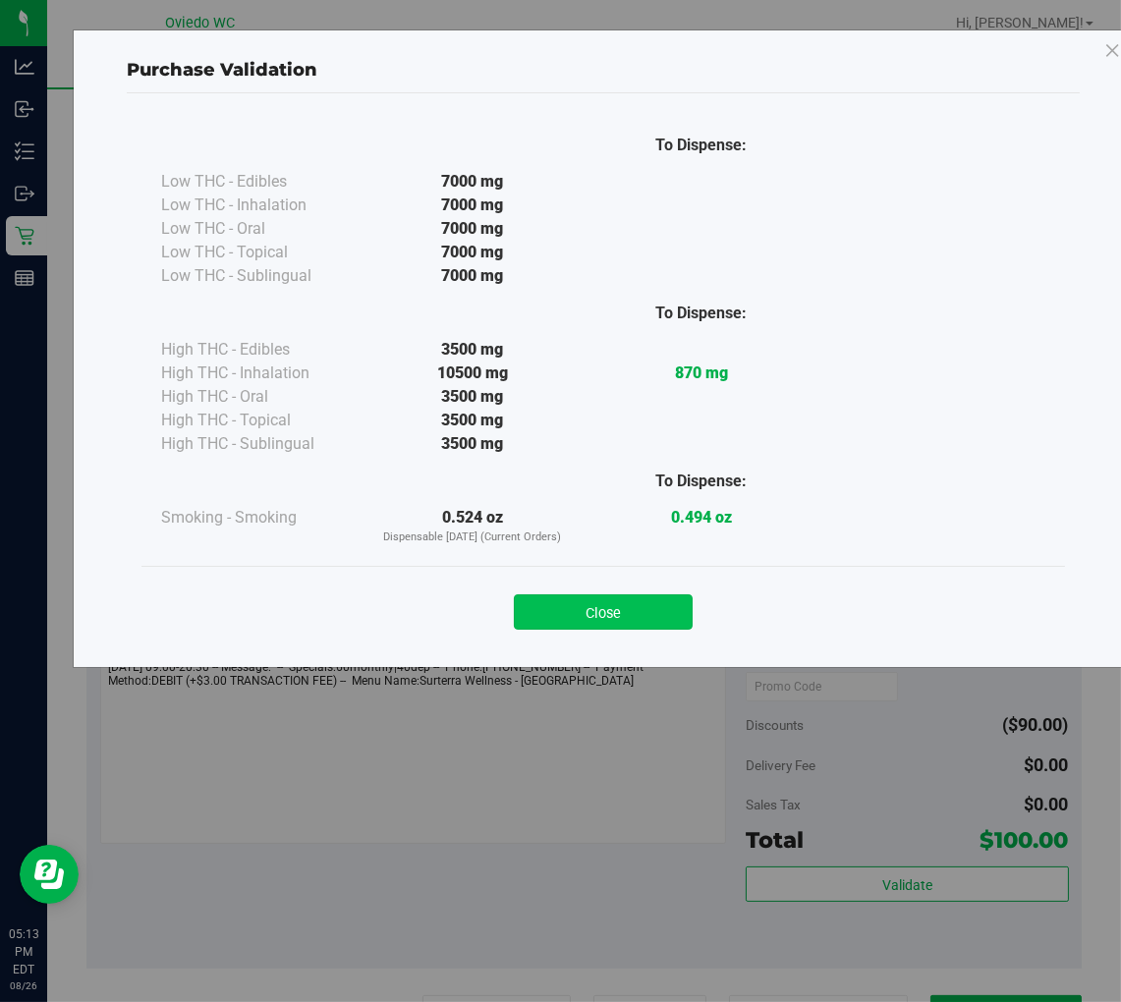
click at [564, 620] on button "Close" at bounding box center [603, 612] width 179 height 35
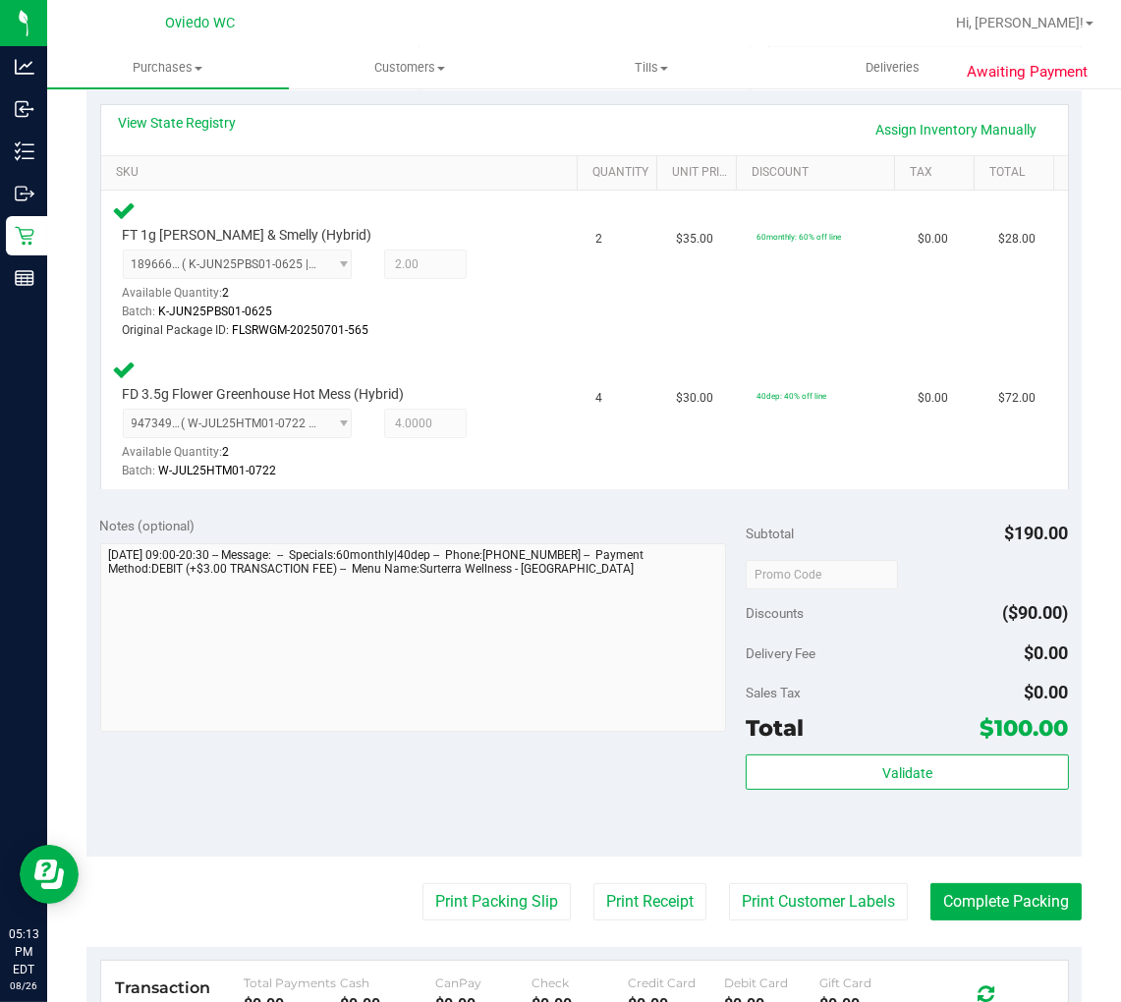
scroll to position [545, 0]
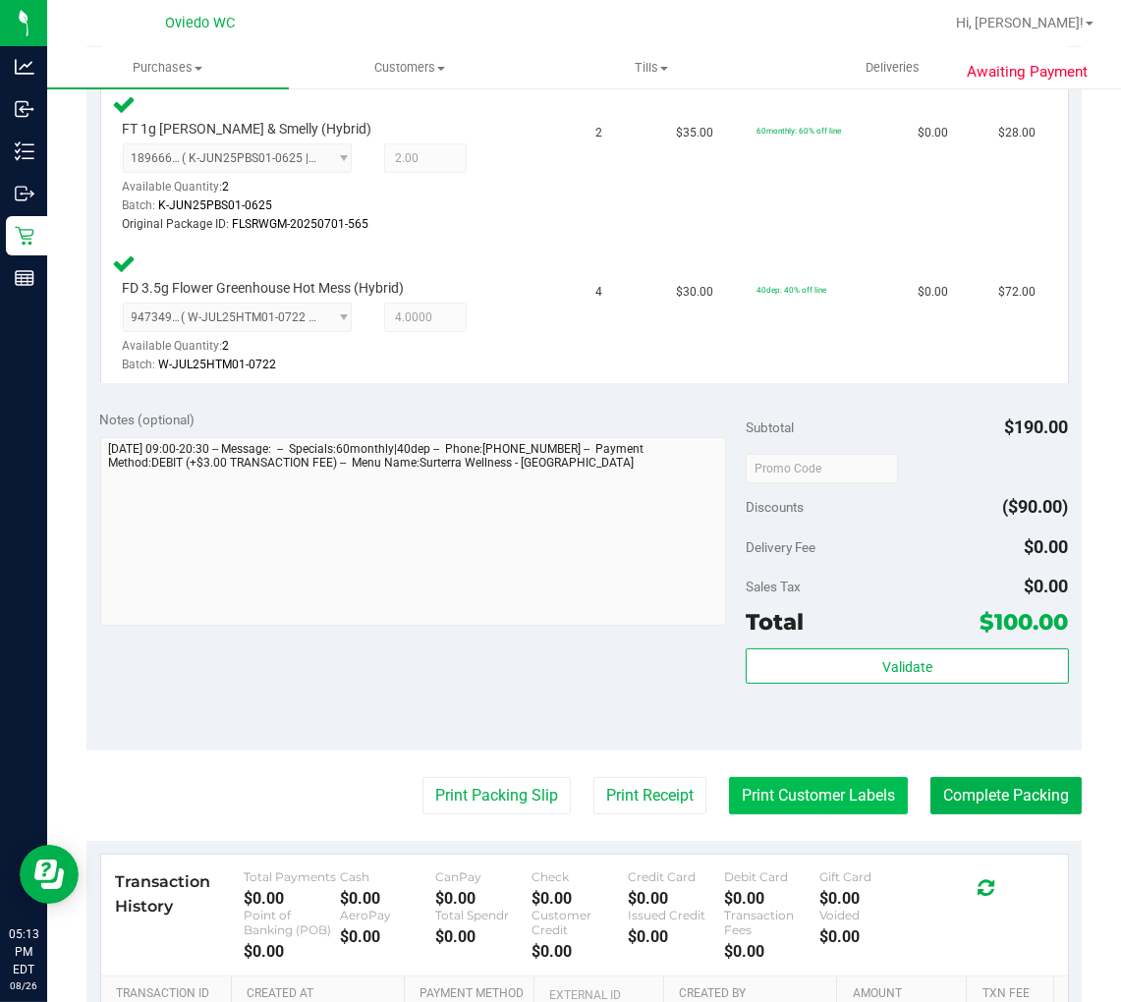
click at [780, 796] on button "Print Customer Labels" at bounding box center [818, 795] width 179 height 37
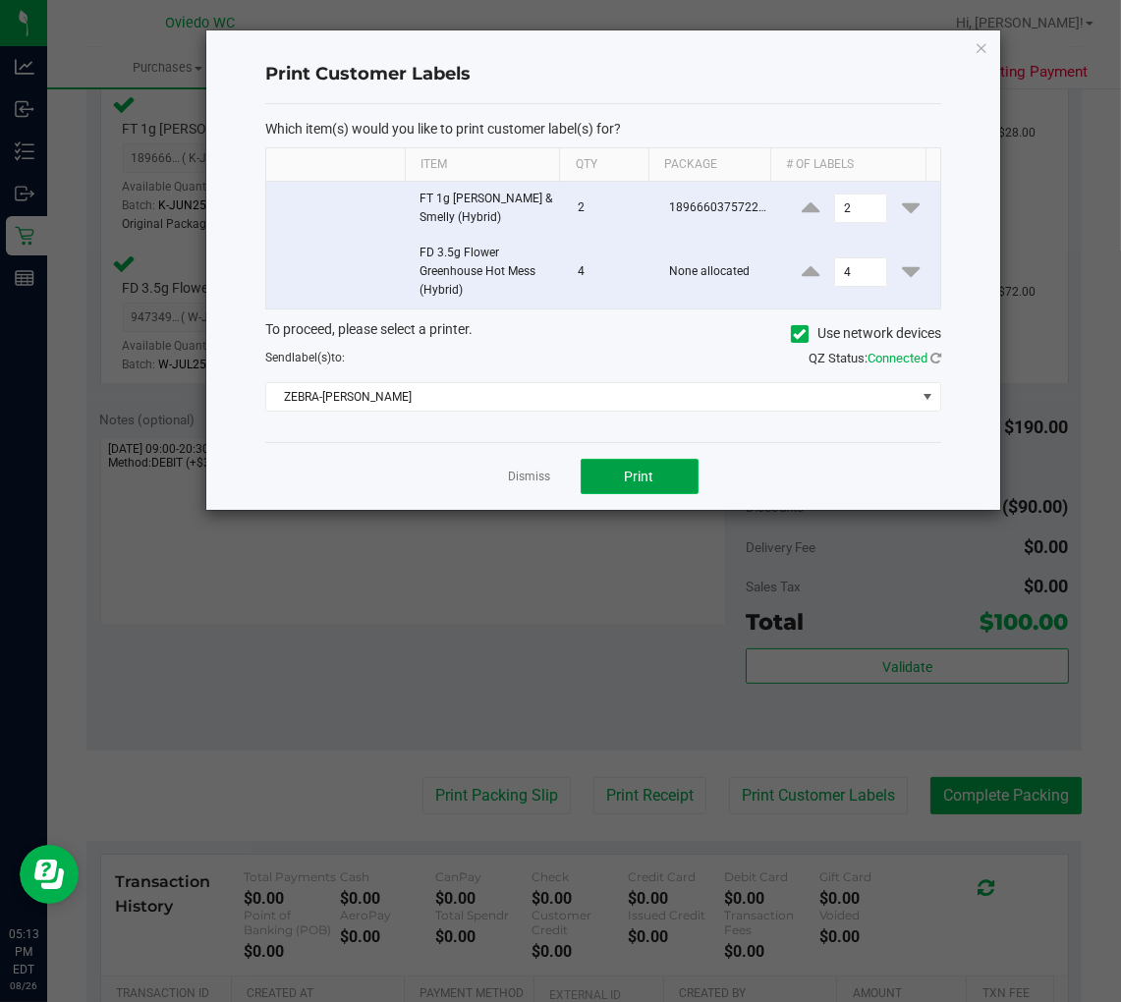
click at [645, 469] on span "Print" at bounding box center [639, 477] width 29 height 16
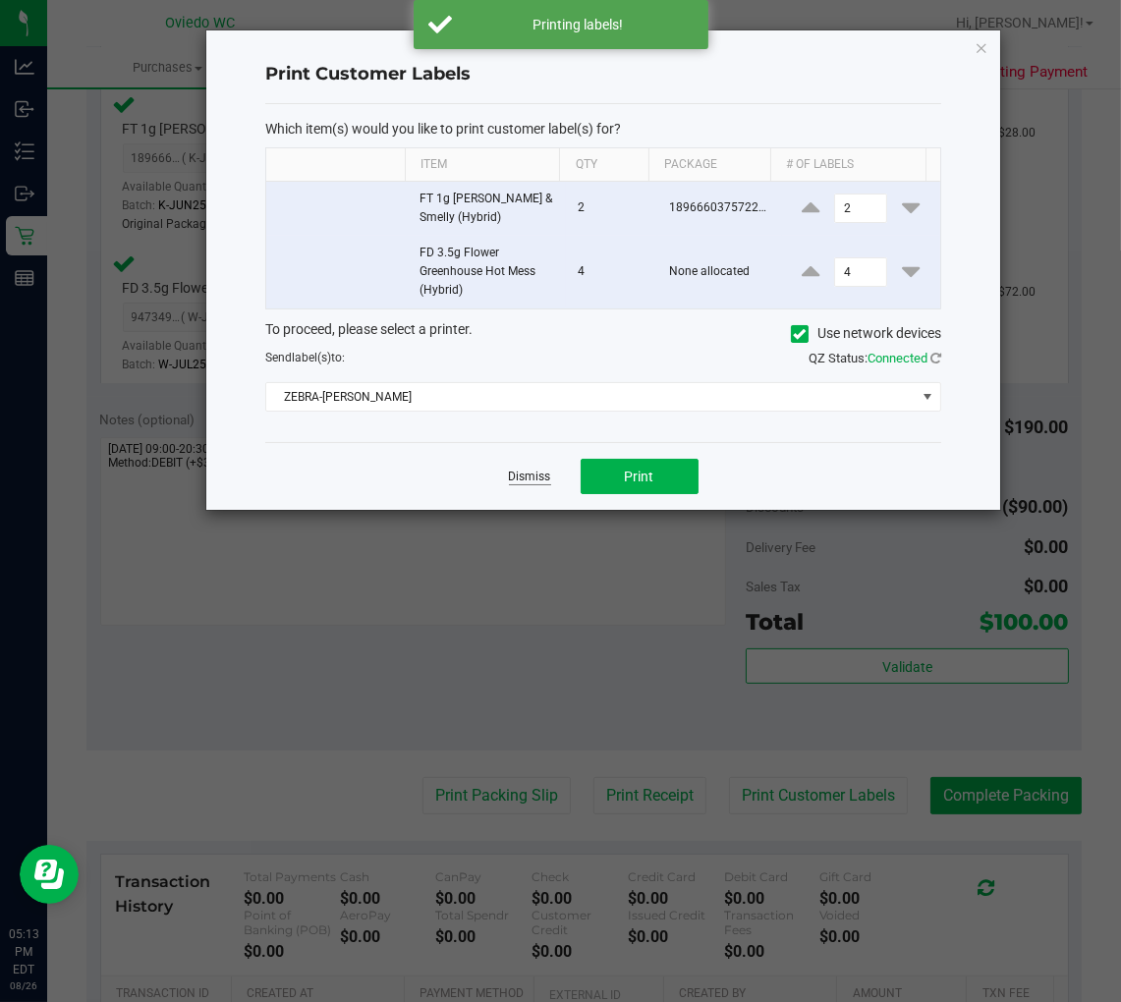
click at [527, 476] on link "Dismiss" at bounding box center [530, 477] width 42 height 17
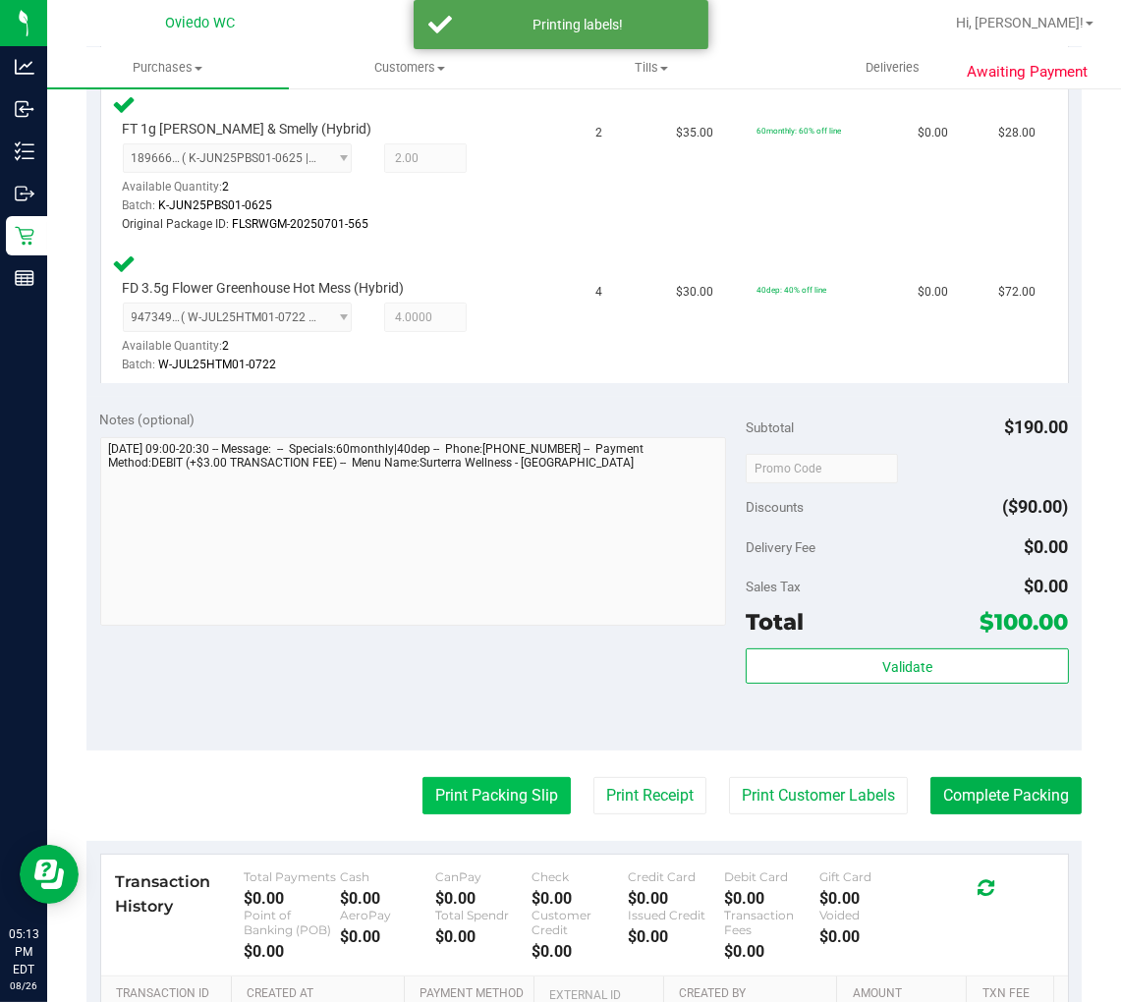
click at [501, 778] on button "Print Packing Slip" at bounding box center [497, 795] width 148 height 37
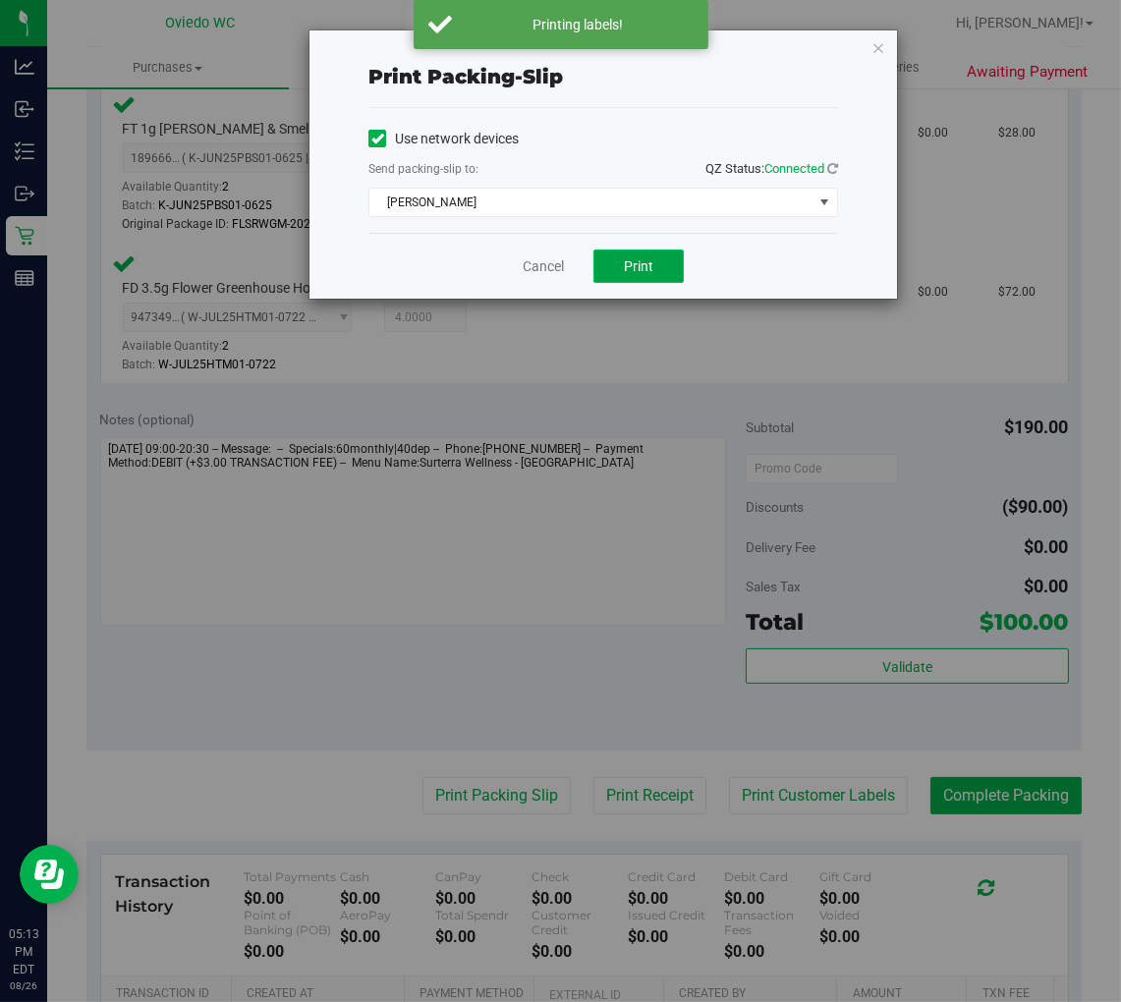
click at [652, 265] on span "Print" at bounding box center [638, 266] width 29 height 16
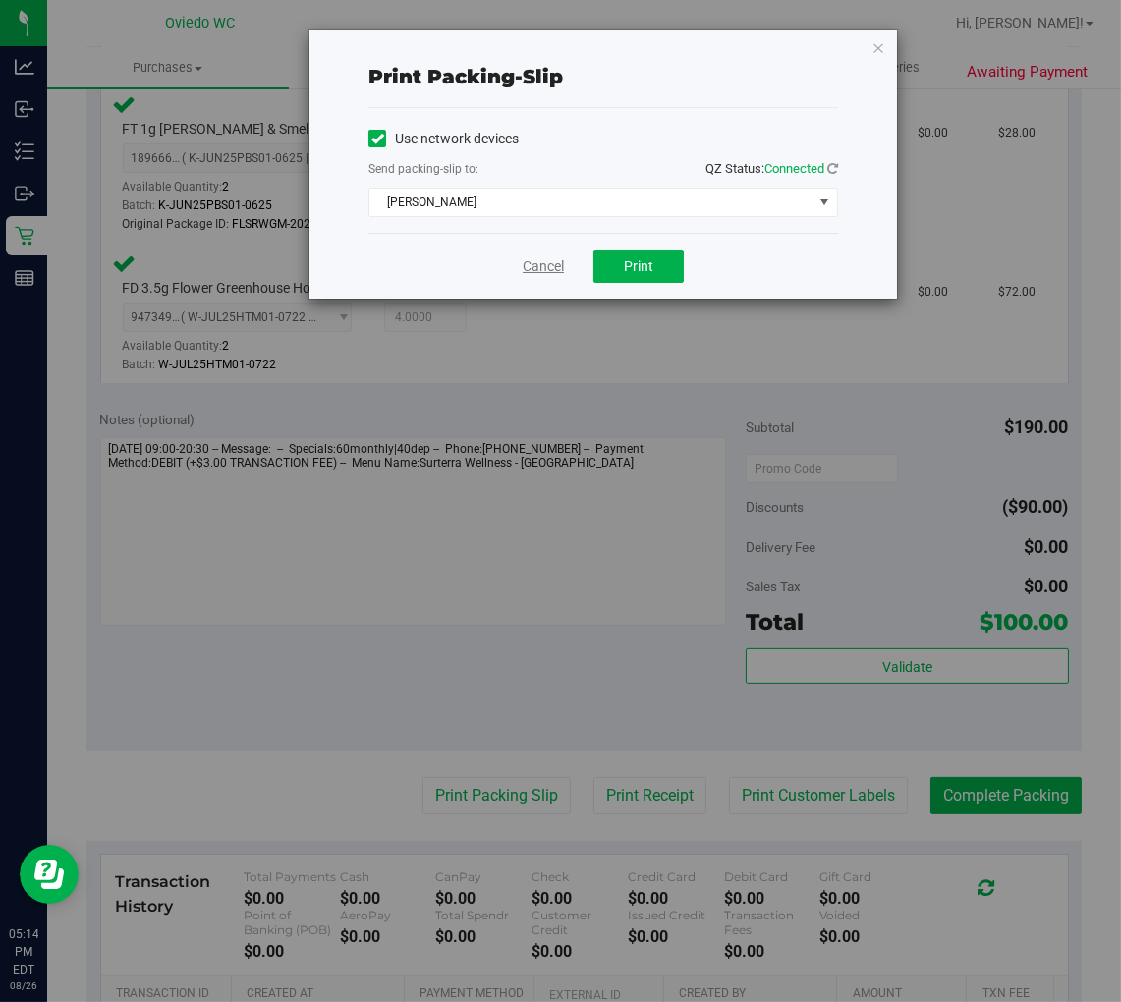
click at [523, 271] on link "Cancel" at bounding box center [543, 266] width 41 height 21
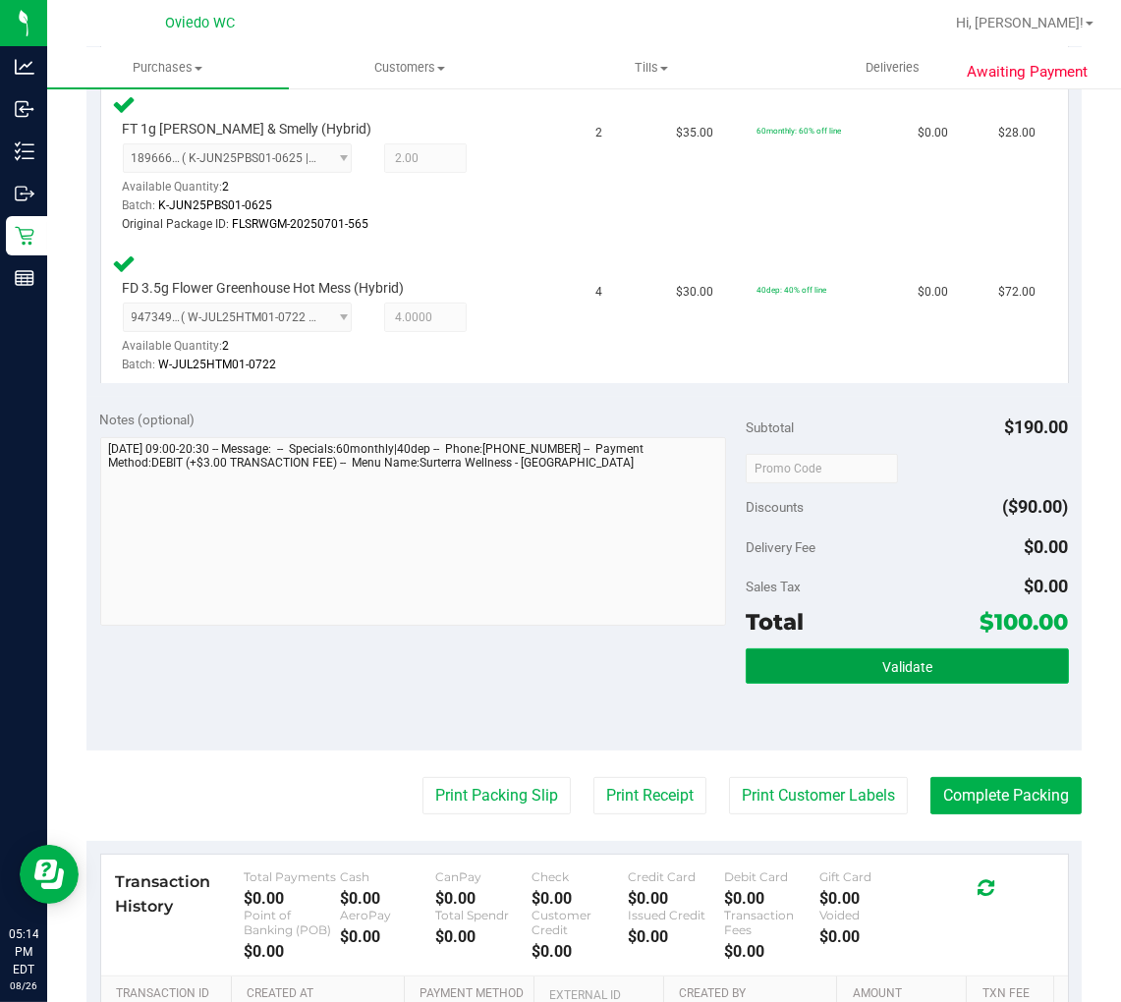
click at [980, 669] on button "Validate" at bounding box center [907, 666] width 323 height 35
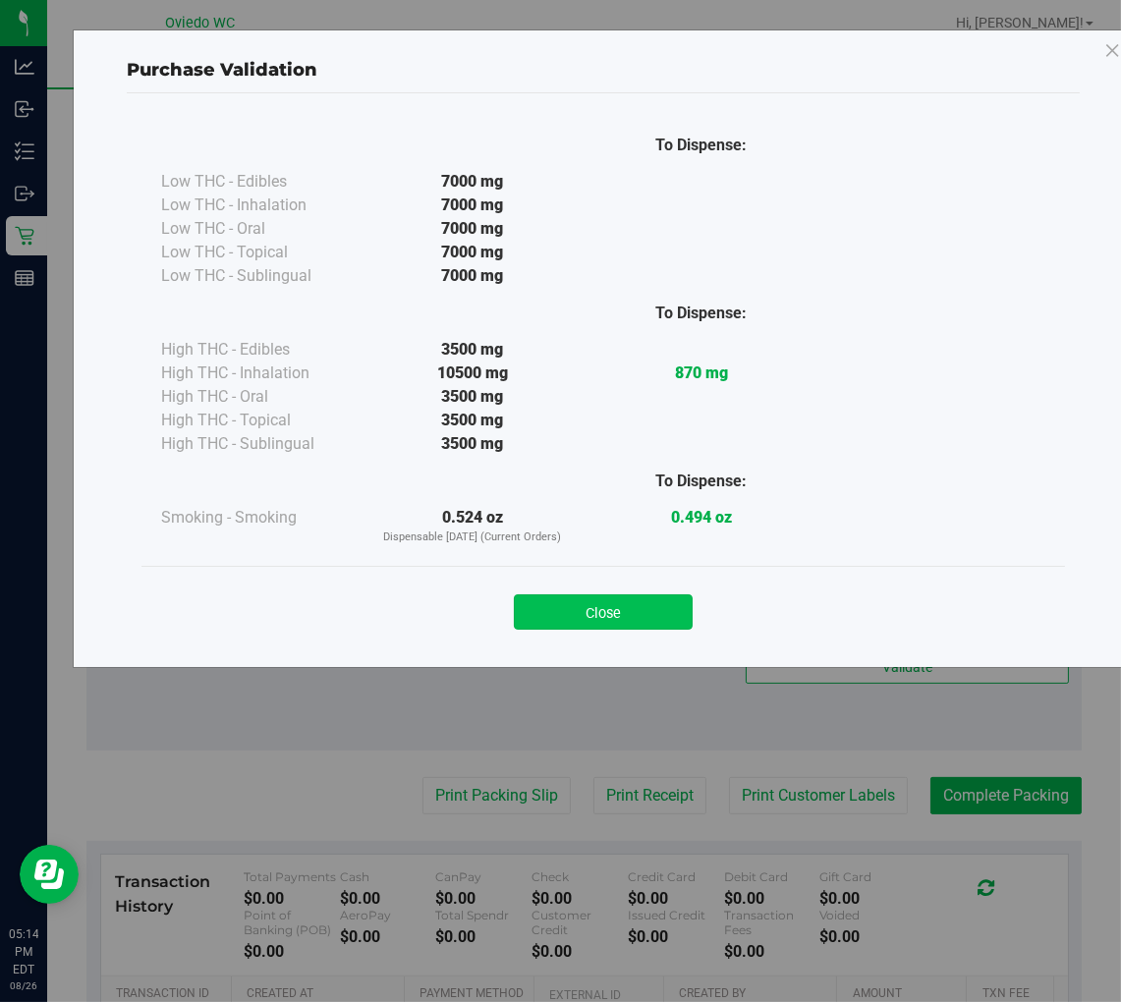
click at [650, 625] on button "Close" at bounding box center [603, 612] width 179 height 35
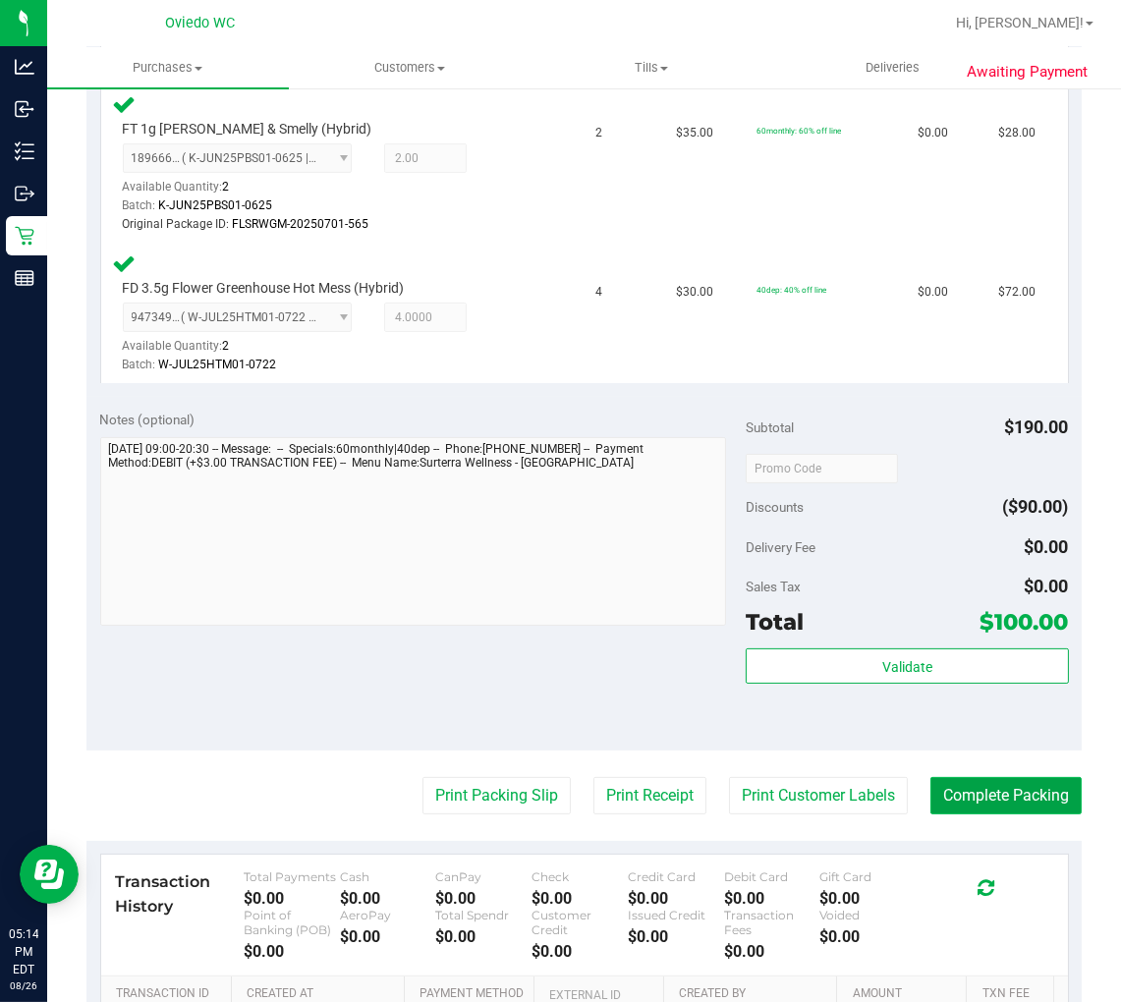
click at [998, 777] on button "Complete Packing" at bounding box center [1006, 795] width 151 height 37
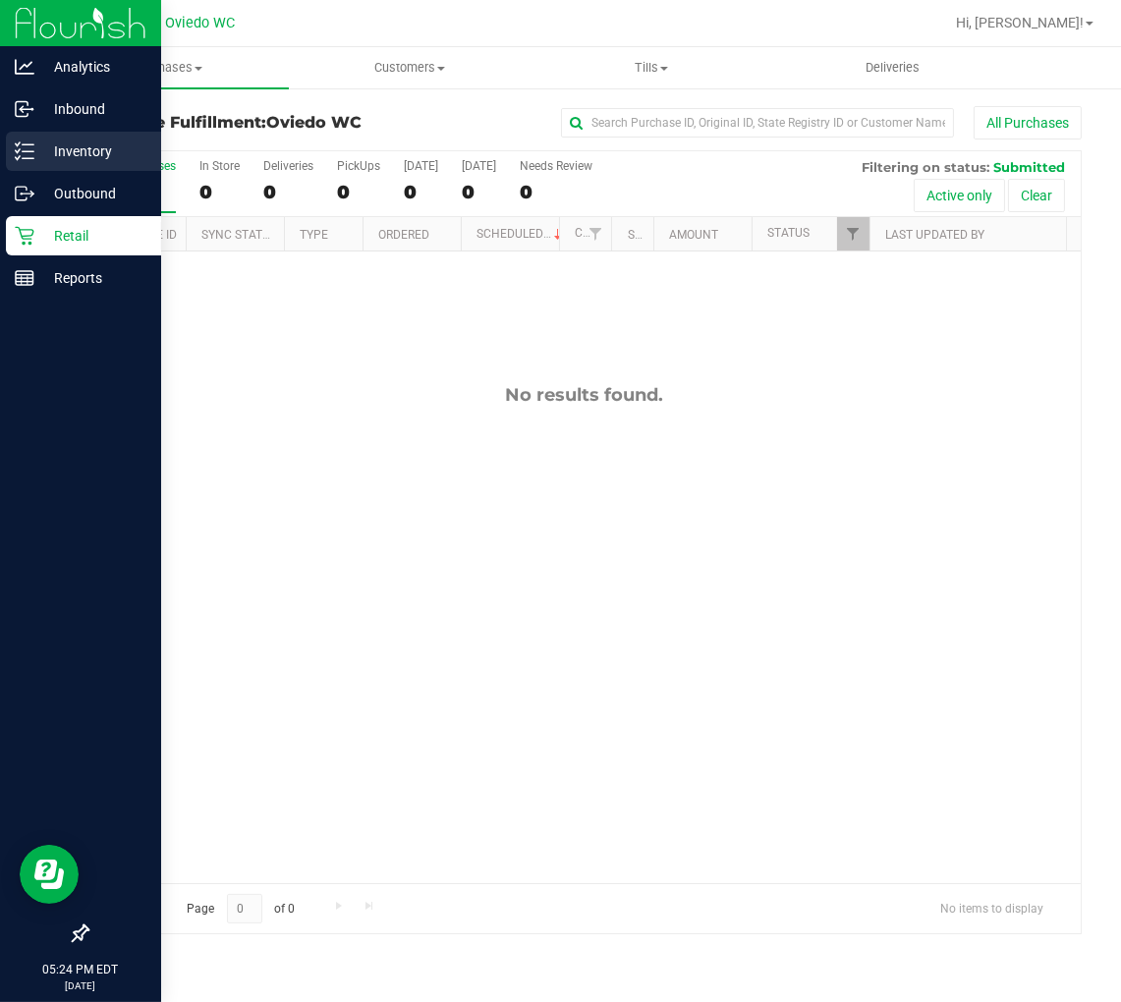
click at [40, 153] on p "Inventory" at bounding box center [93, 152] width 118 height 24
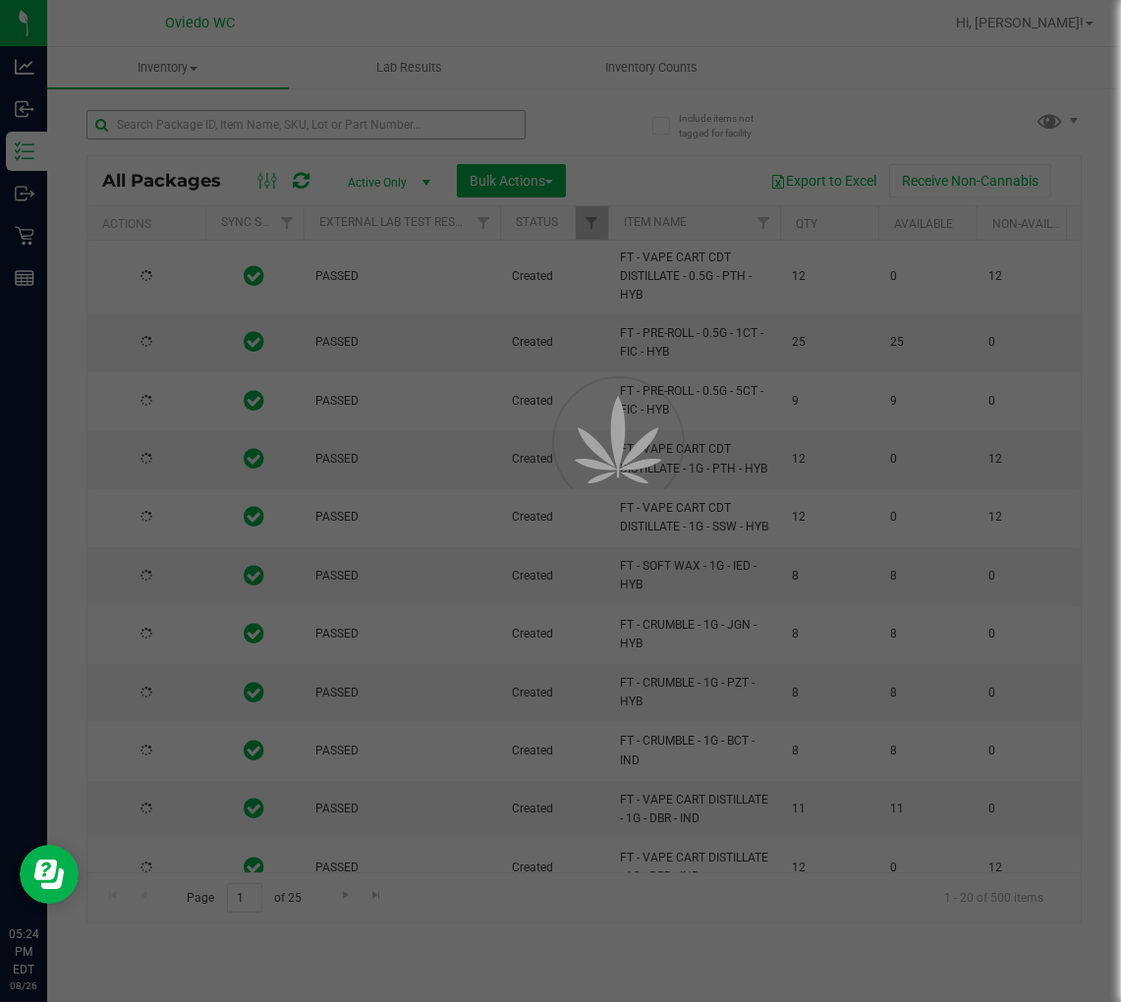
type input "[DATE]"
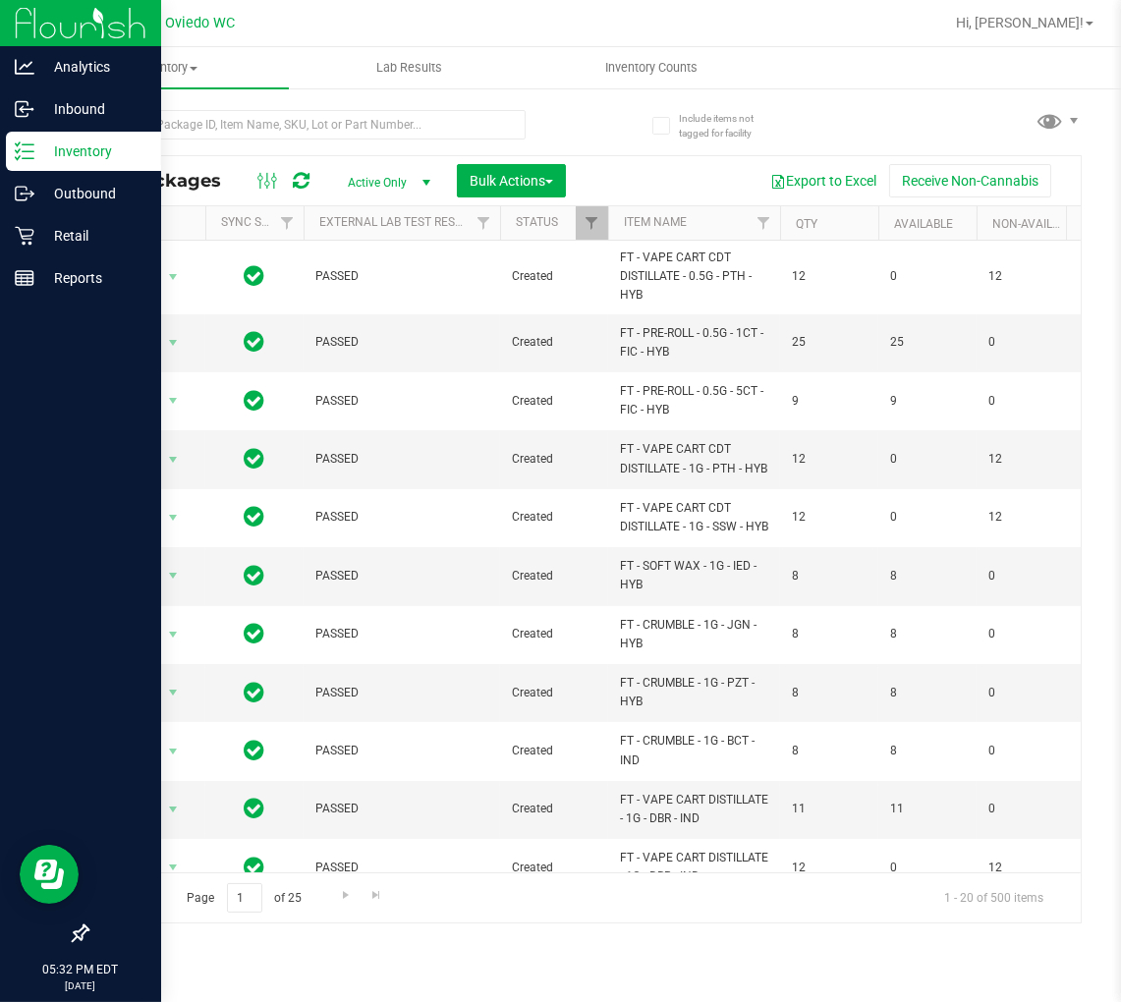
click at [37, 152] on p "Inventory" at bounding box center [93, 152] width 118 height 24
click at [34, 238] on p "Retail" at bounding box center [93, 236] width 118 height 24
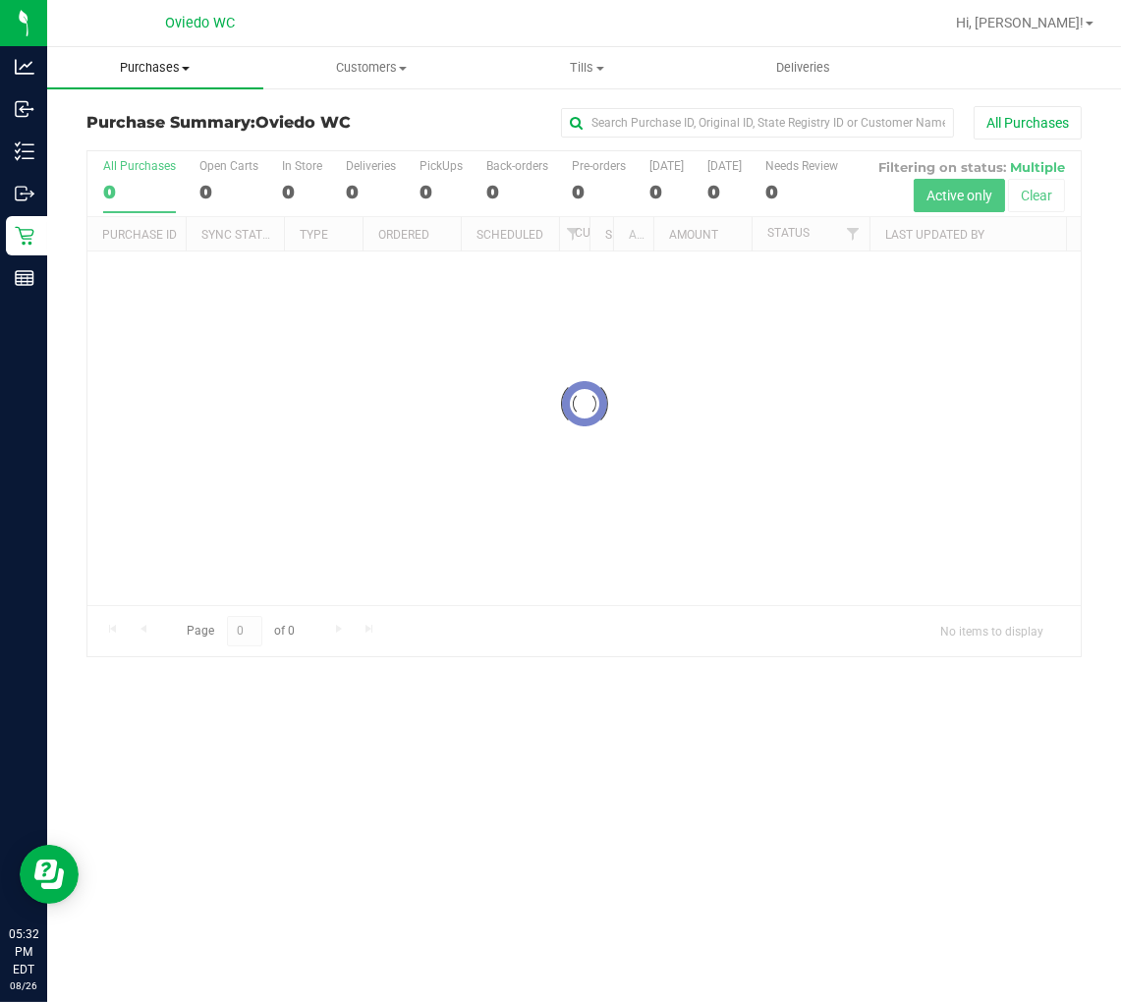
click at [181, 73] on span "Purchases" at bounding box center [155, 68] width 216 height 18
click at [158, 134] on span "Fulfillment" at bounding box center [108, 142] width 122 height 17
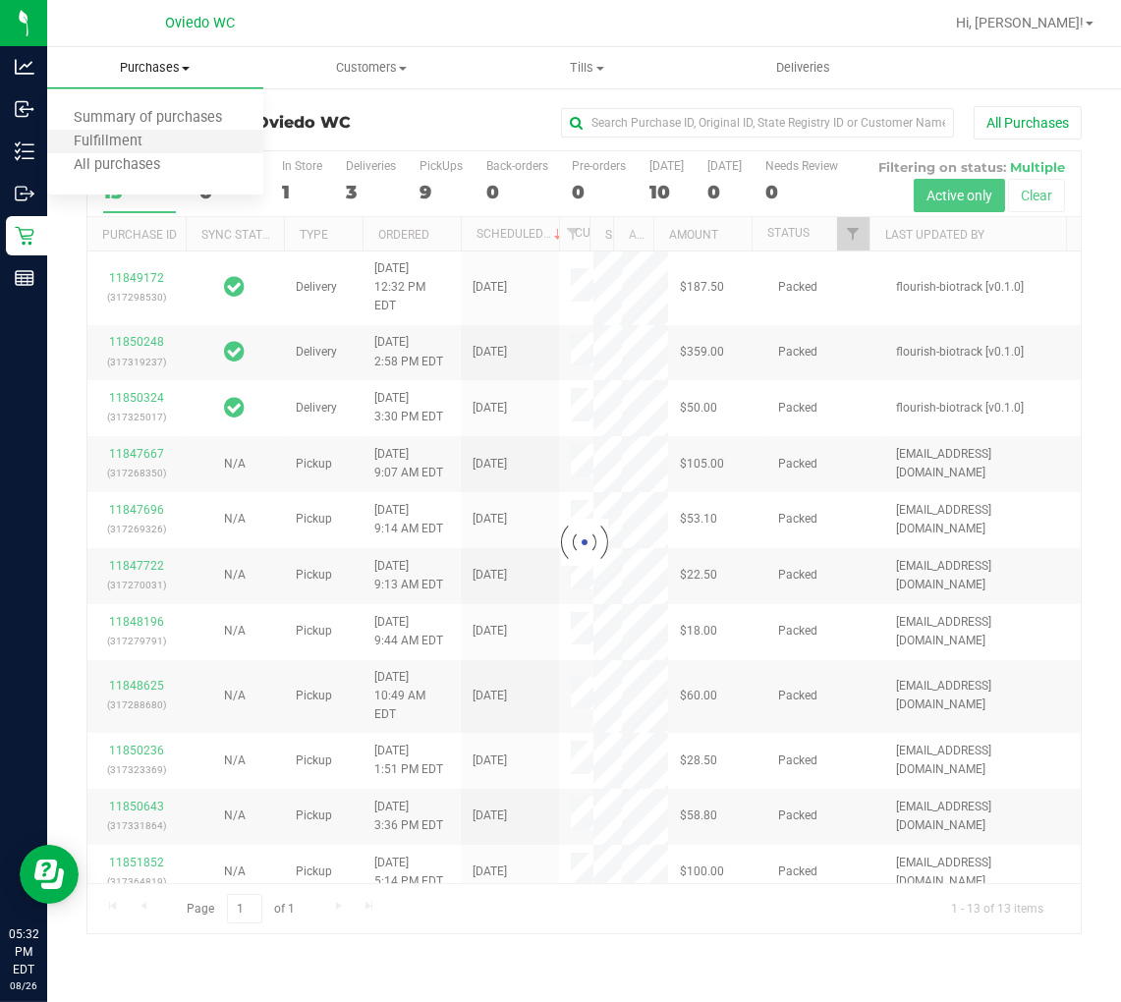
click at [188, 144] on li "Fulfillment" at bounding box center [155, 143] width 216 height 24
